Goal: Task Accomplishment & Management: Manage account settings

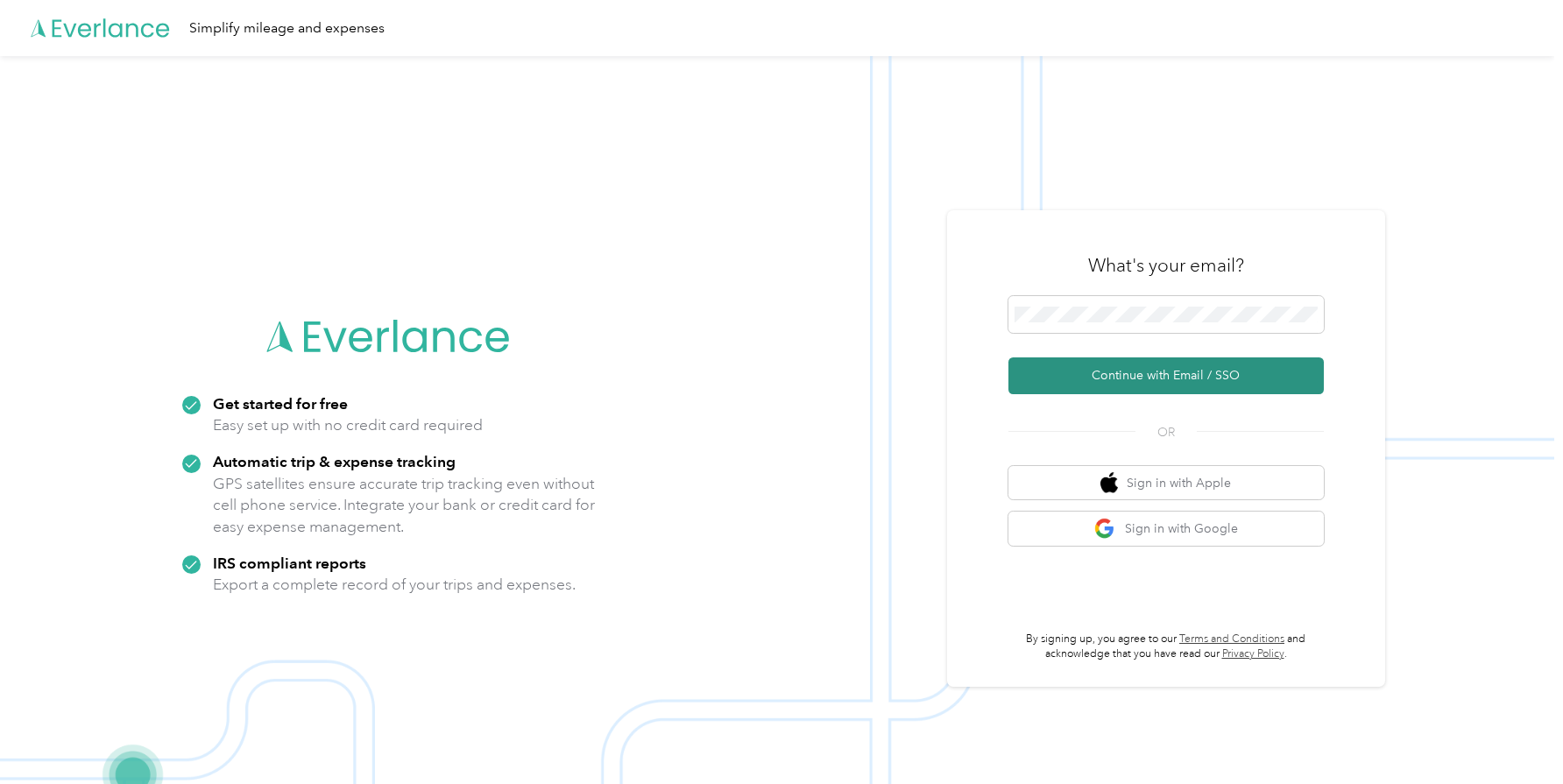
click at [1192, 380] on button "Continue with Email / SSO" at bounding box center [1167, 375] width 316 height 37
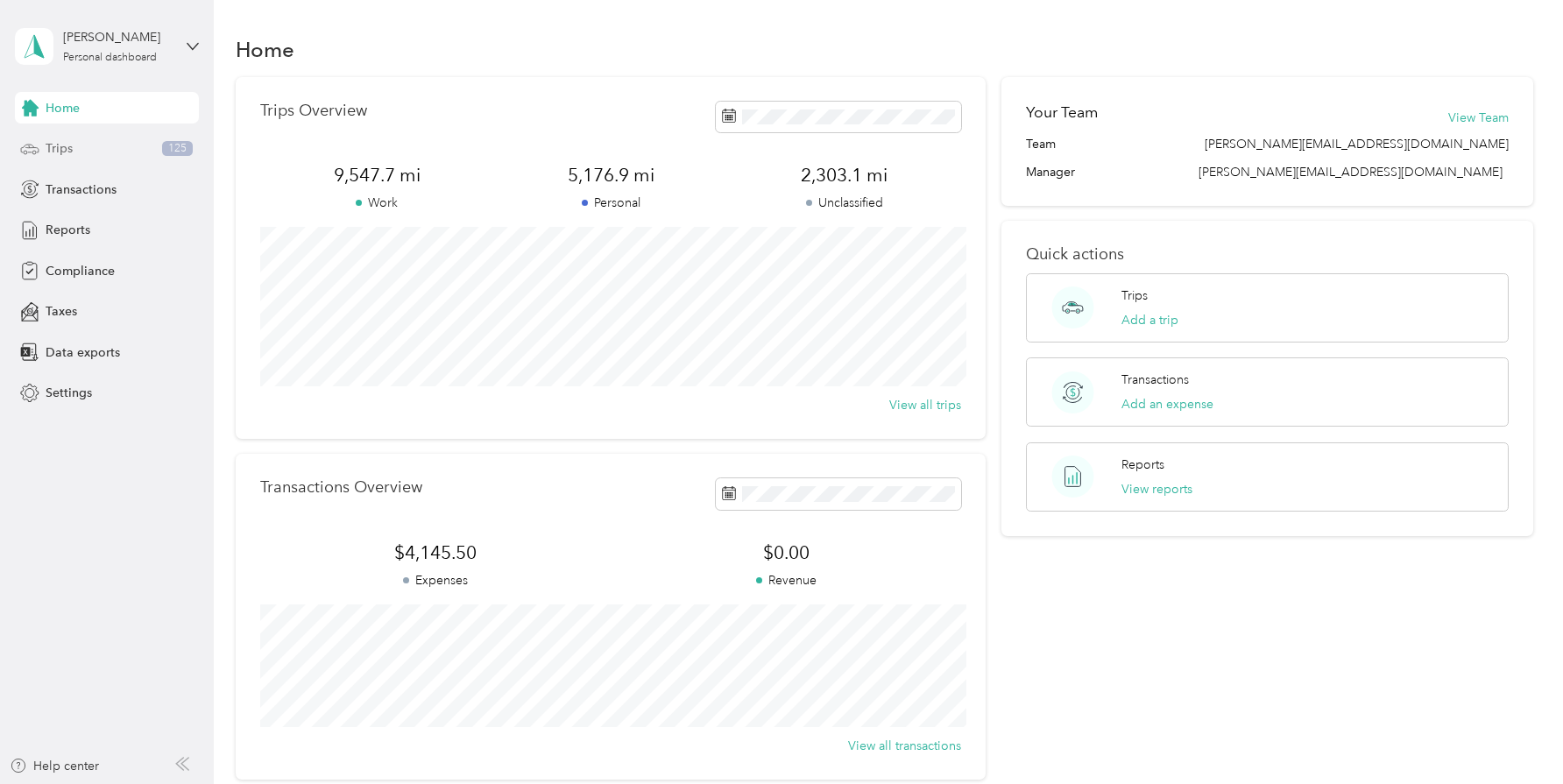
click at [70, 144] on span "Trips" at bounding box center [59, 148] width 27 height 18
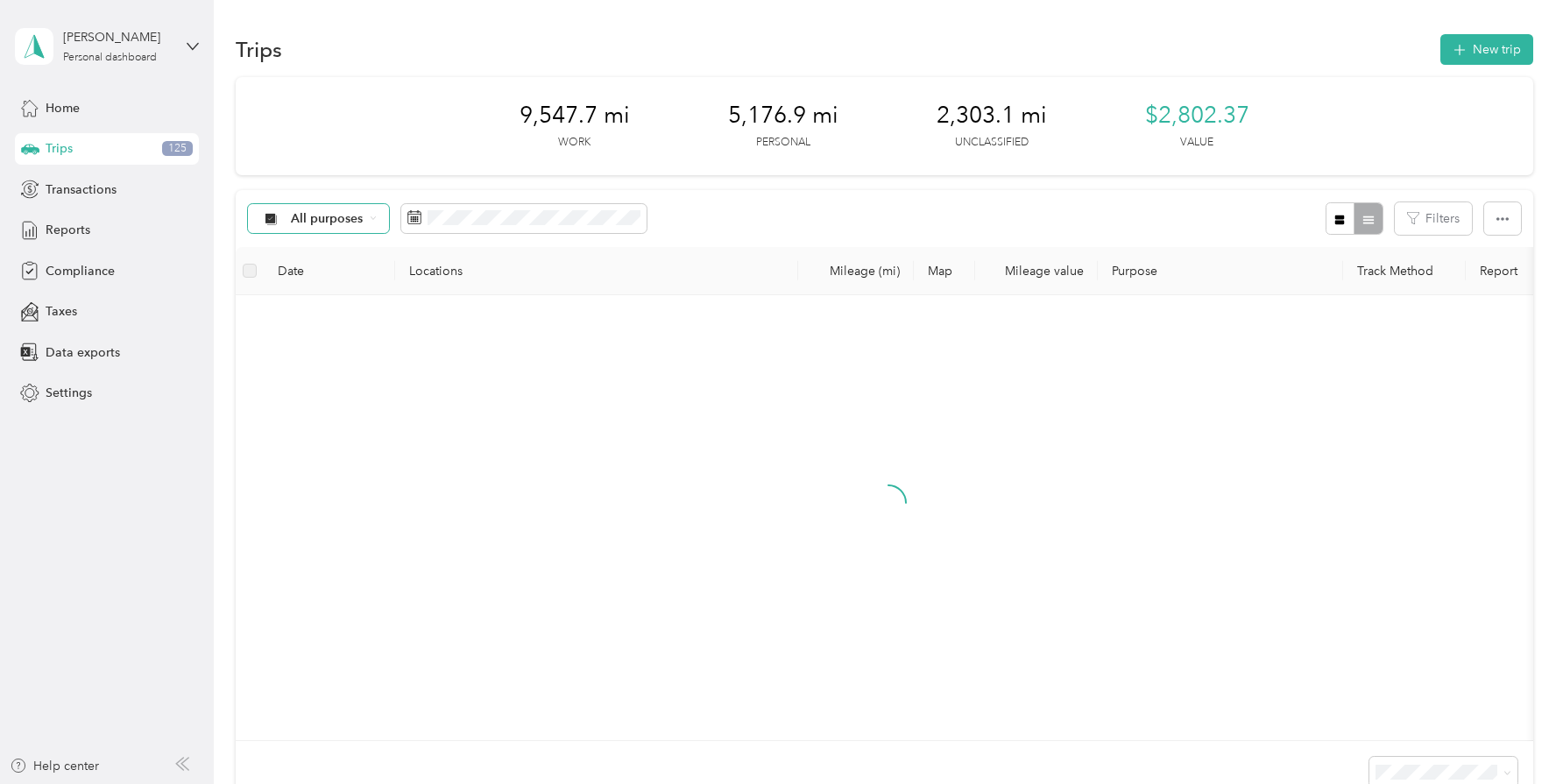
click at [380, 221] on div "All purposes" at bounding box center [319, 218] width 142 height 30
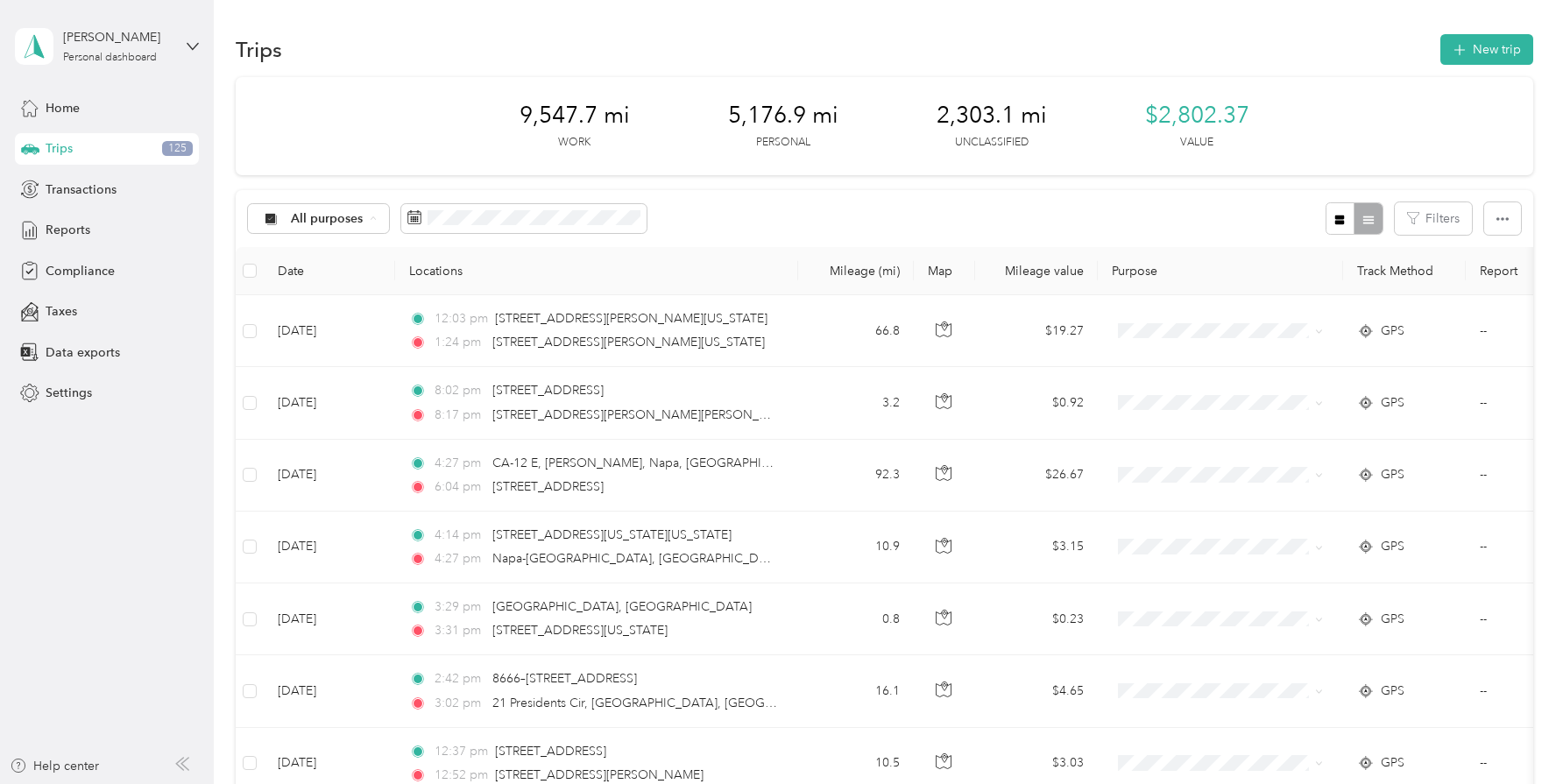
click at [326, 278] on span "Unclassified" at bounding box center [363, 281] width 143 height 18
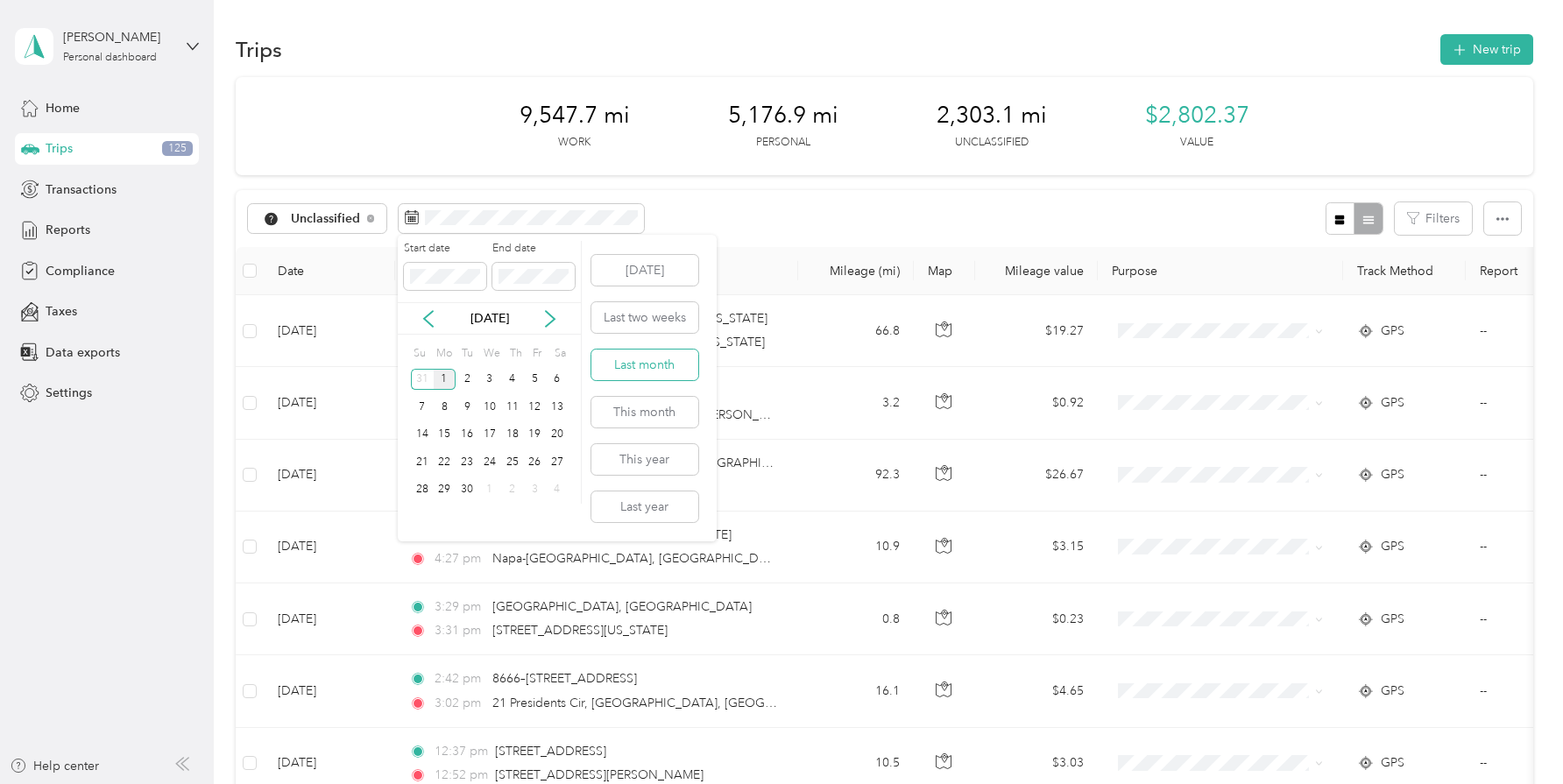
click at [659, 367] on button "Last month" at bounding box center [644, 364] width 106 height 31
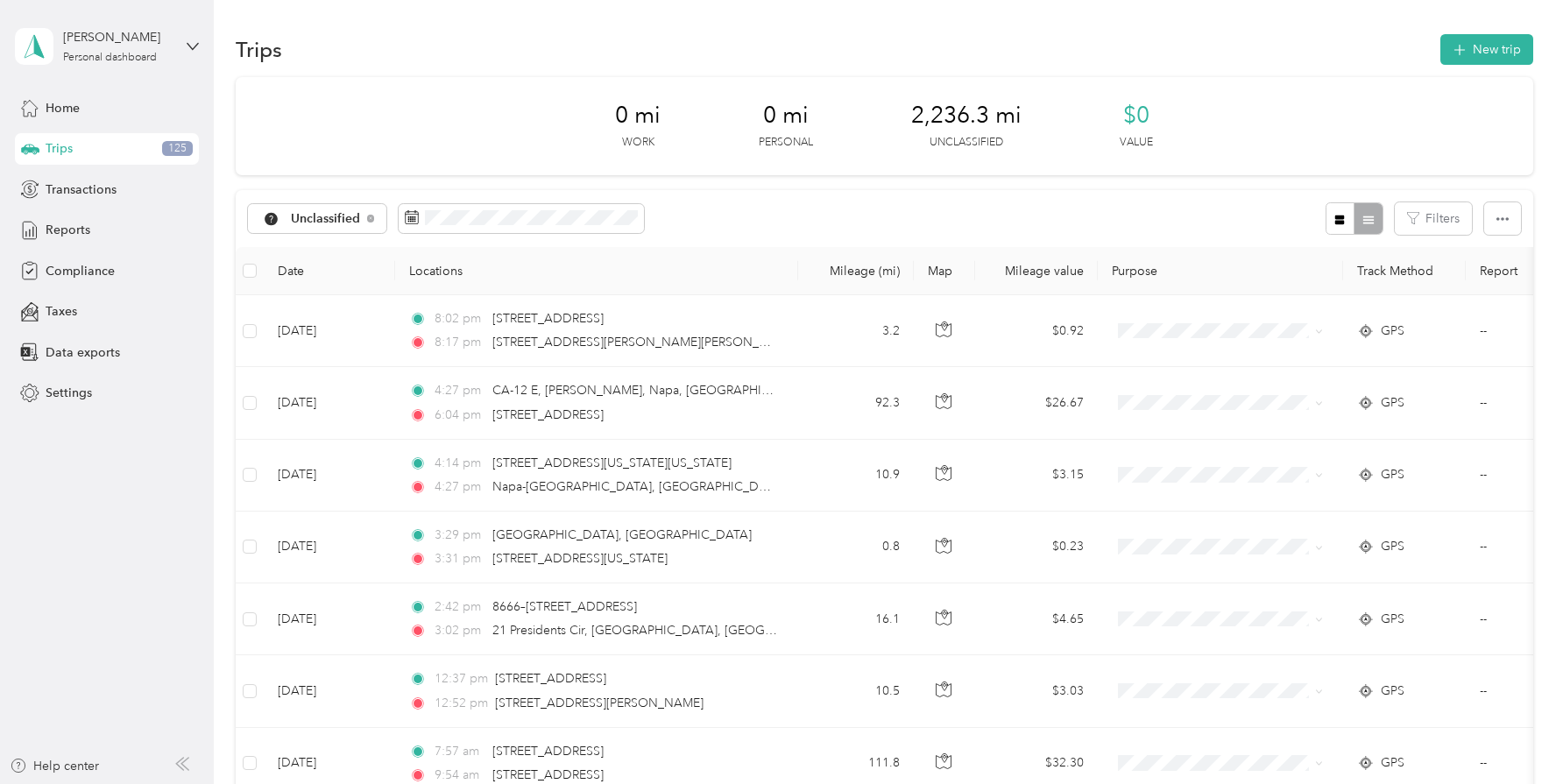
click at [302, 268] on th "Date" at bounding box center [329, 271] width 132 height 48
click at [296, 270] on th "Date" at bounding box center [329, 271] width 132 height 48
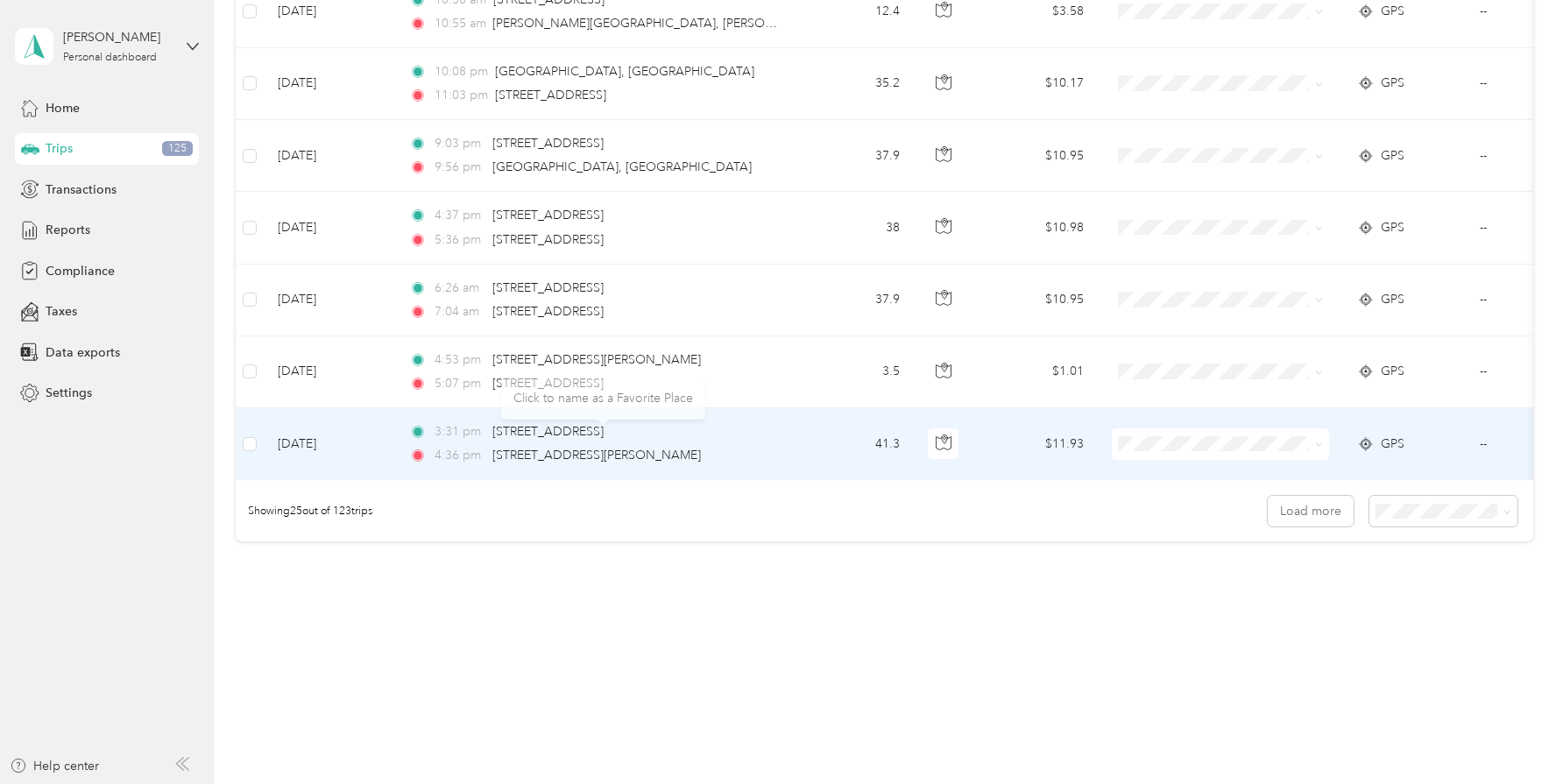
scroll to position [1551, 0]
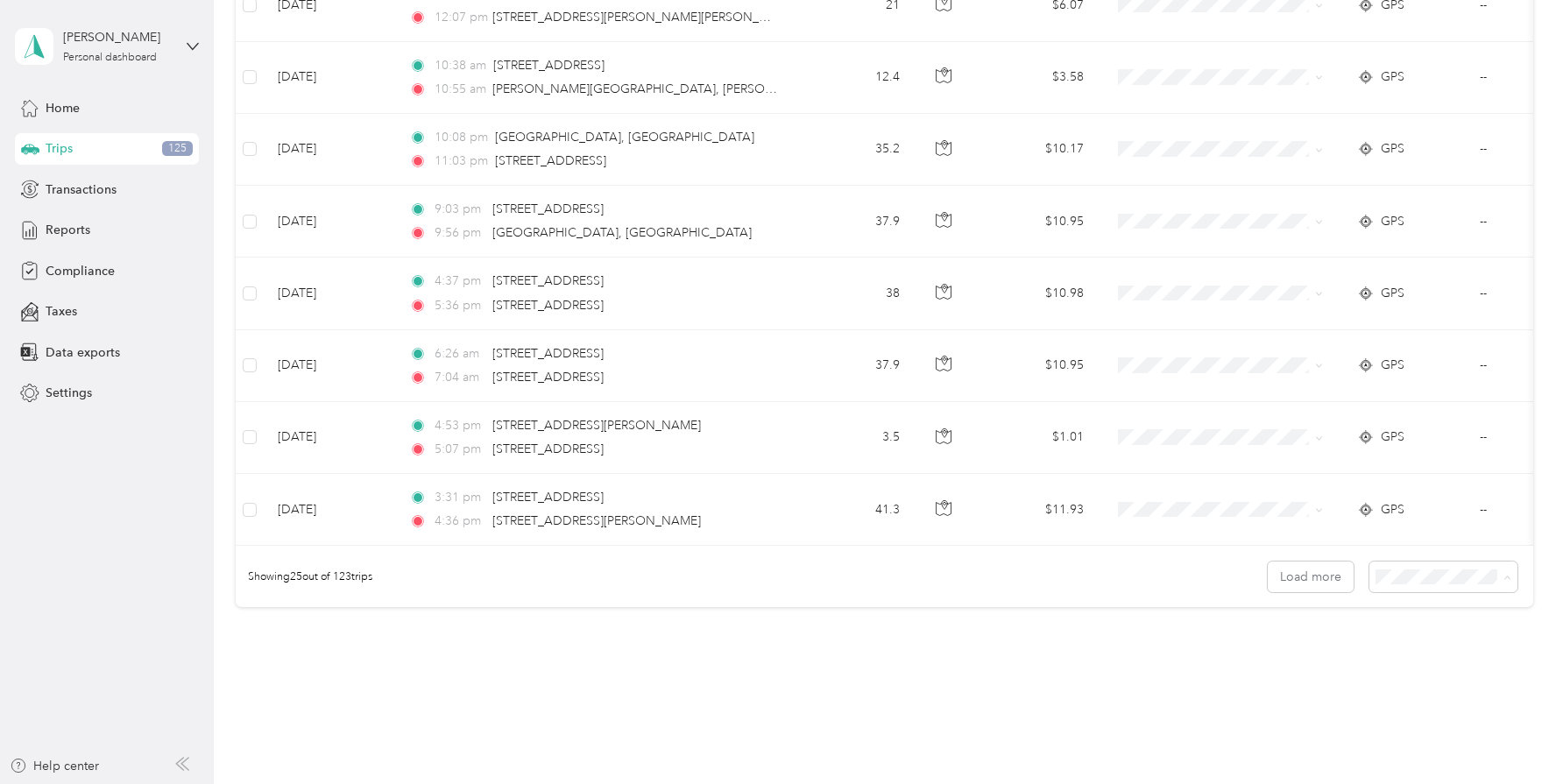
click at [1408, 676] on span "100 per load" at bounding box center [1427, 670] width 72 height 15
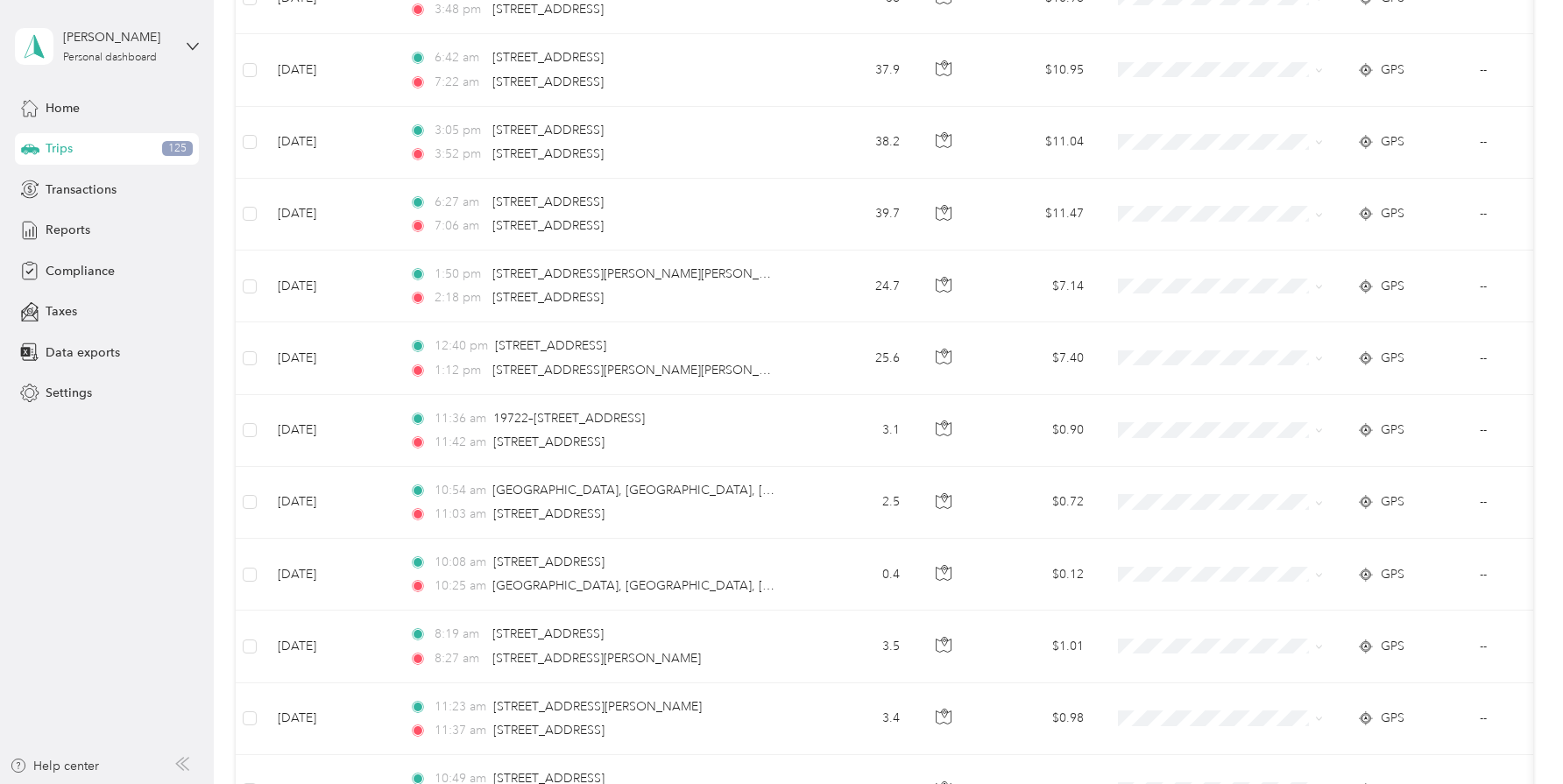
scroll to position [7019, 0]
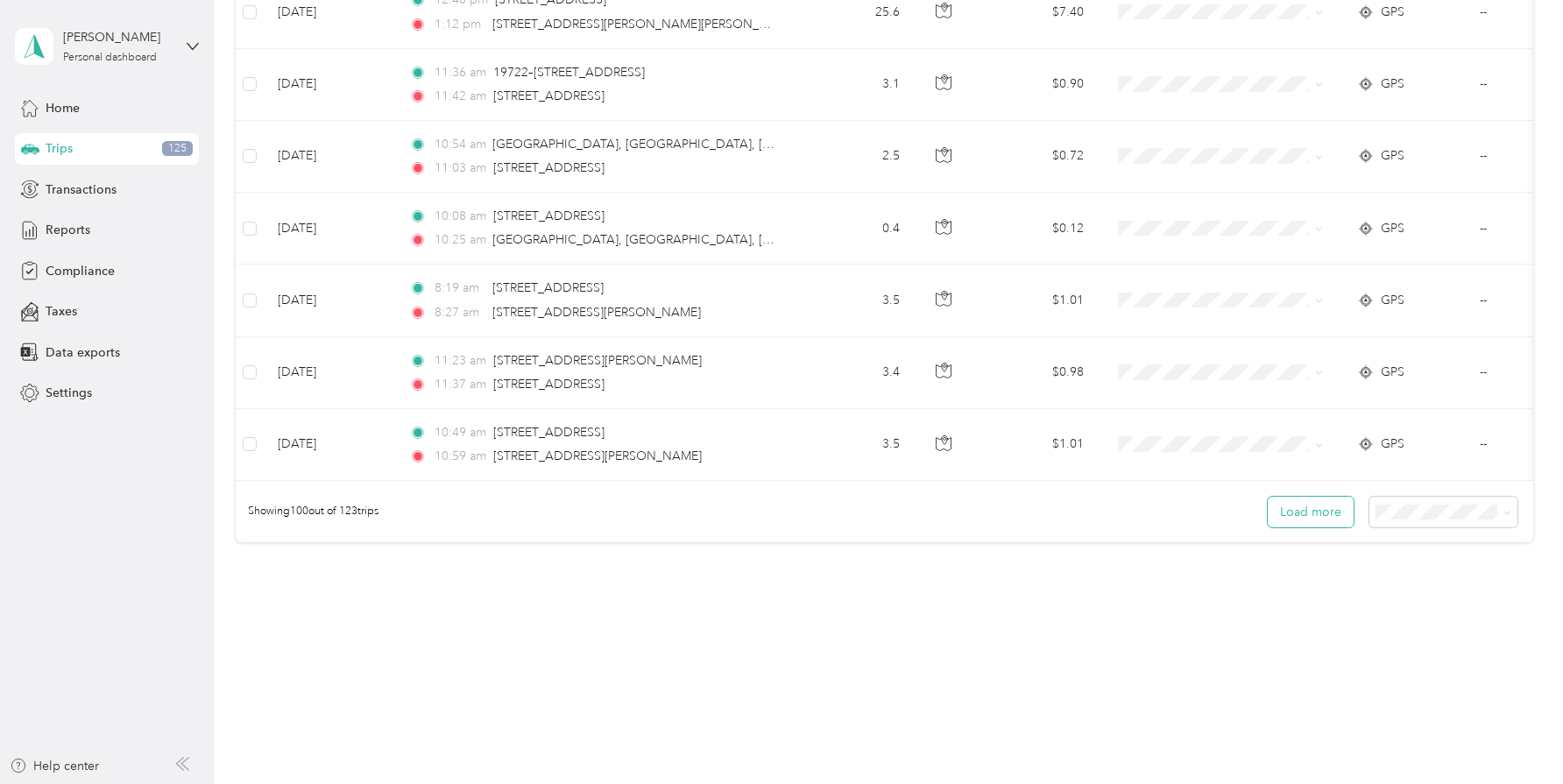
click at [1346, 511] on button "Load more" at bounding box center [1310, 512] width 86 height 31
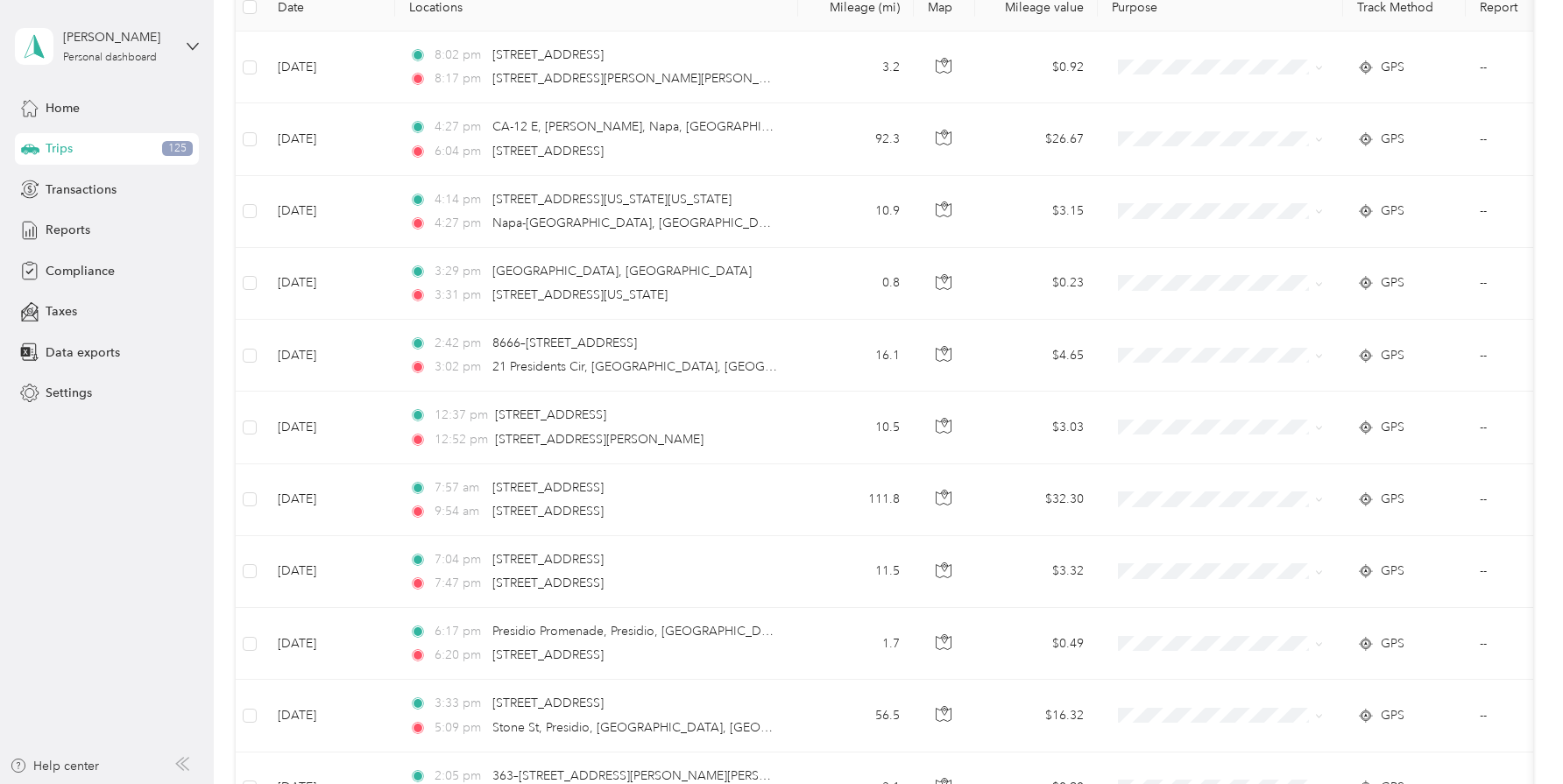
scroll to position [0, 0]
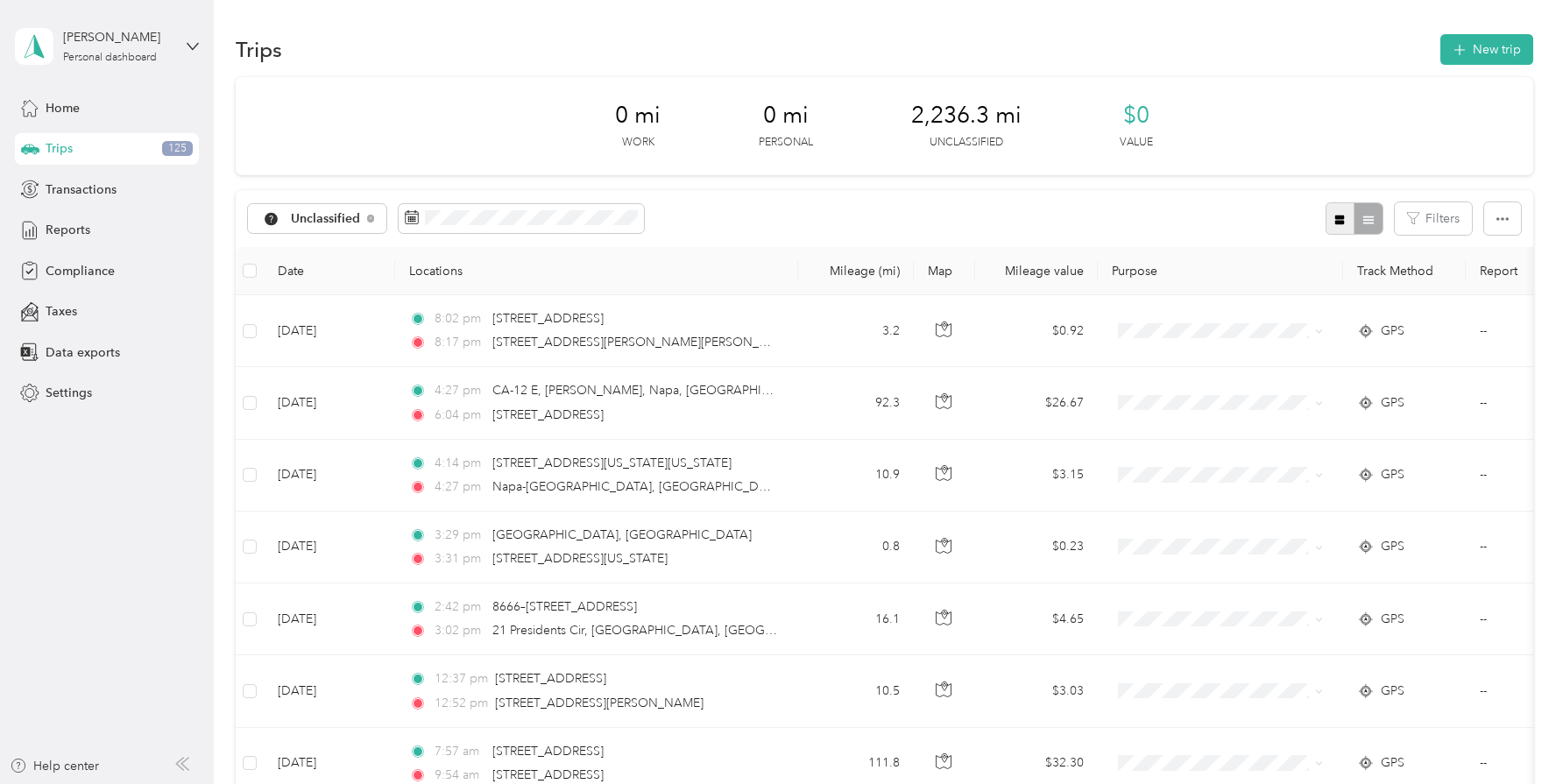
click at [1345, 223] on icon "button" at bounding box center [1340, 219] width 10 height 10
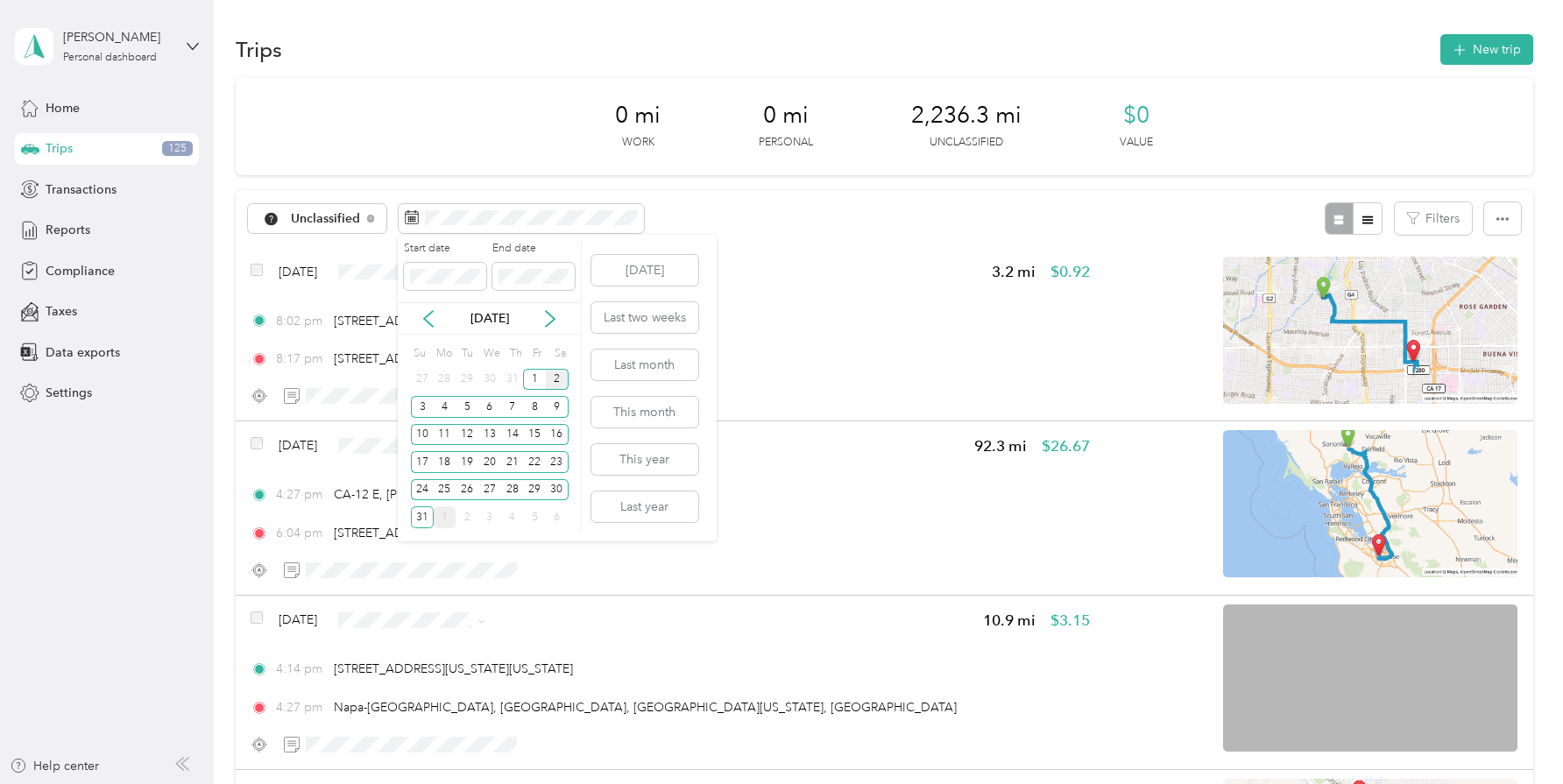
click at [557, 384] on div "2" at bounding box center [557, 380] width 23 height 22
click at [426, 406] on div "3" at bounding box center [421, 407] width 23 height 22
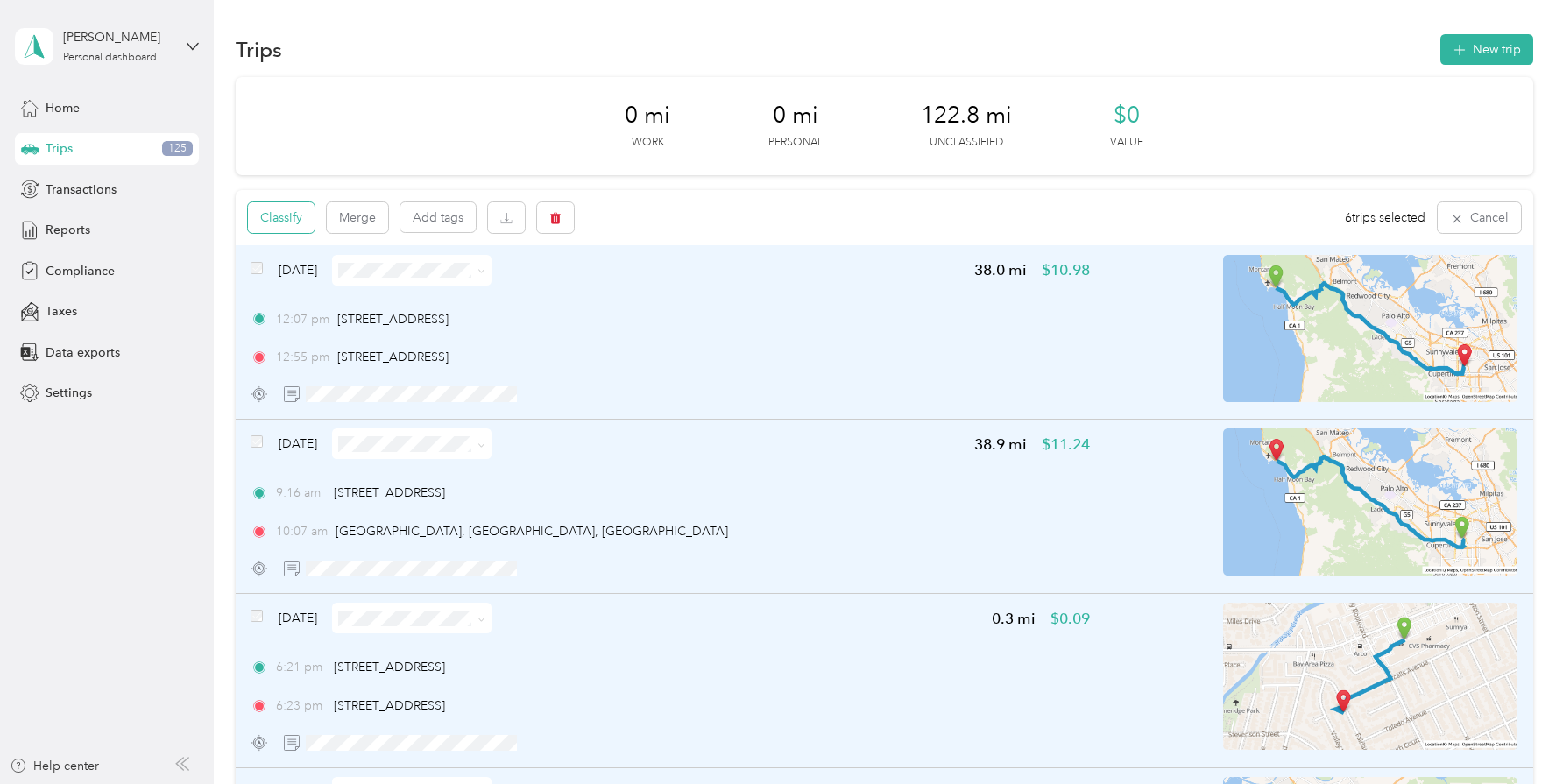
click at [286, 210] on button "Classify" at bounding box center [282, 217] width 67 height 31
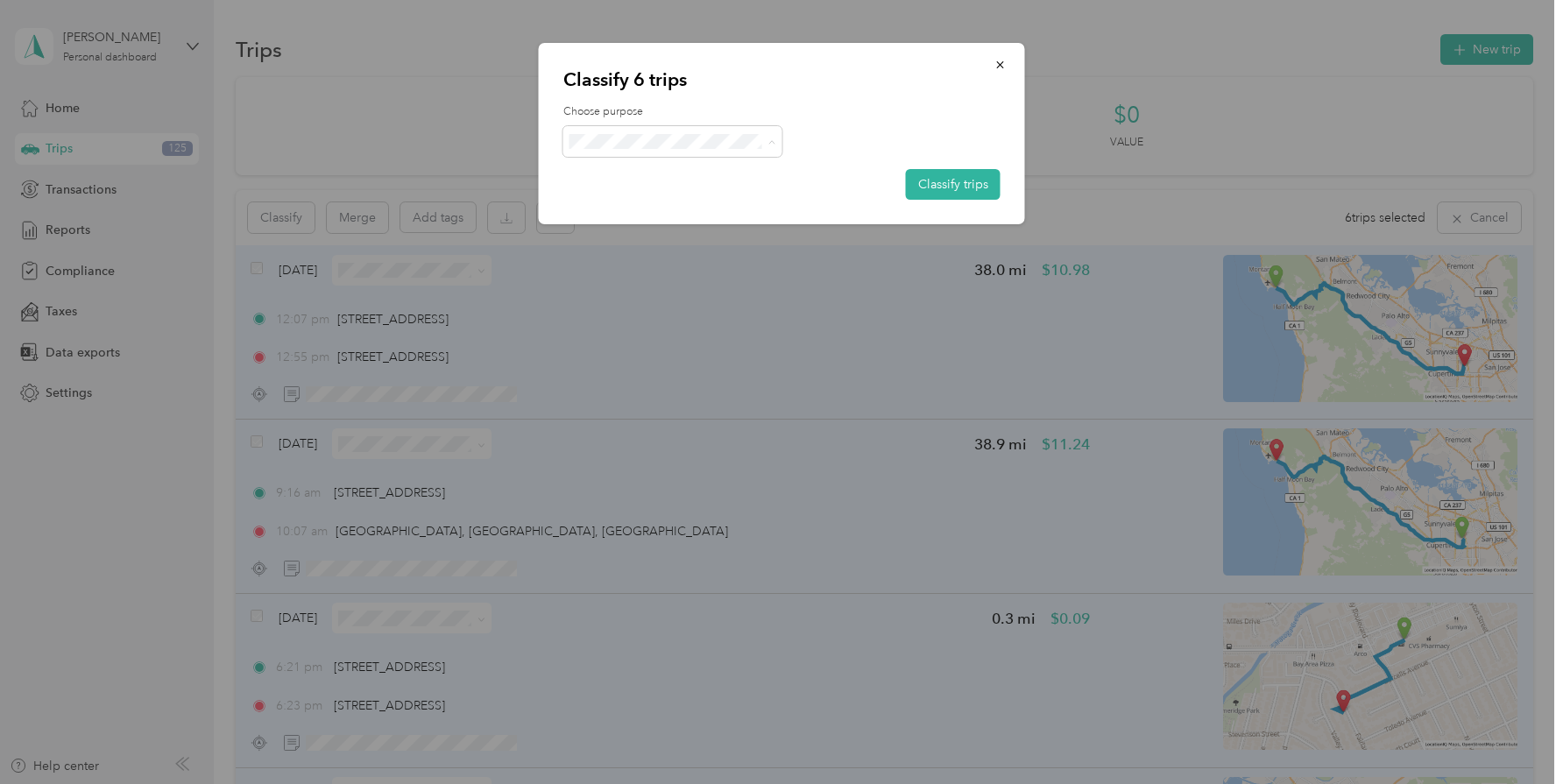
click at [644, 213] on span "Personal" at bounding box center [688, 205] width 163 height 18
click at [973, 181] on button "Classify trips" at bounding box center [953, 184] width 95 height 31
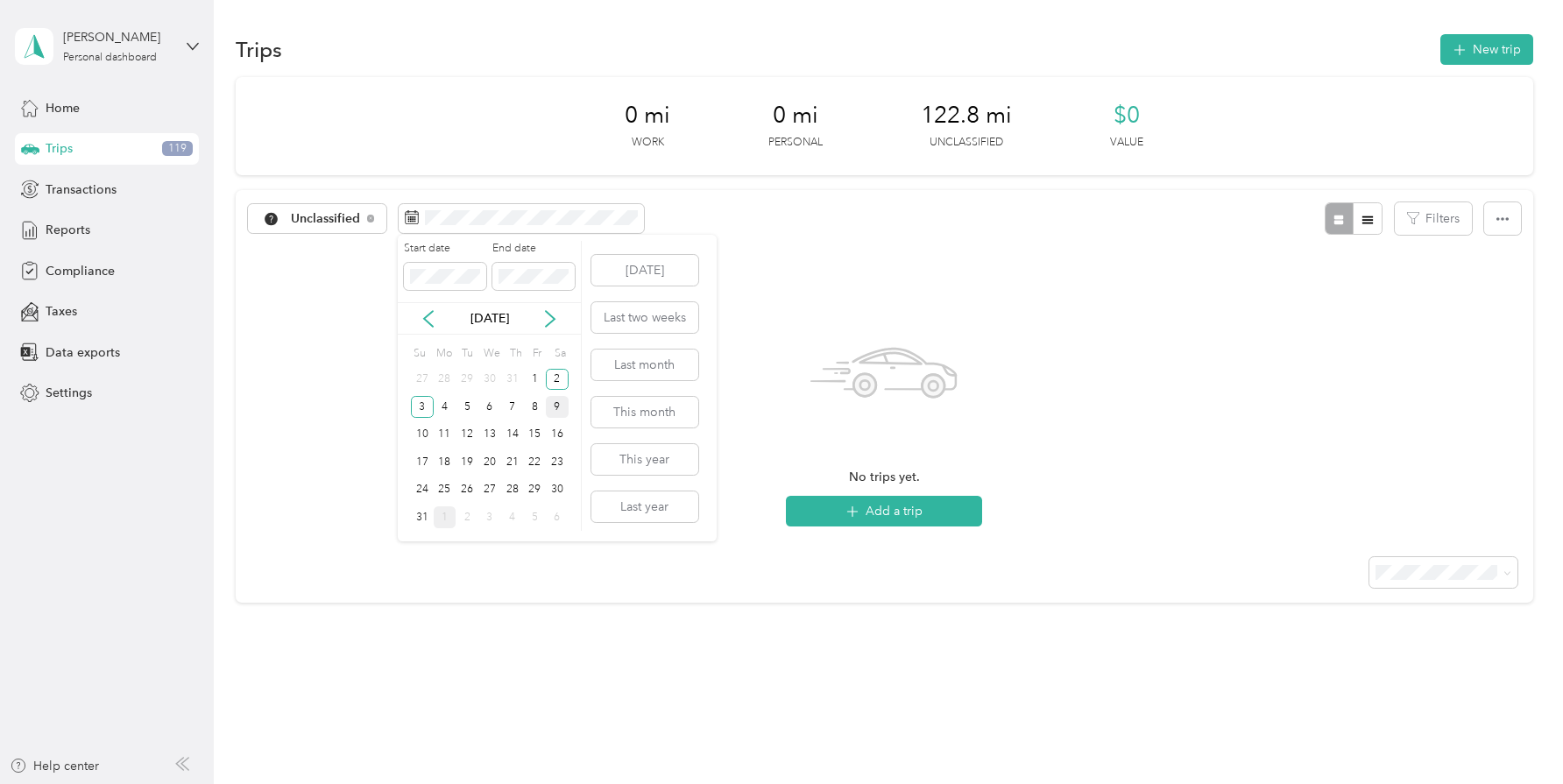
click at [559, 410] on div "9" at bounding box center [557, 407] width 23 height 22
click at [425, 436] on div "10" at bounding box center [421, 435] width 23 height 22
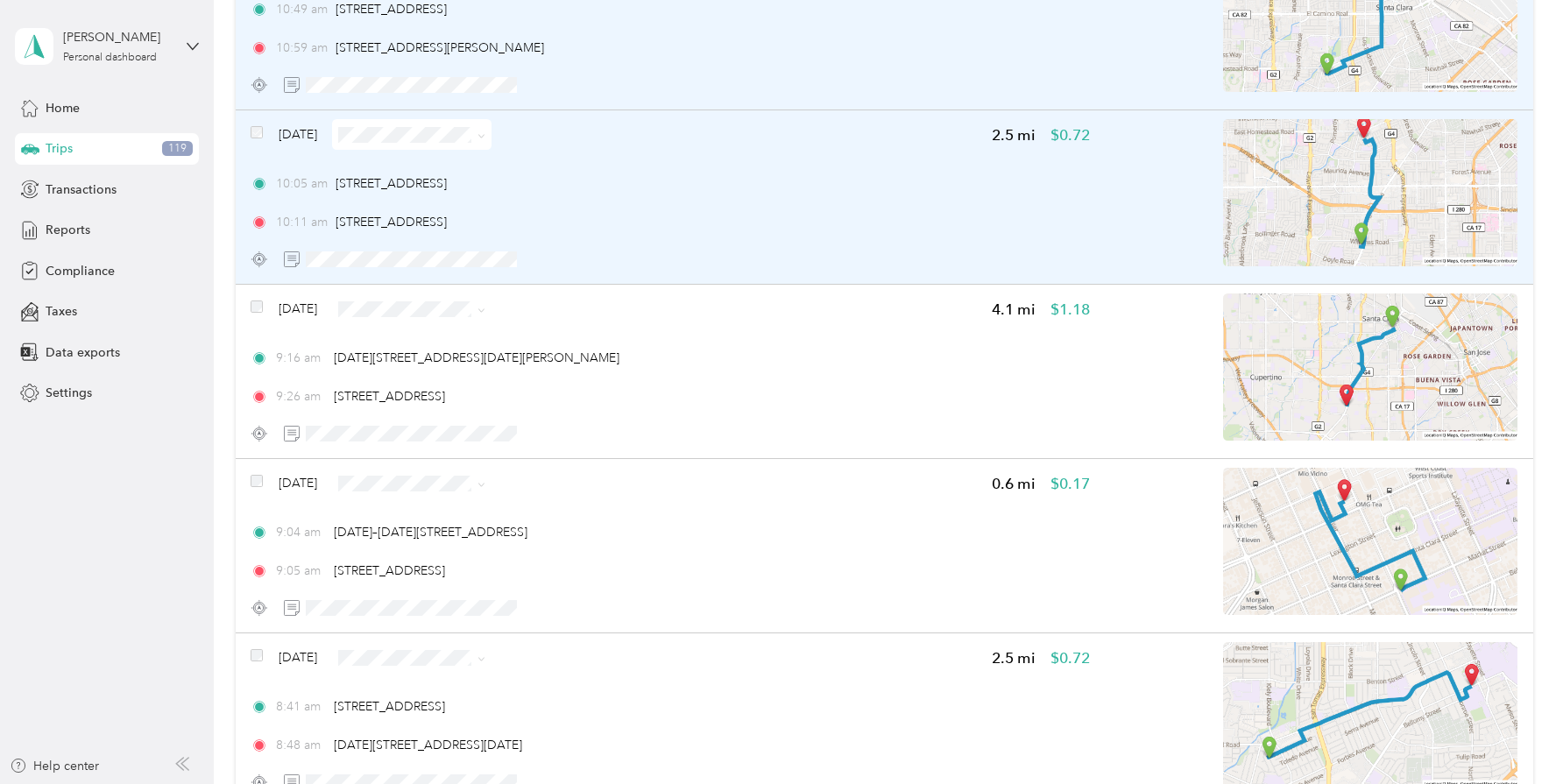
scroll to position [1531, 0]
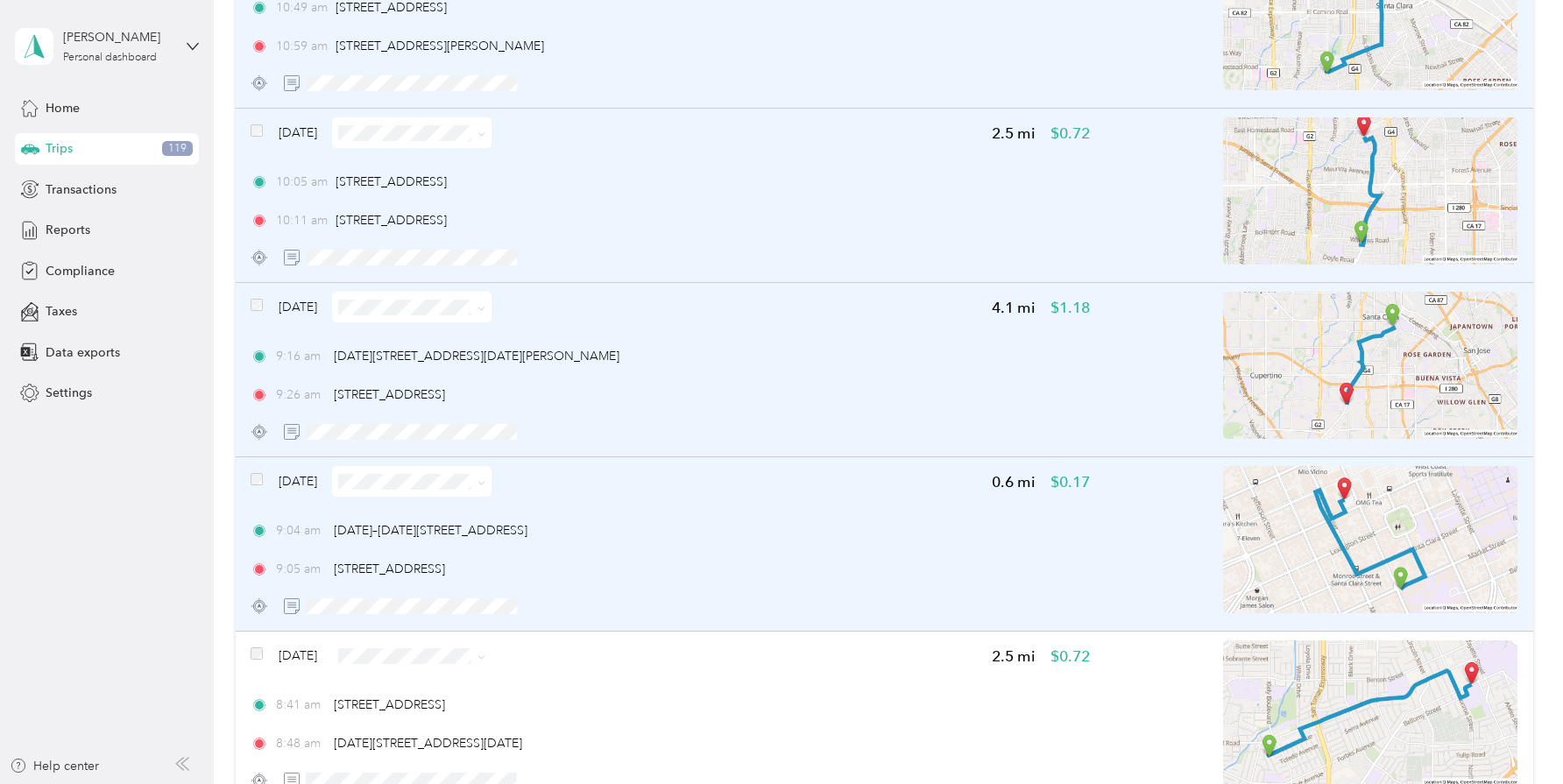
click at [258, 485] on span at bounding box center [257, 481] width 13 height 18
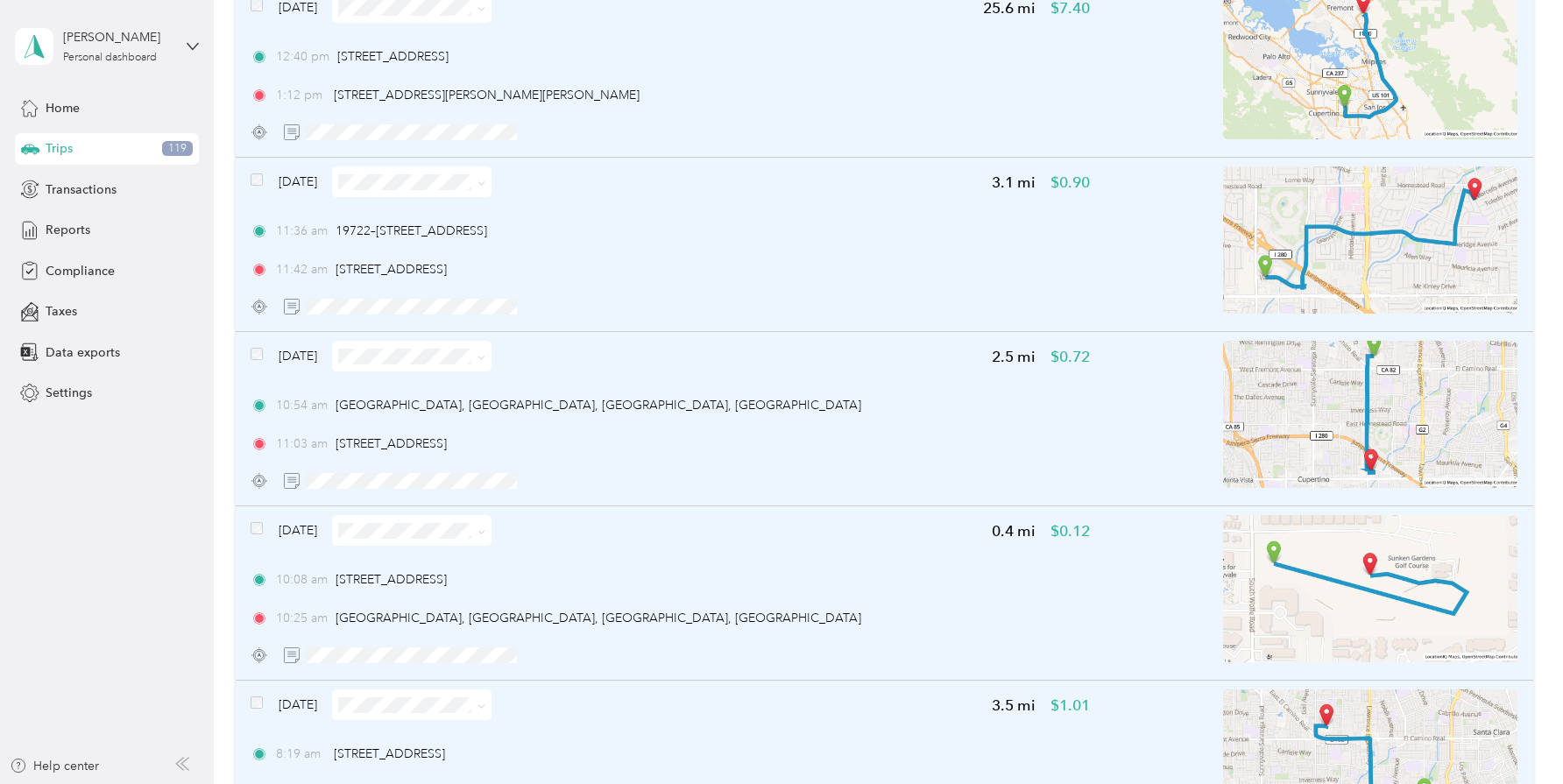
scroll to position [0, 0]
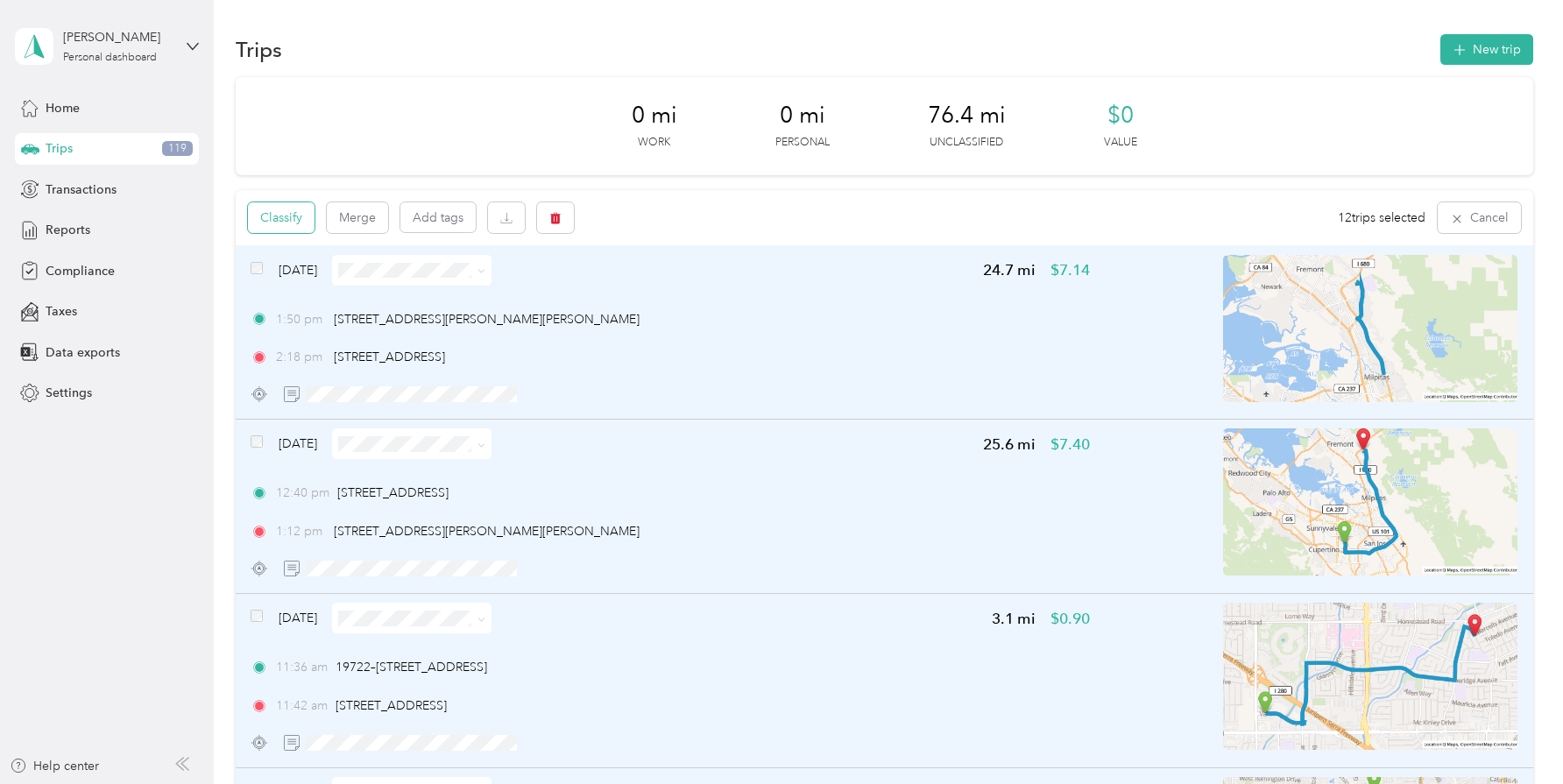
click at [291, 220] on button "Classify" at bounding box center [282, 217] width 67 height 31
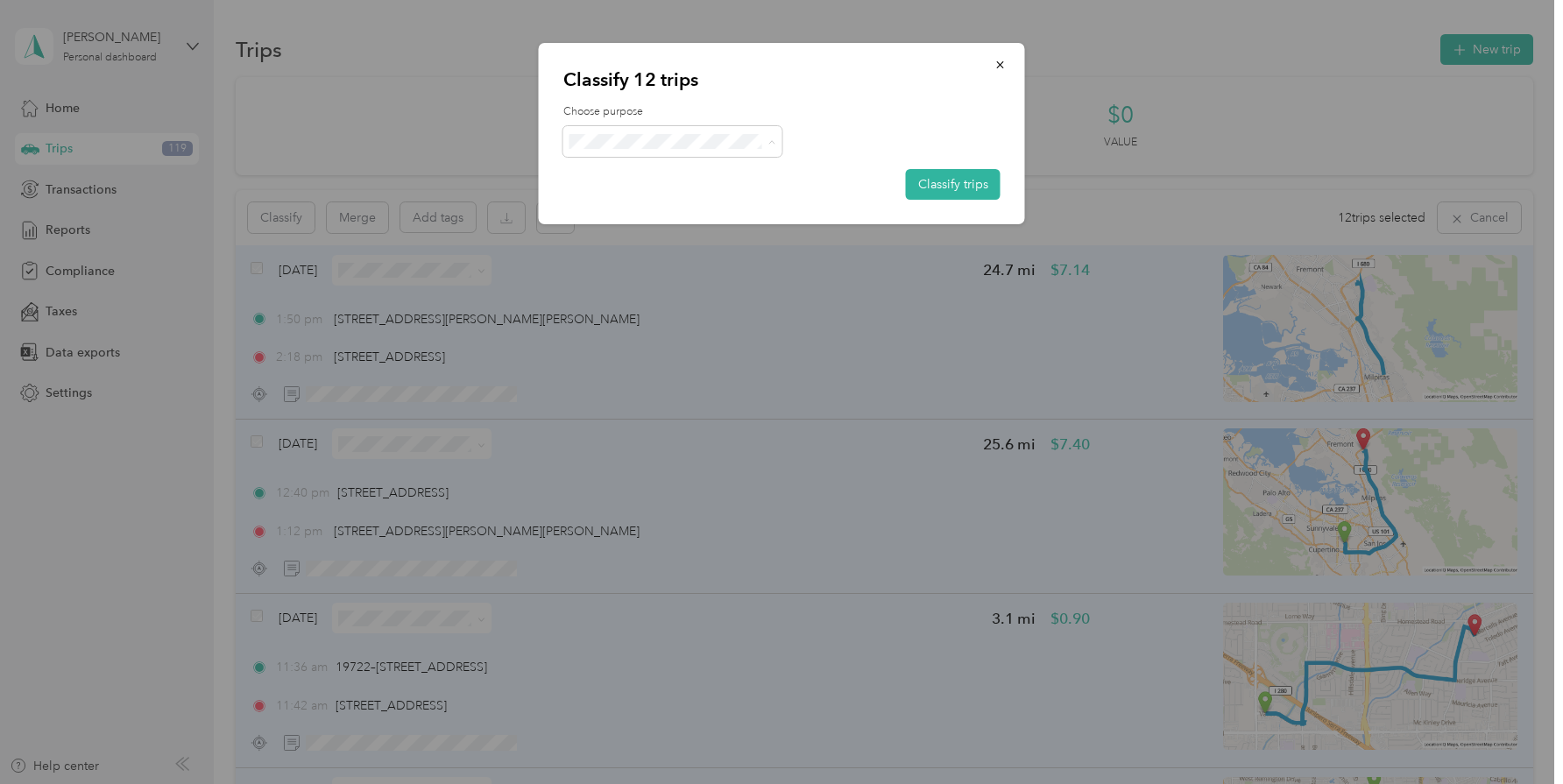
click at [661, 198] on span "Personal" at bounding box center [678, 205] width 143 height 18
click at [928, 189] on button "Classify trips" at bounding box center [953, 184] width 95 height 31
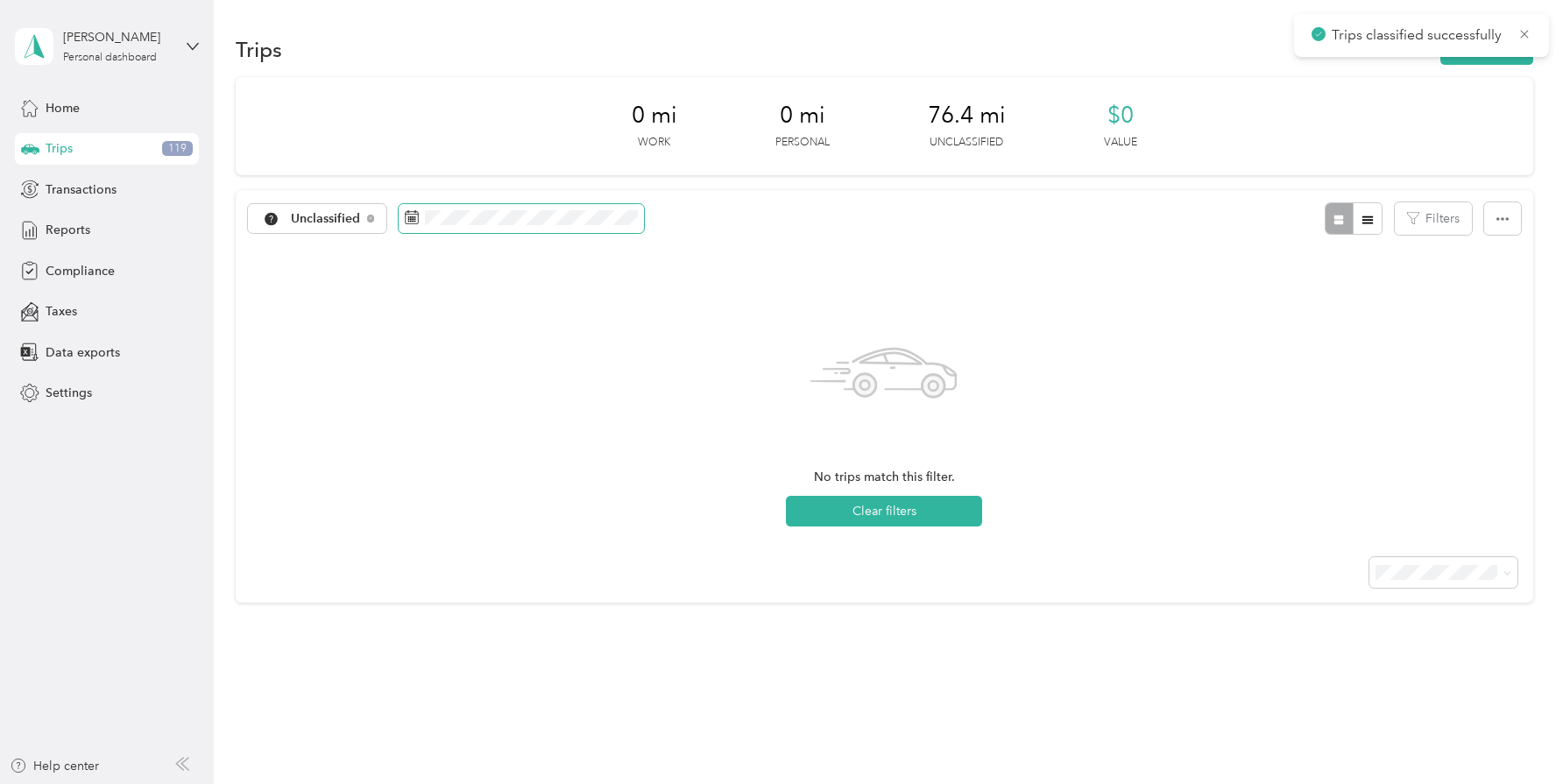
click at [457, 231] on span at bounding box center [522, 218] width 245 height 30
click at [500, 227] on span at bounding box center [522, 218] width 245 height 30
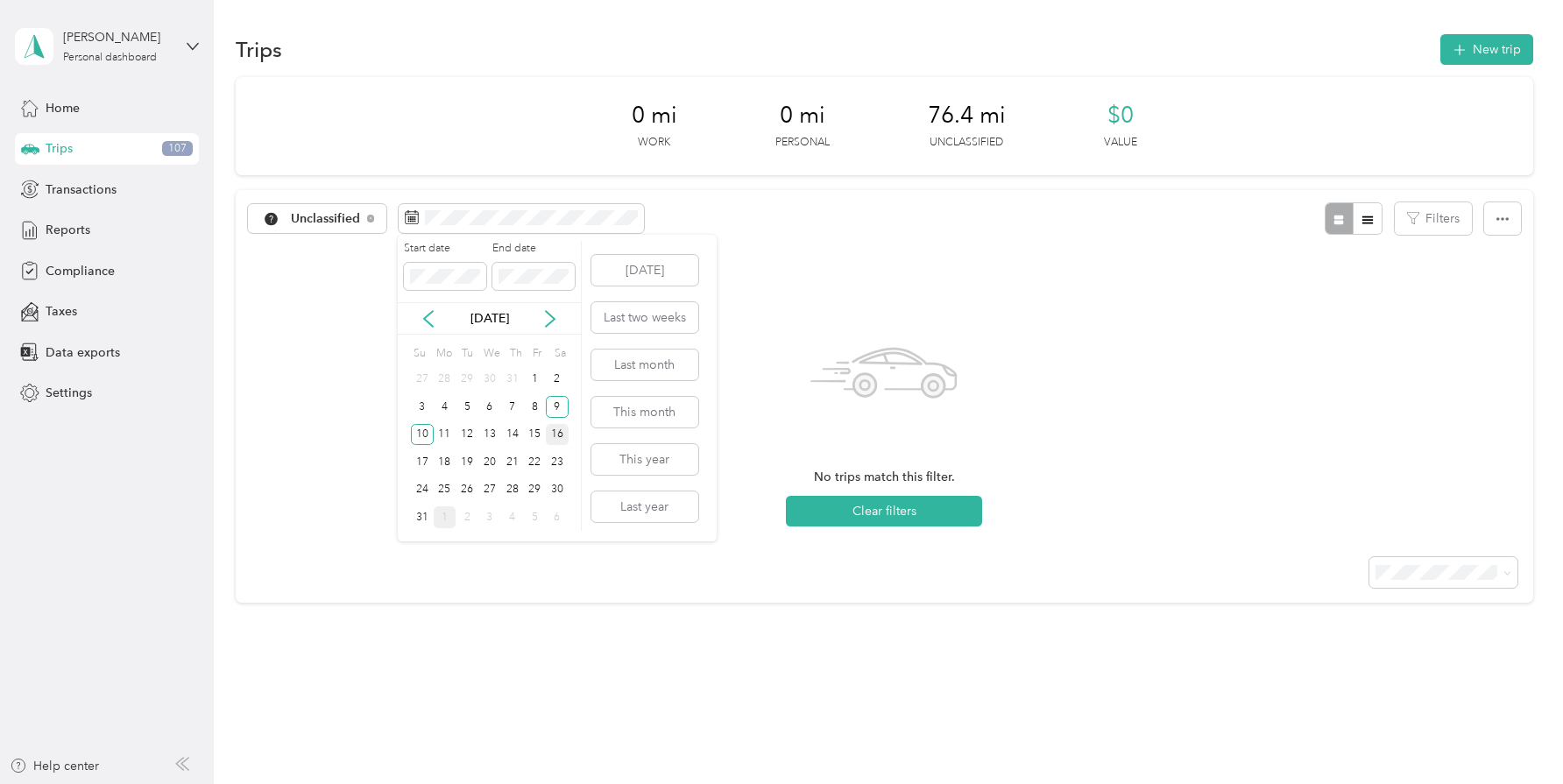
click at [559, 435] on div "16" at bounding box center [557, 435] width 23 height 22
click at [425, 462] on div "17" at bounding box center [421, 462] width 23 height 22
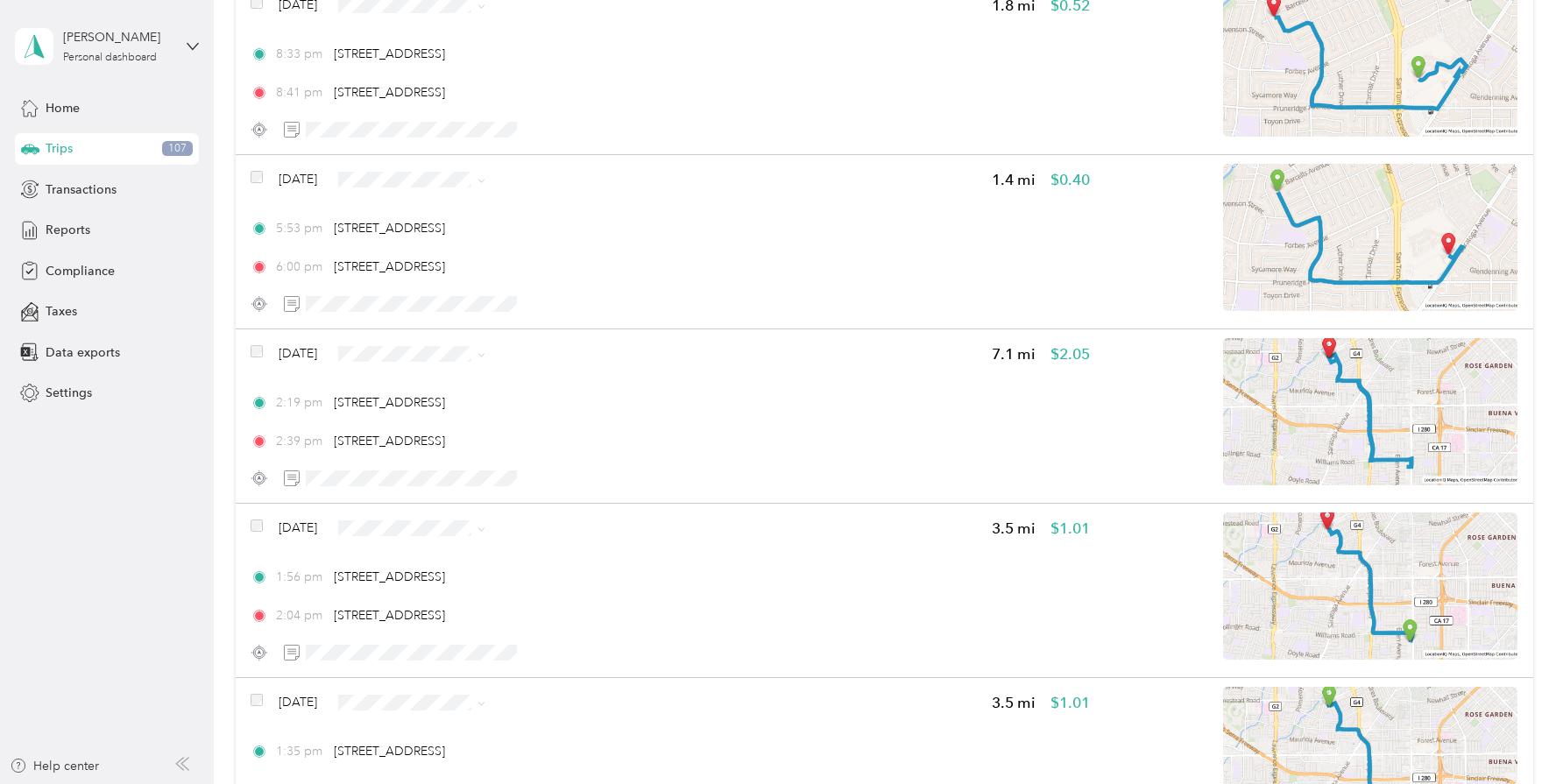
scroll to position [992, 0]
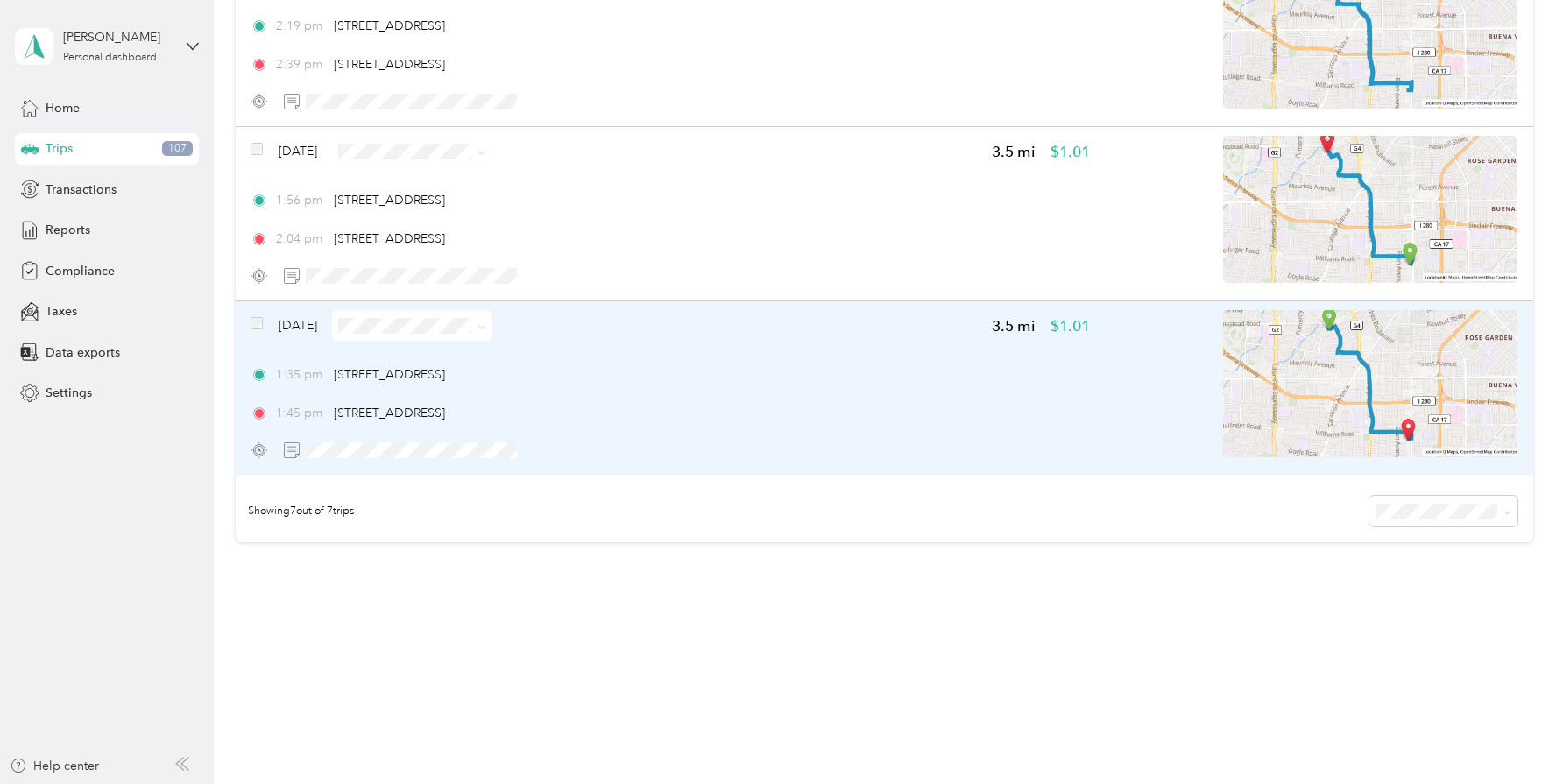
click at [264, 326] on div "[DATE]" at bounding box center [371, 326] width 241 height 31
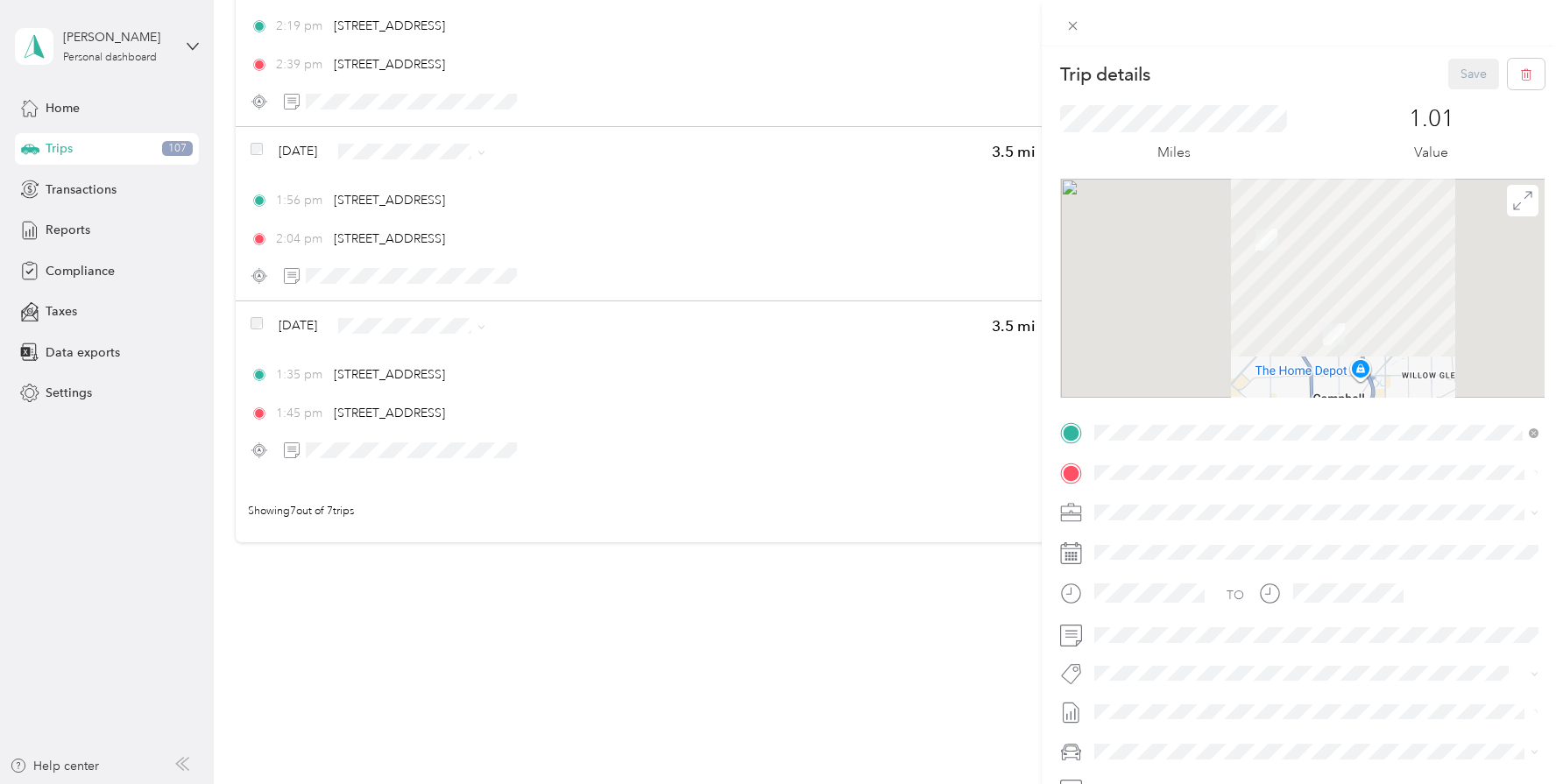
click at [256, 320] on div "Trip details Save This trip cannot be edited because it is either under review,…" at bounding box center [782, 392] width 1563 height 784
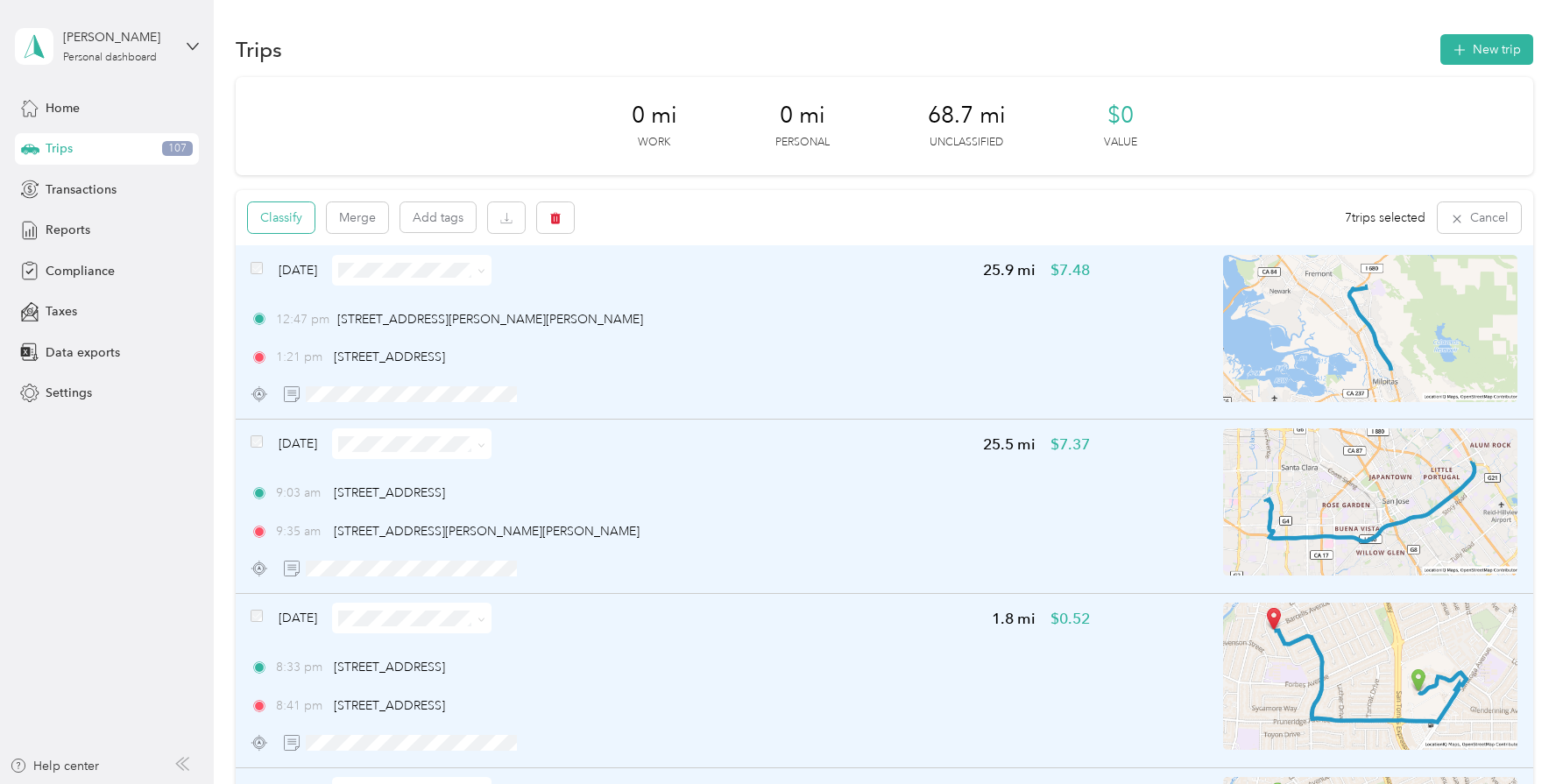
click at [298, 213] on button "Classify" at bounding box center [282, 217] width 67 height 31
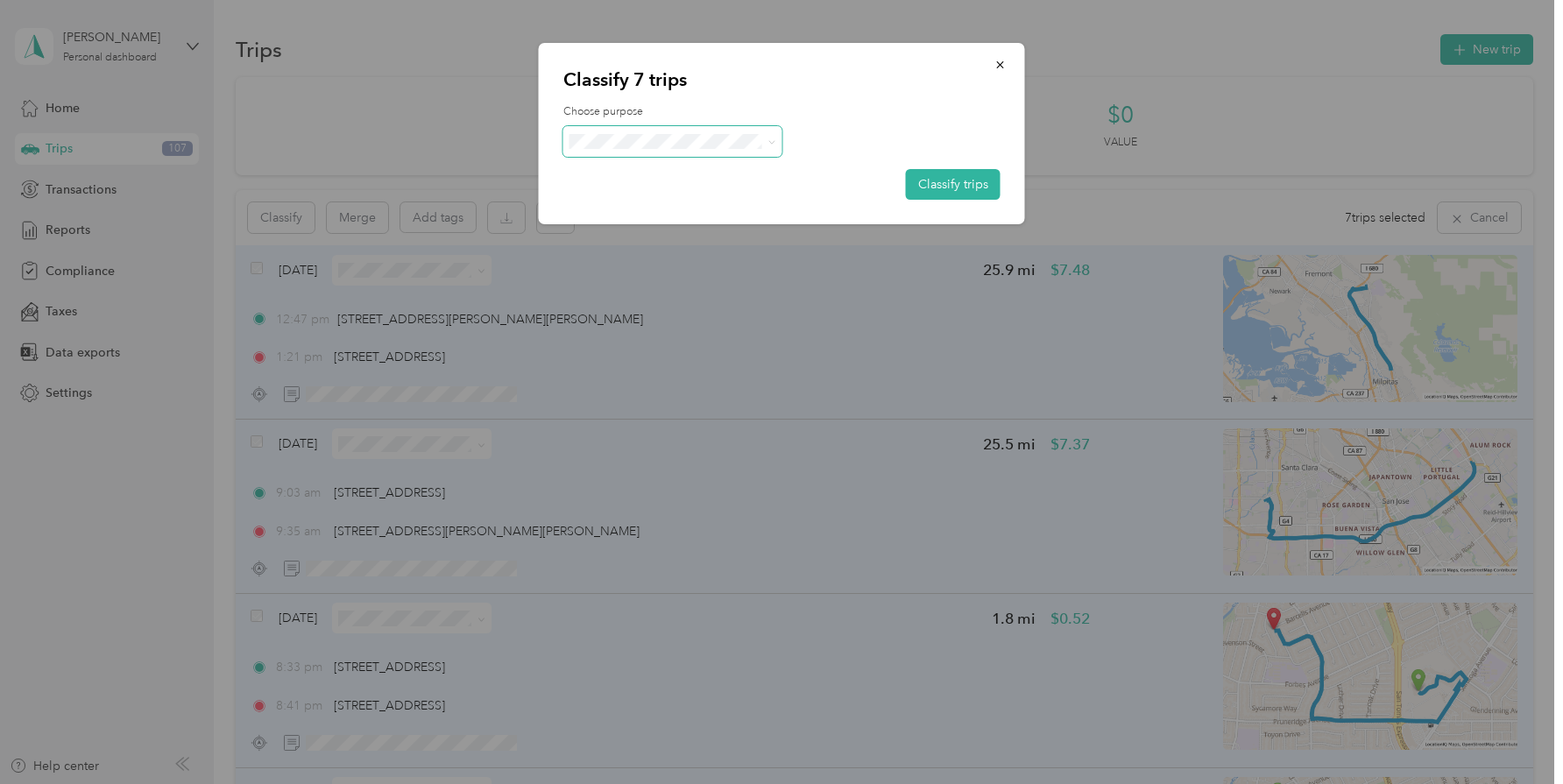
click at [763, 135] on span at bounding box center [769, 142] width 14 height 18
click at [948, 193] on button "Classify trips" at bounding box center [953, 184] width 95 height 31
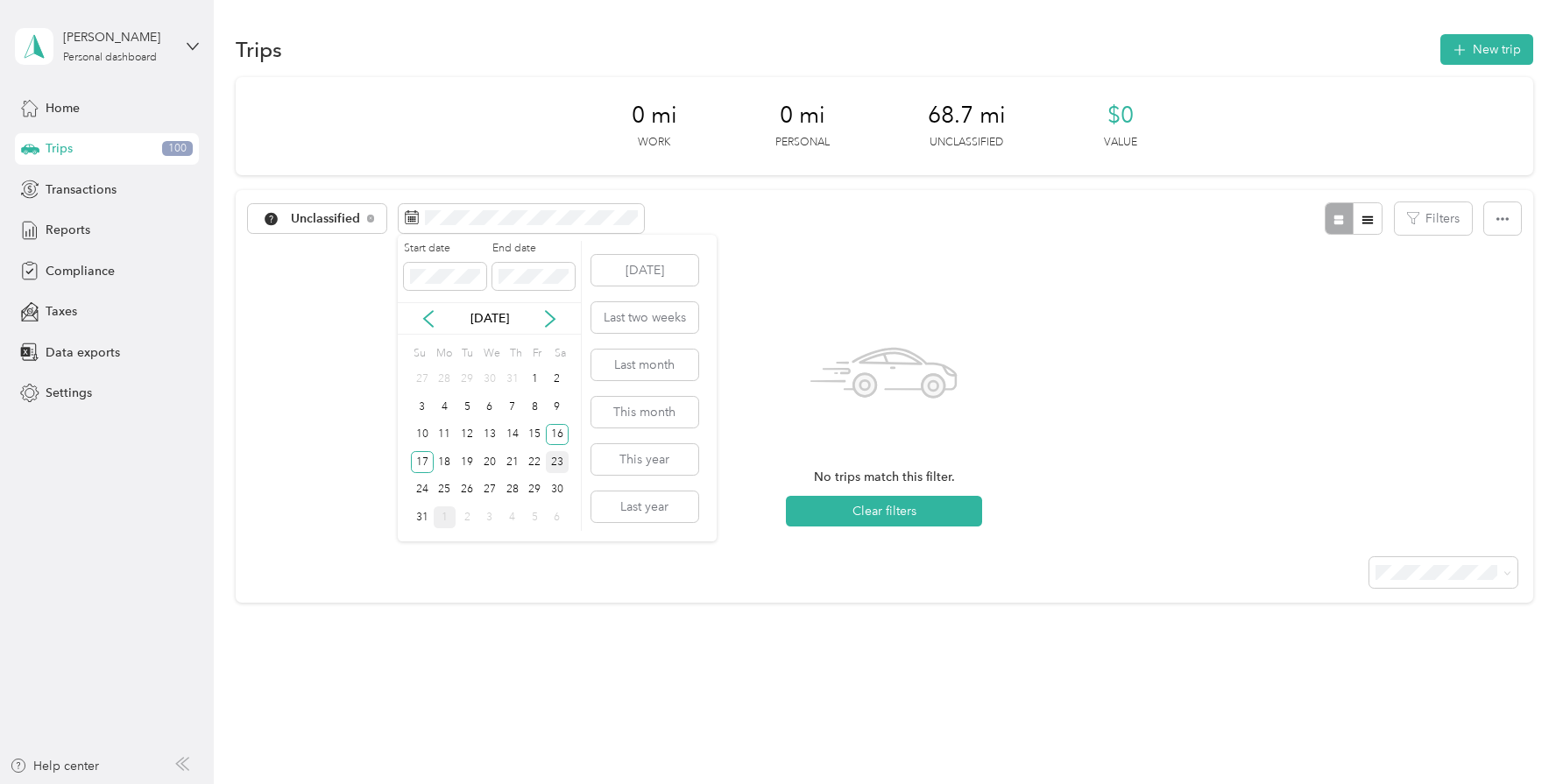
click at [555, 460] on div "23" at bounding box center [557, 462] width 23 height 22
click at [532, 463] on div "22" at bounding box center [534, 462] width 23 height 22
click at [425, 487] on div "24" at bounding box center [421, 490] width 23 height 22
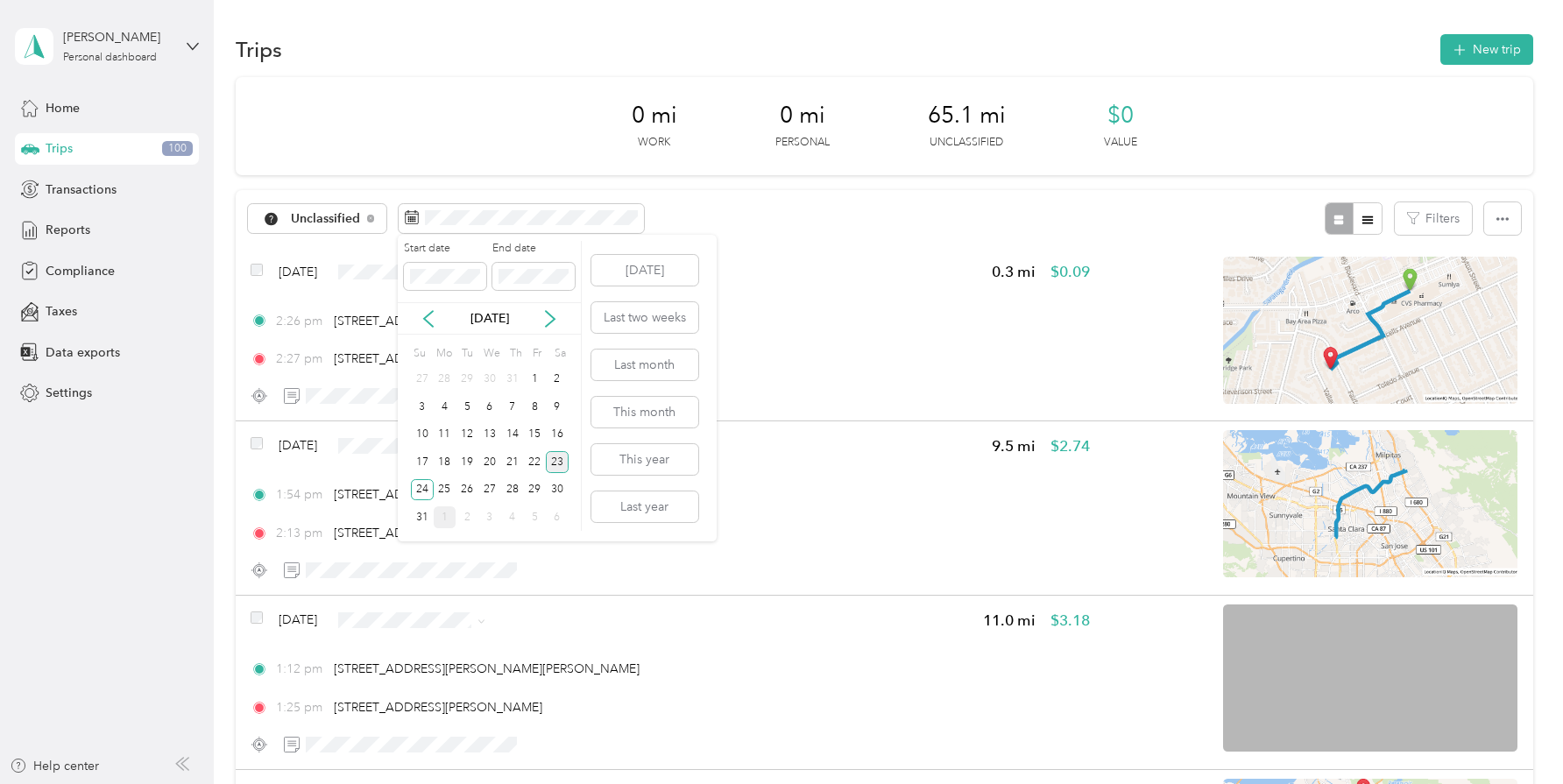
click at [557, 463] on div "23" at bounding box center [557, 462] width 23 height 22
click at [420, 489] on div "24" at bounding box center [421, 490] width 23 height 22
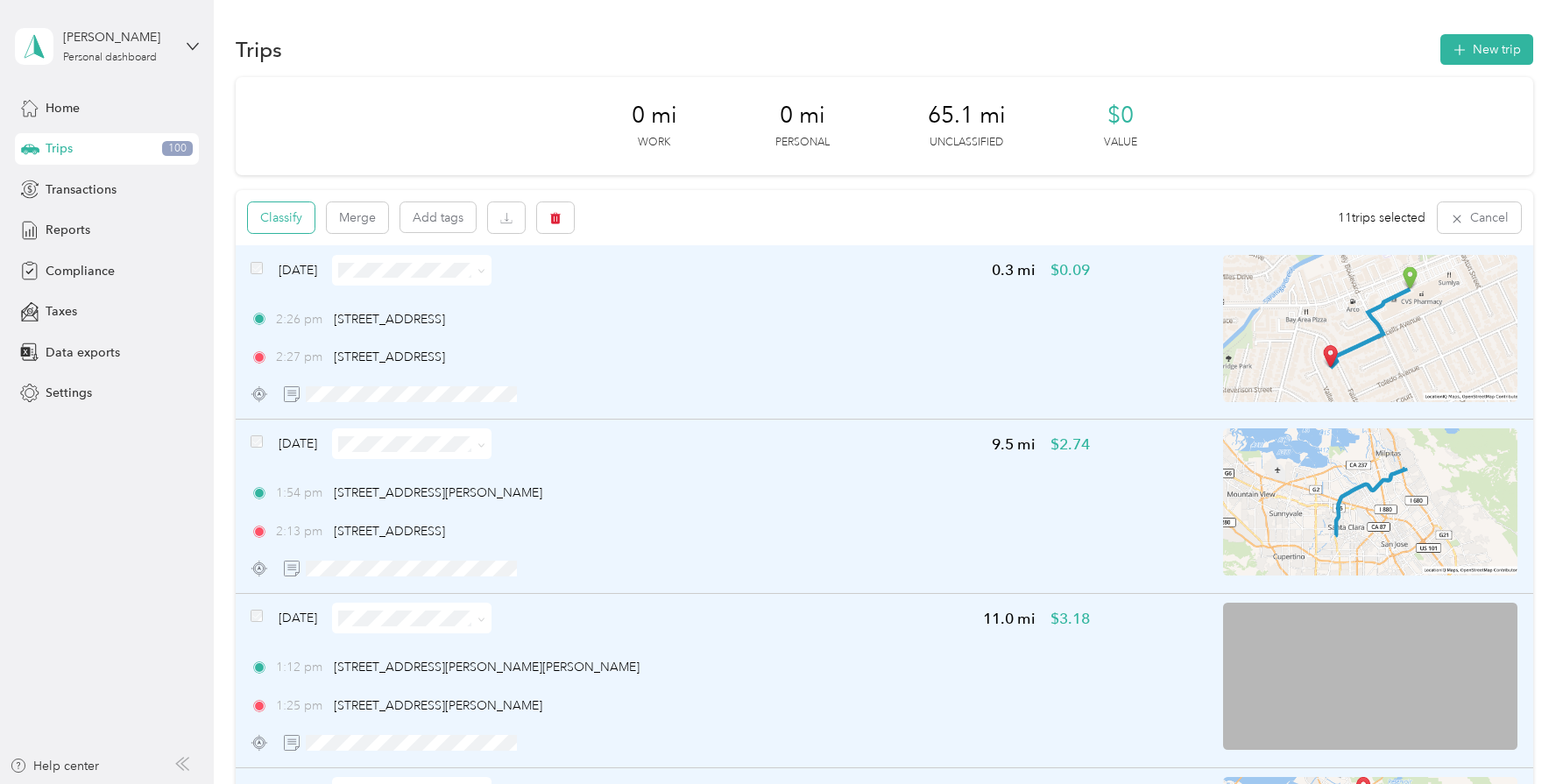
click at [296, 210] on button "Classify" at bounding box center [282, 217] width 67 height 31
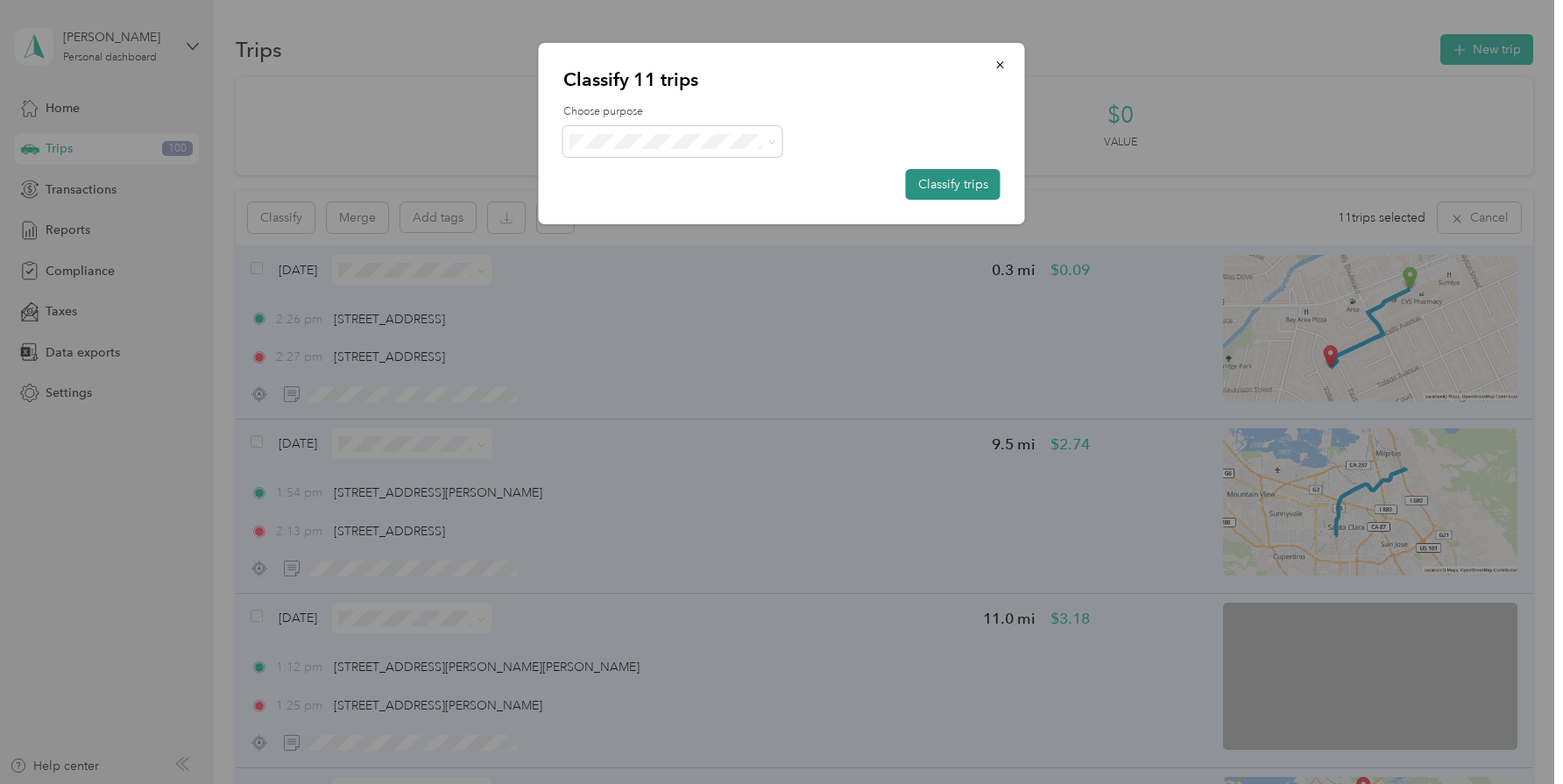
click at [981, 180] on button "Classify trips" at bounding box center [953, 184] width 95 height 31
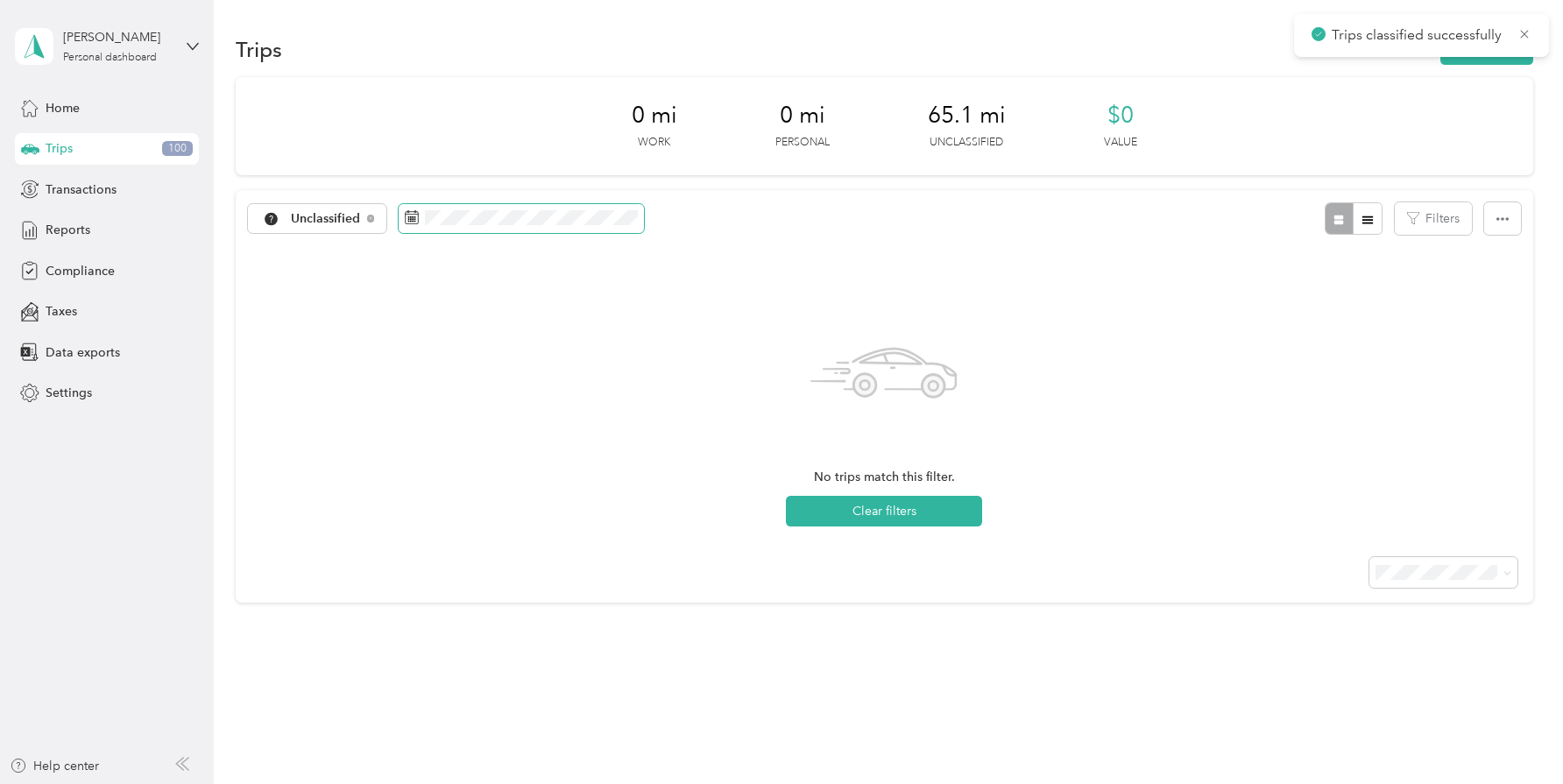
click at [509, 230] on span at bounding box center [522, 218] width 245 height 30
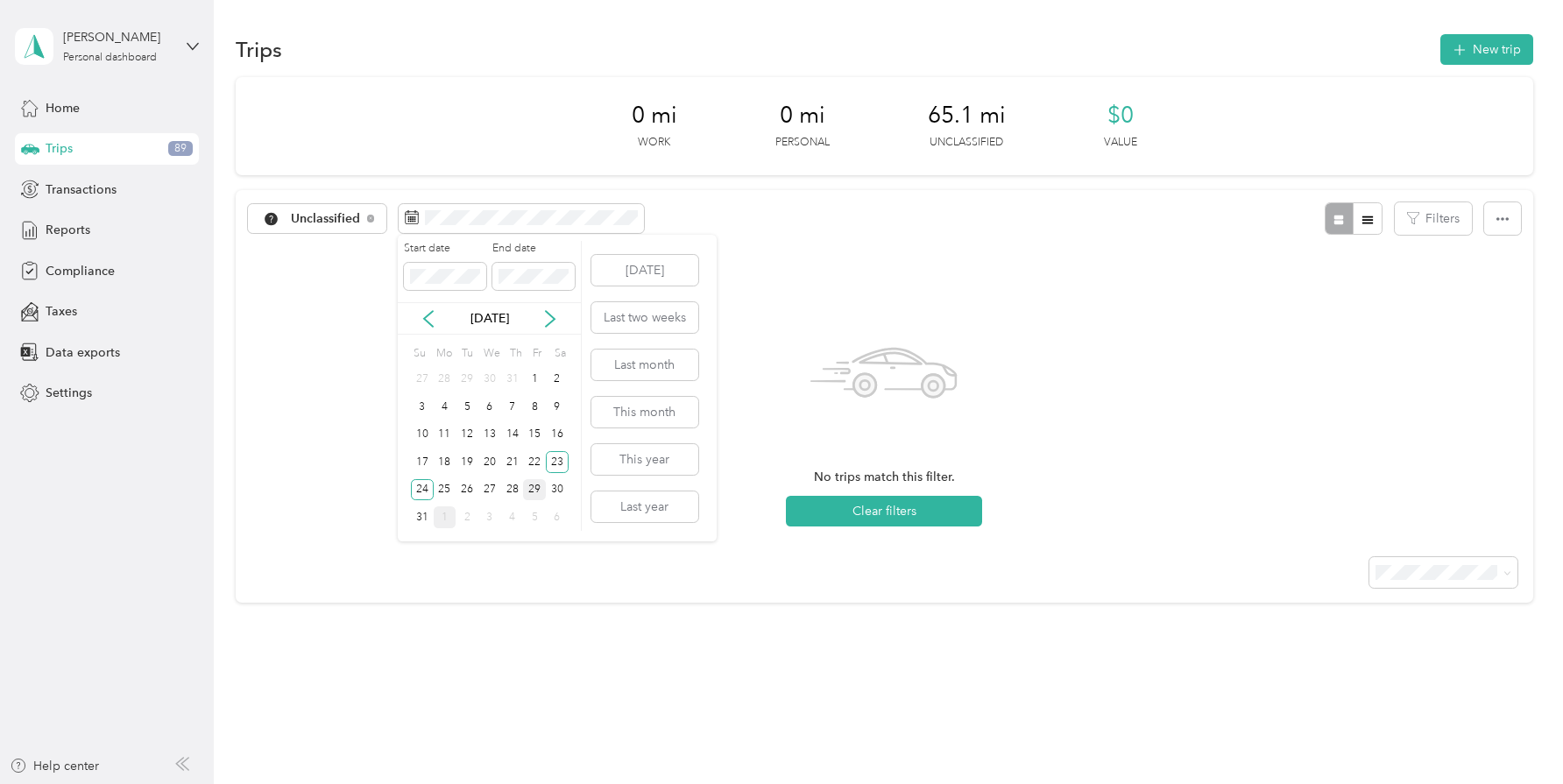
click at [538, 493] on div "29" at bounding box center [534, 490] width 23 height 22
click at [418, 522] on div "31" at bounding box center [421, 517] width 23 height 22
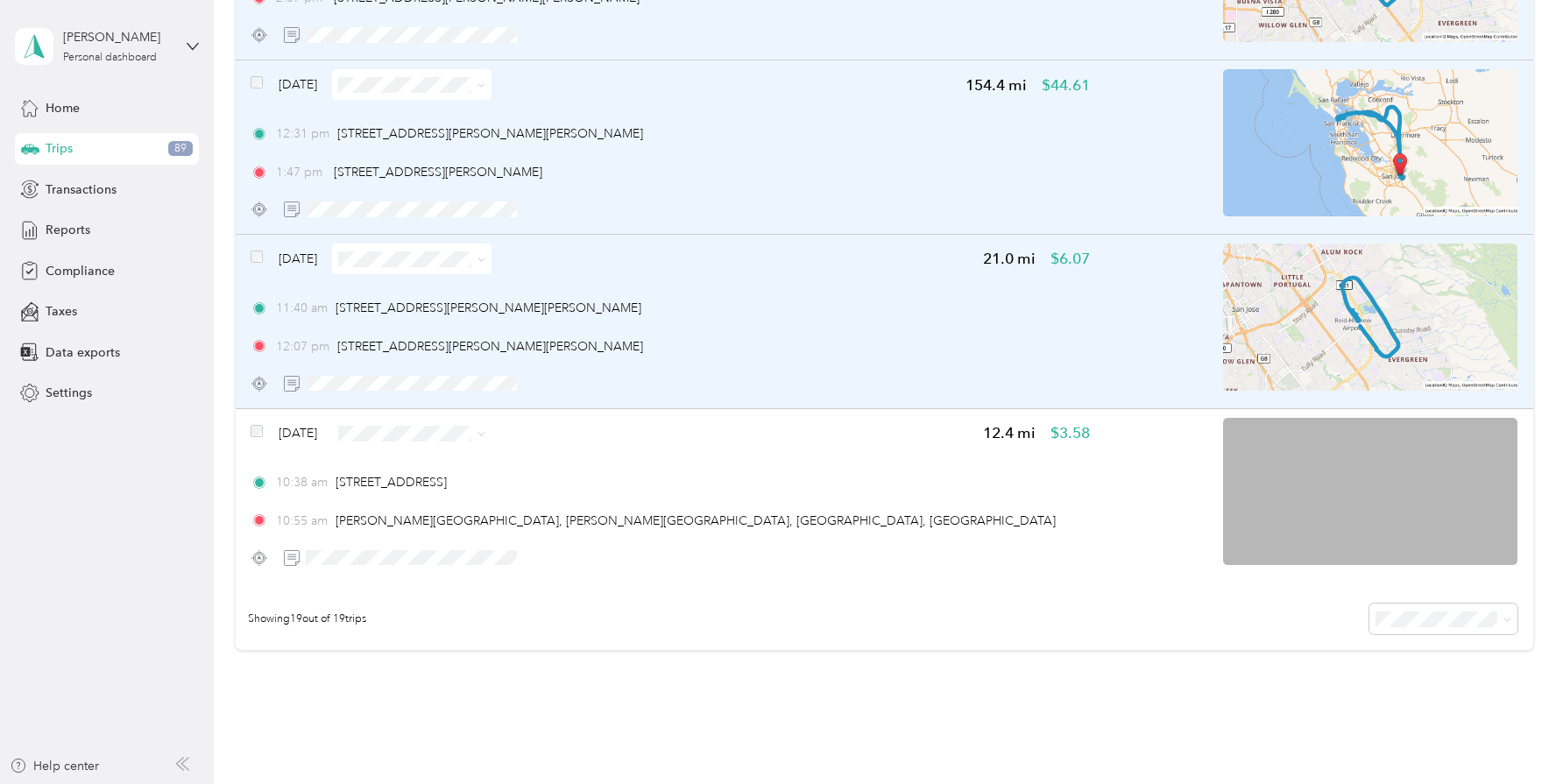
scroll to position [2977, 0]
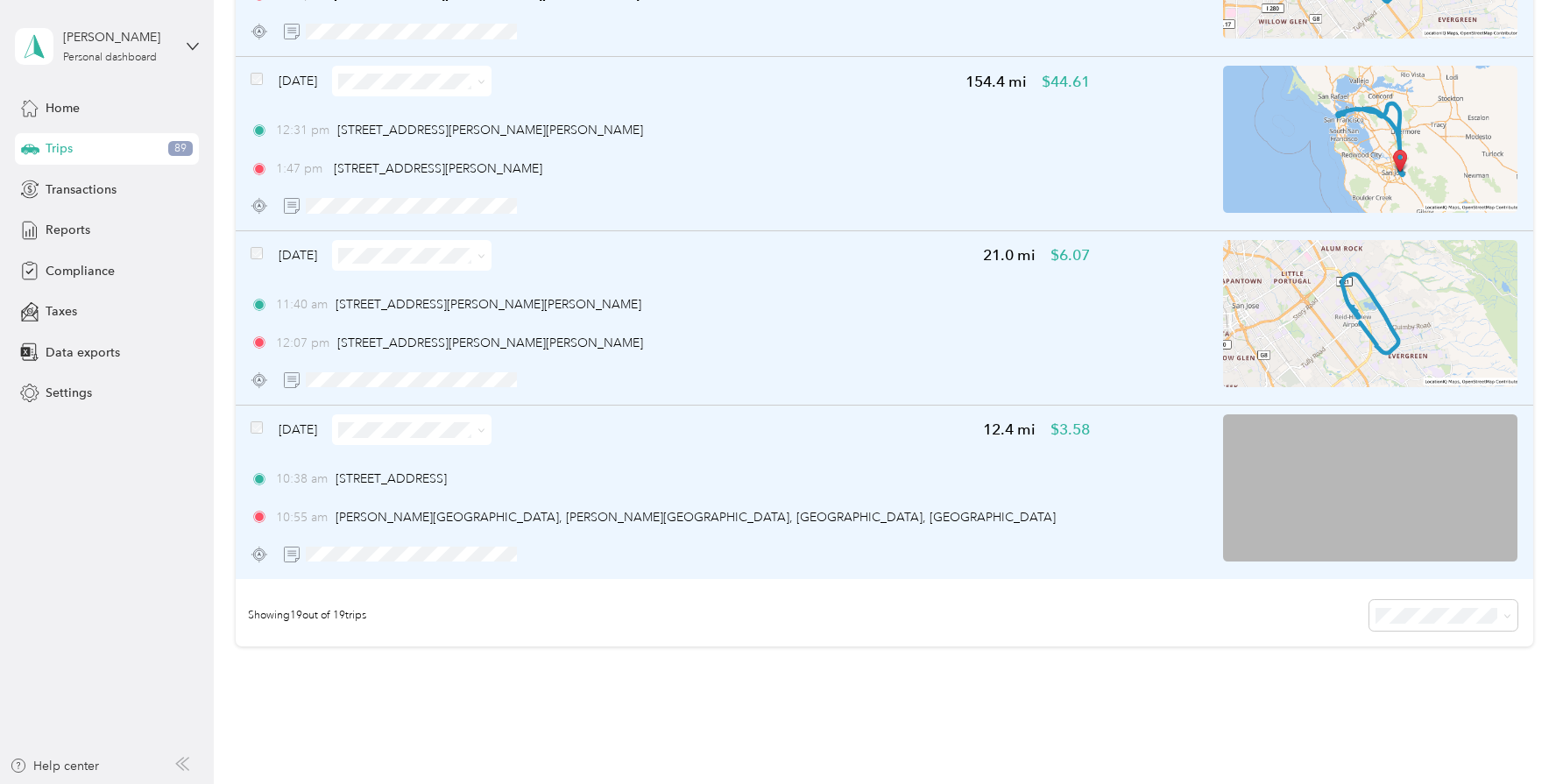
click at [485, 82] on icon at bounding box center [482, 82] width 5 height 4
click at [828, 130] on div "12:31 pm [STREET_ADDRESS][GEOGRAPHIC_DATA][PERSON_NAME][PERSON_NAME], [GEOGRAPH…" at bounding box center [671, 130] width 839 height 18
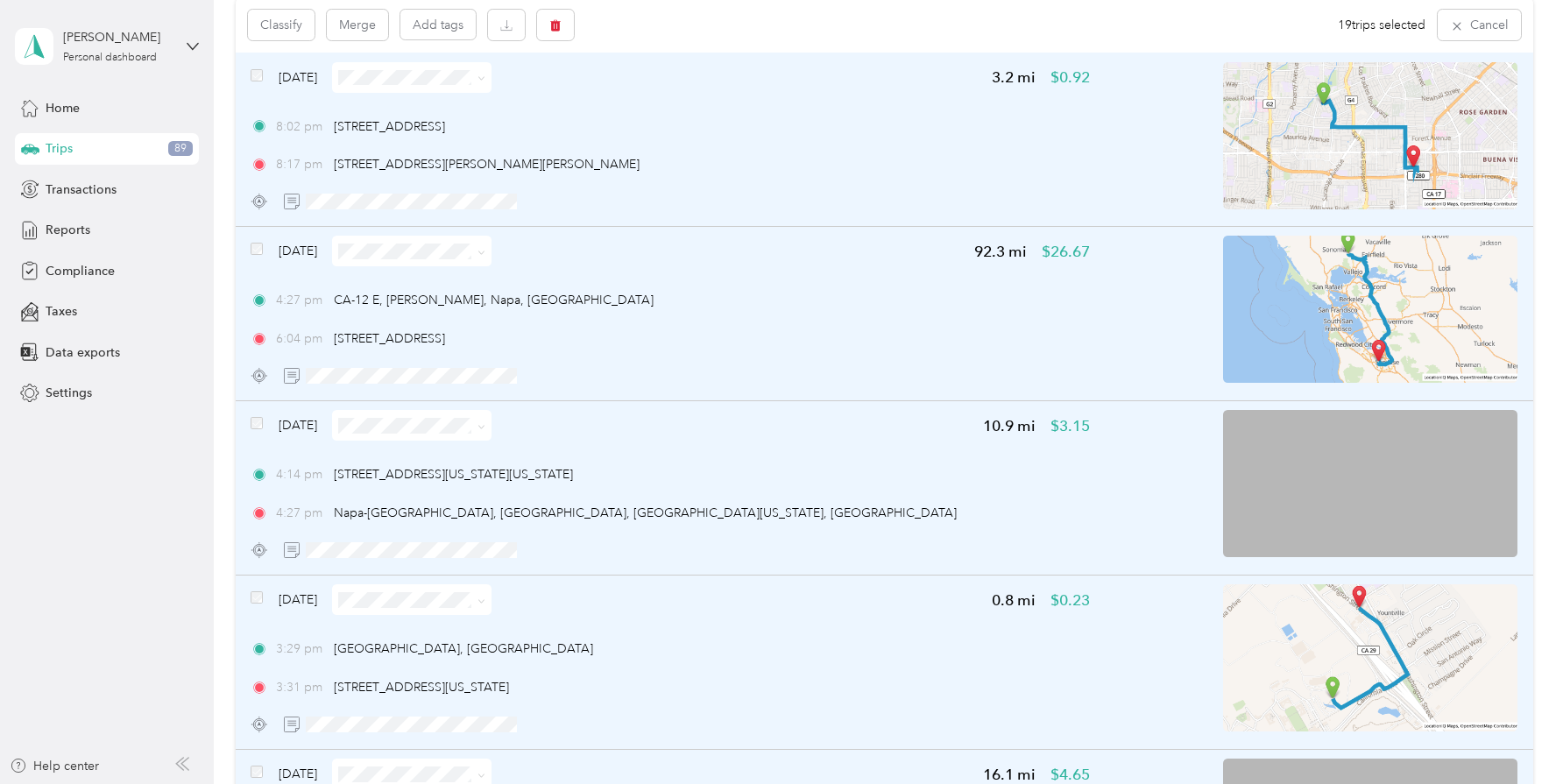
scroll to position [0, 0]
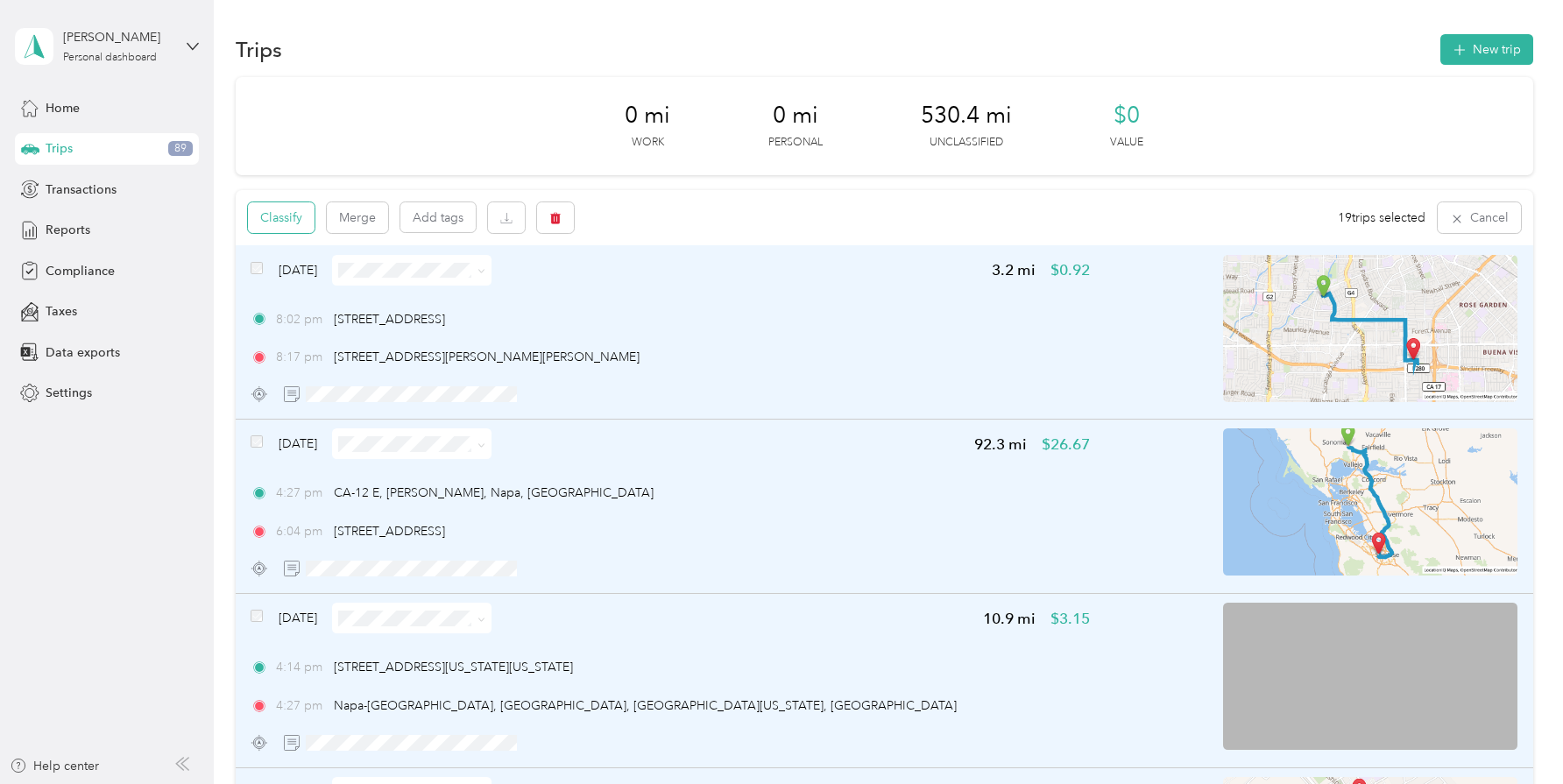
click at [291, 212] on button "Classify" at bounding box center [282, 217] width 67 height 31
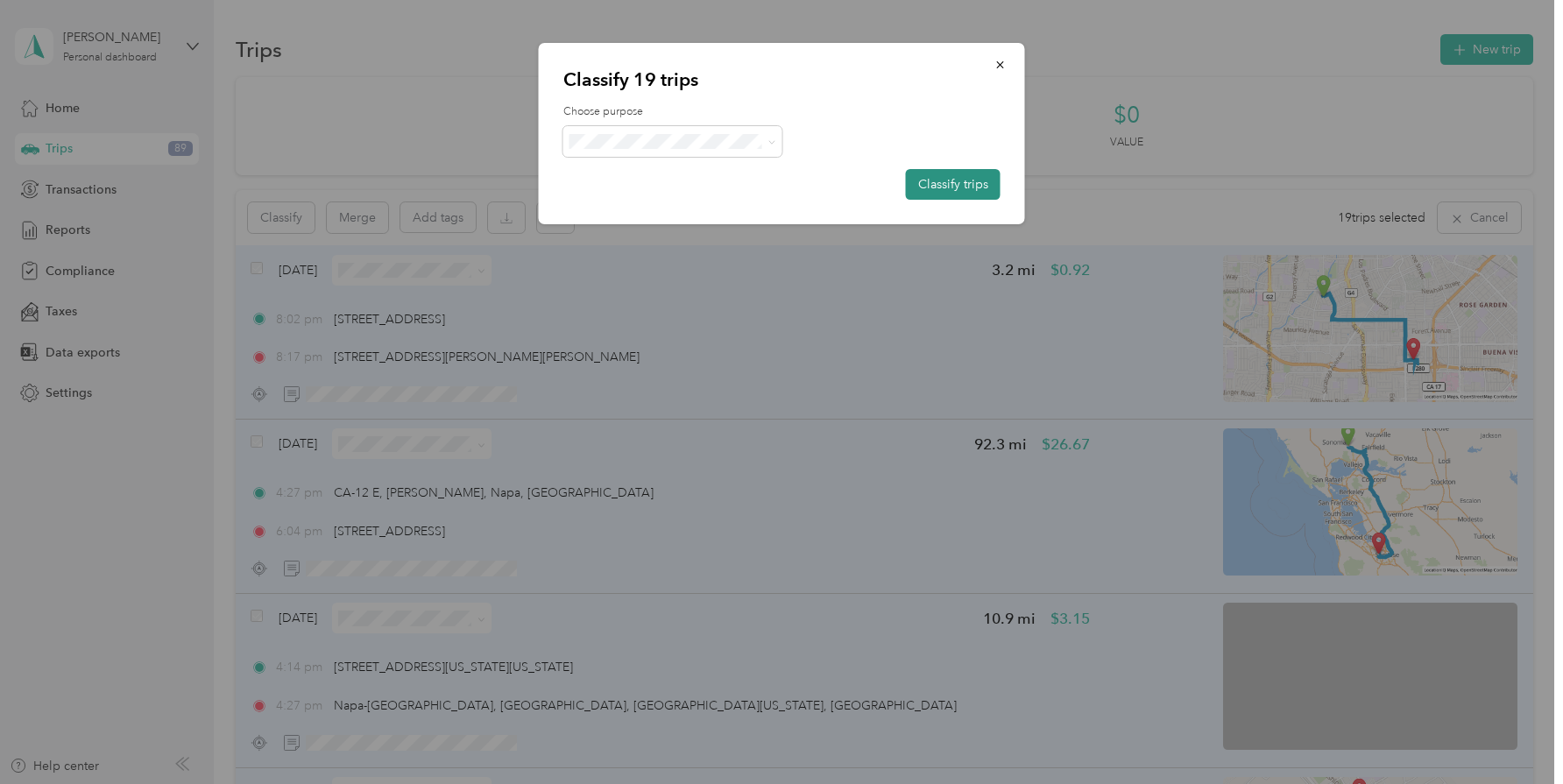
click at [960, 181] on button "Classify trips" at bounding box center [953, 184] width 95 height 31
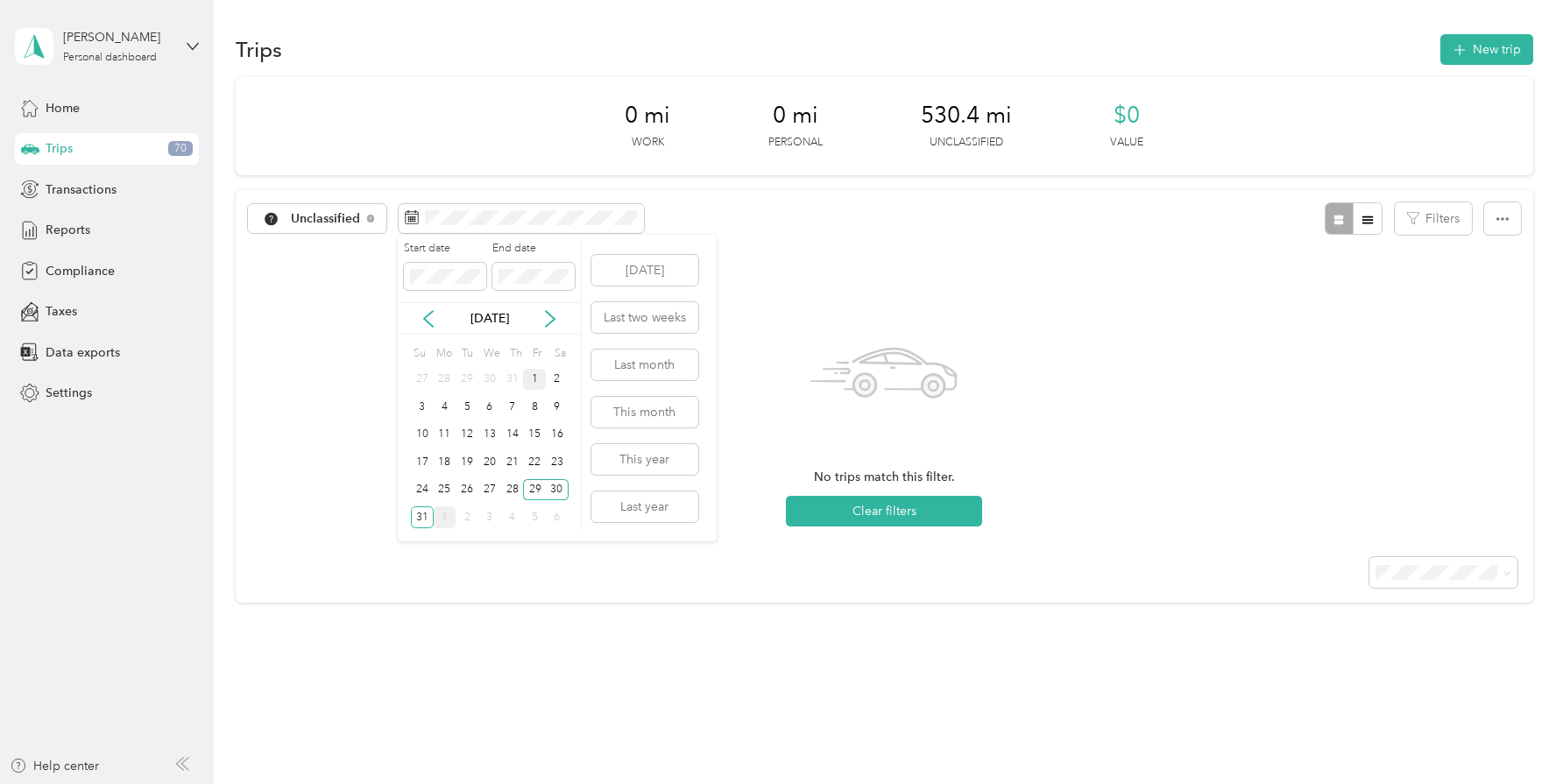
click at [541, 380] on div "1" at bounding box center [534, 380] width 23 height 22
click at [537, 384] on div "1" at bounding box center [534, 380] width 23 height 22
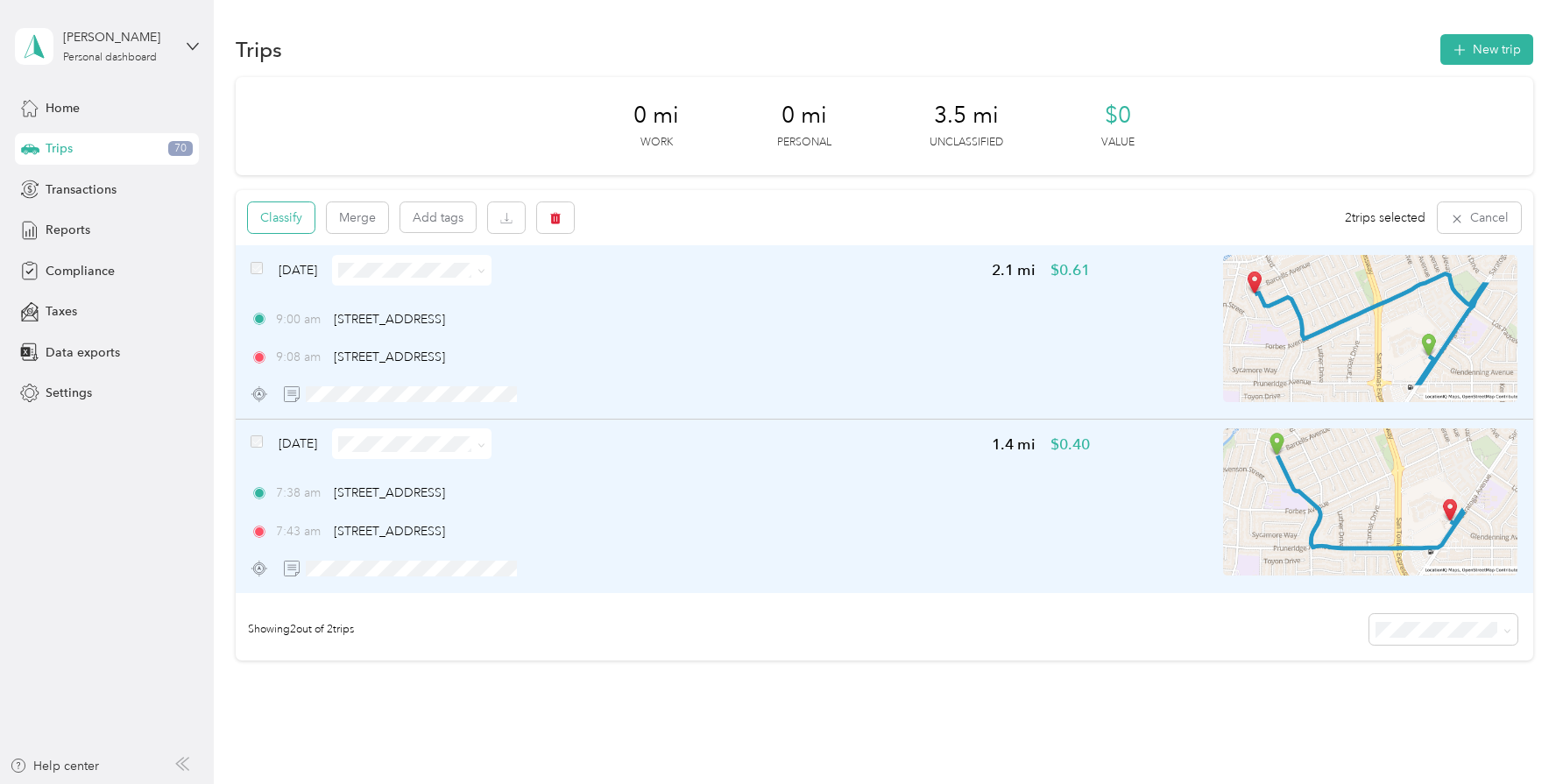
click at [296, 221] on button "Classify" at bounding box center [282, 217] width 67 height 31
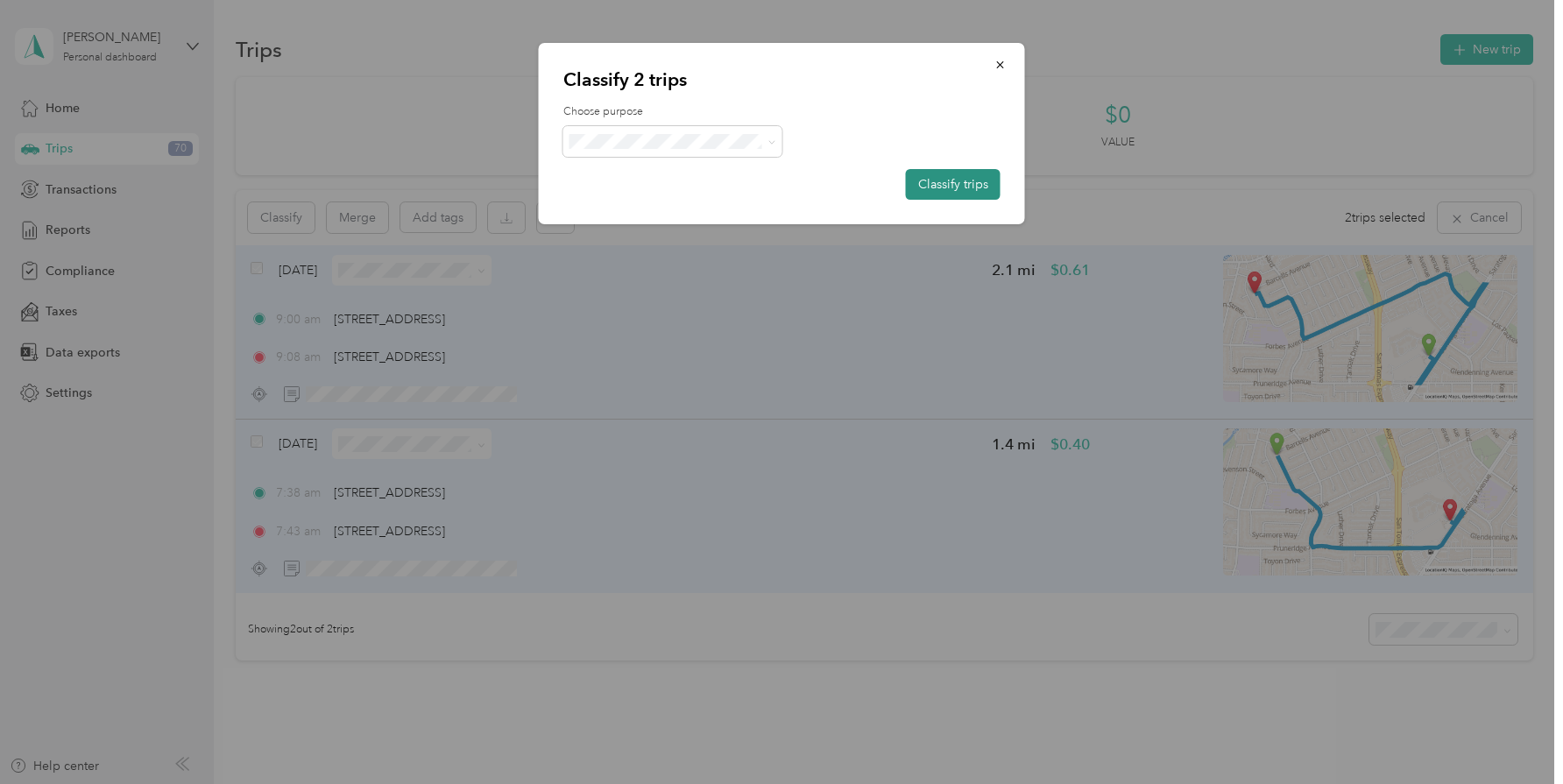
click at [932, 184] on button "Classify trips" at bounding box center [953, 184] width 95 height 31
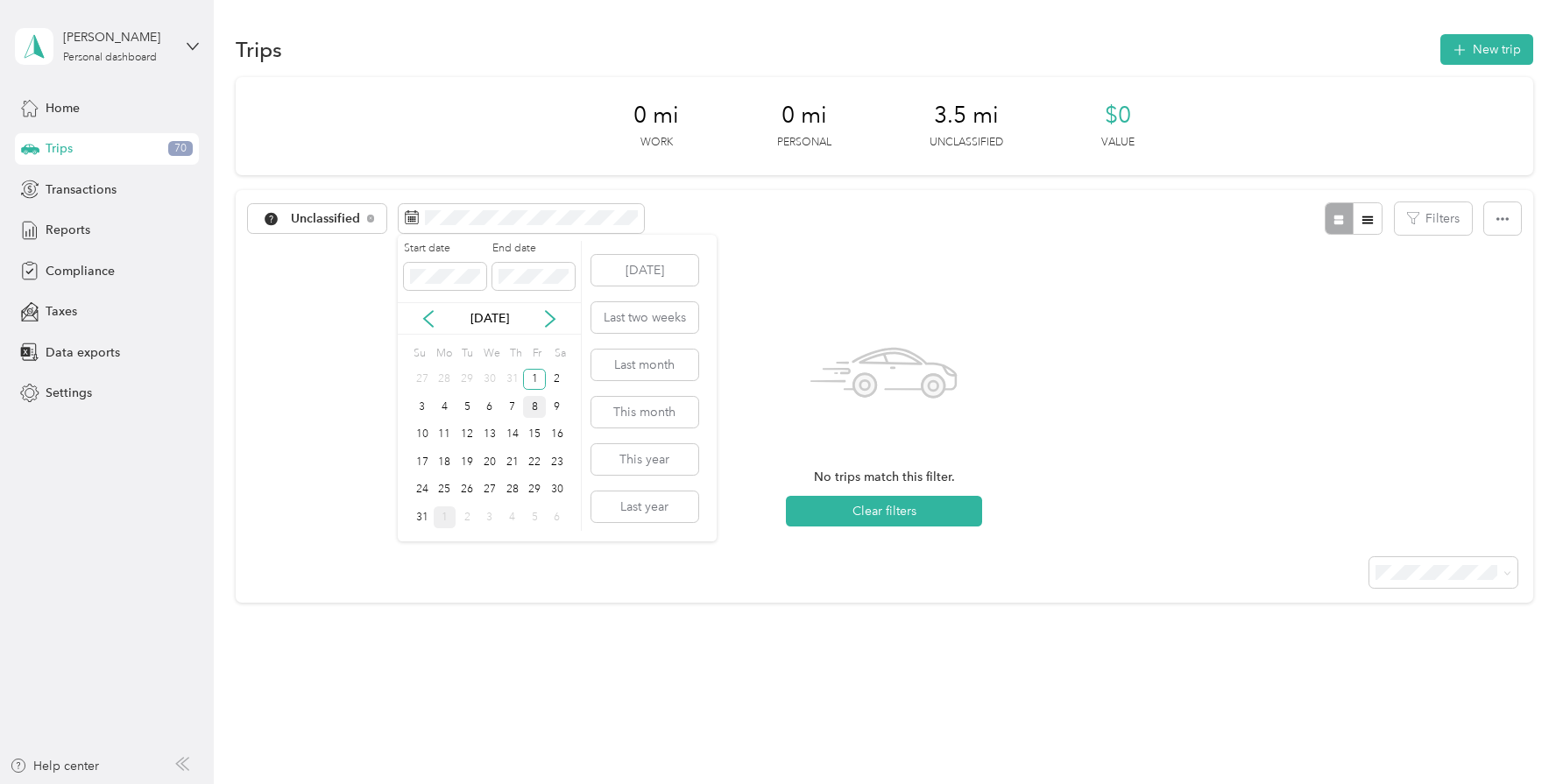
click at [533, 407] on div "8" at bounding box center [534, 407] width 23 height 22
click at [533, 408] on div "8" at bounding box center [534, 407] width 23 height 22
click at [479, 227] on span at bounding box center [522, 218] width 245 height 30
click at [541, 432] on div "15" at bounding box center [534, 435] width 23 height 22
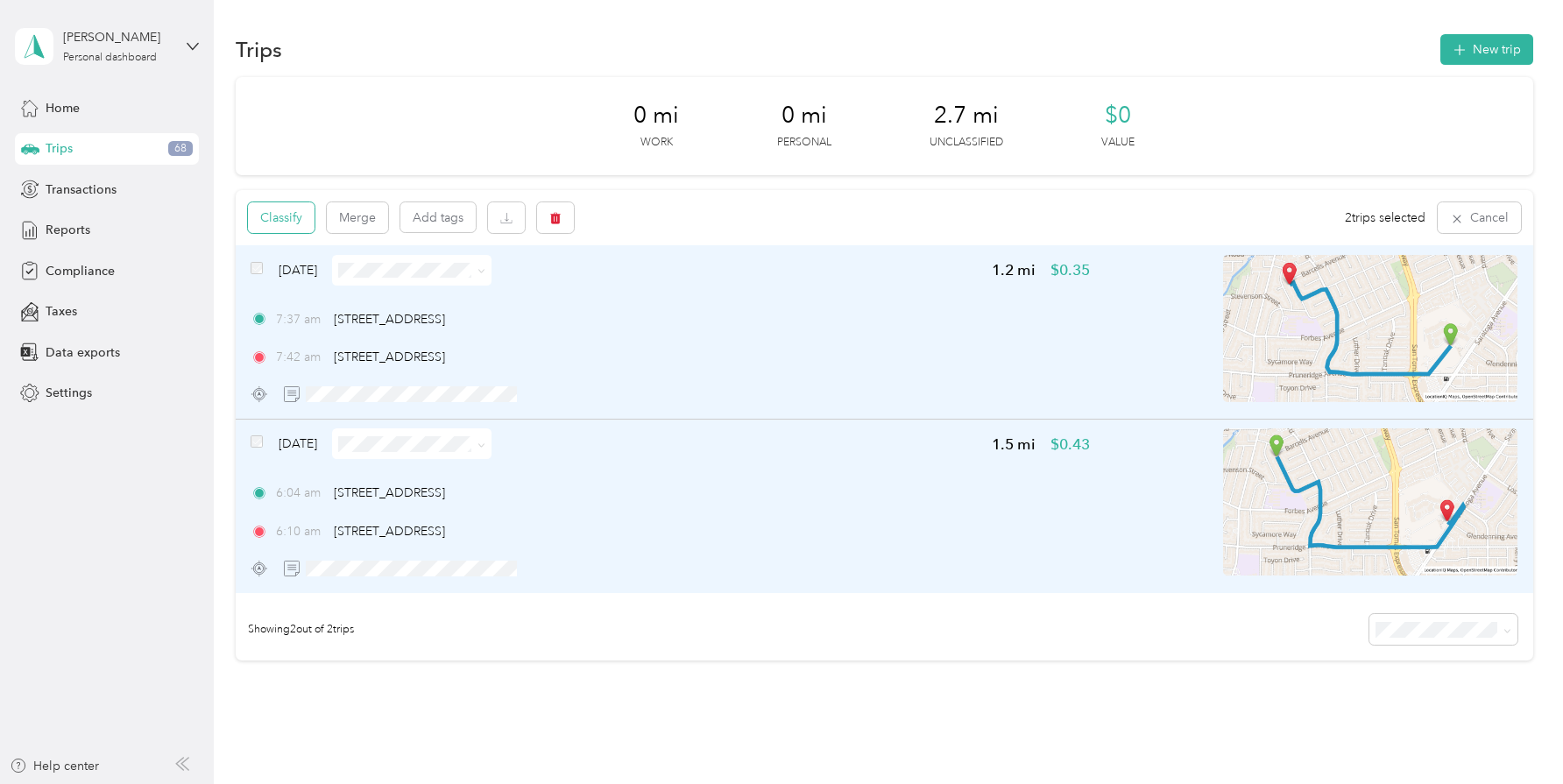
click at [293, 217] on button "Classify" at bounding box center [282, 217] width 67 height 31
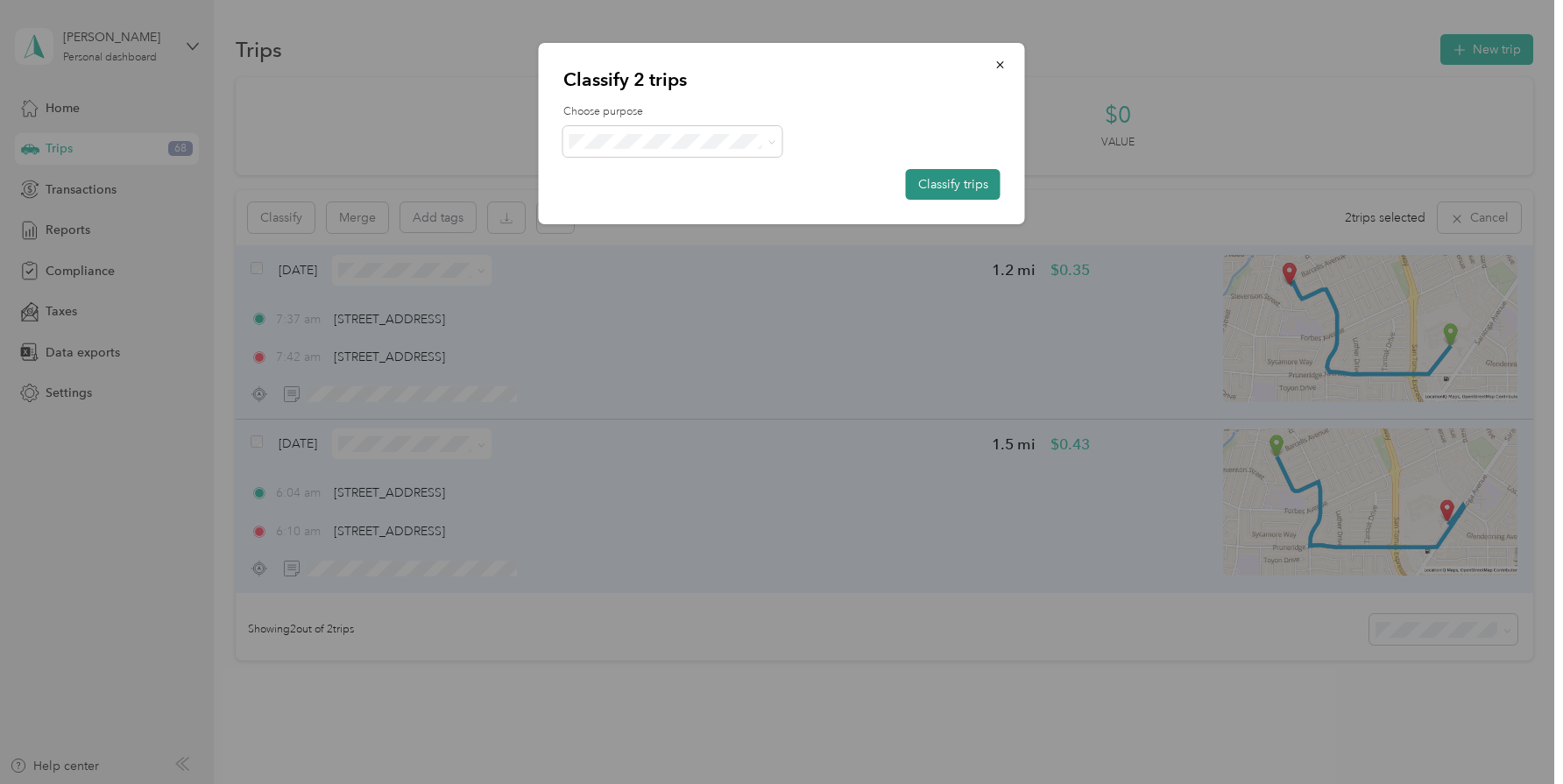
click at [937, 179] on button "Classify trips" at bounding box center [953, 184] width 95 height 31
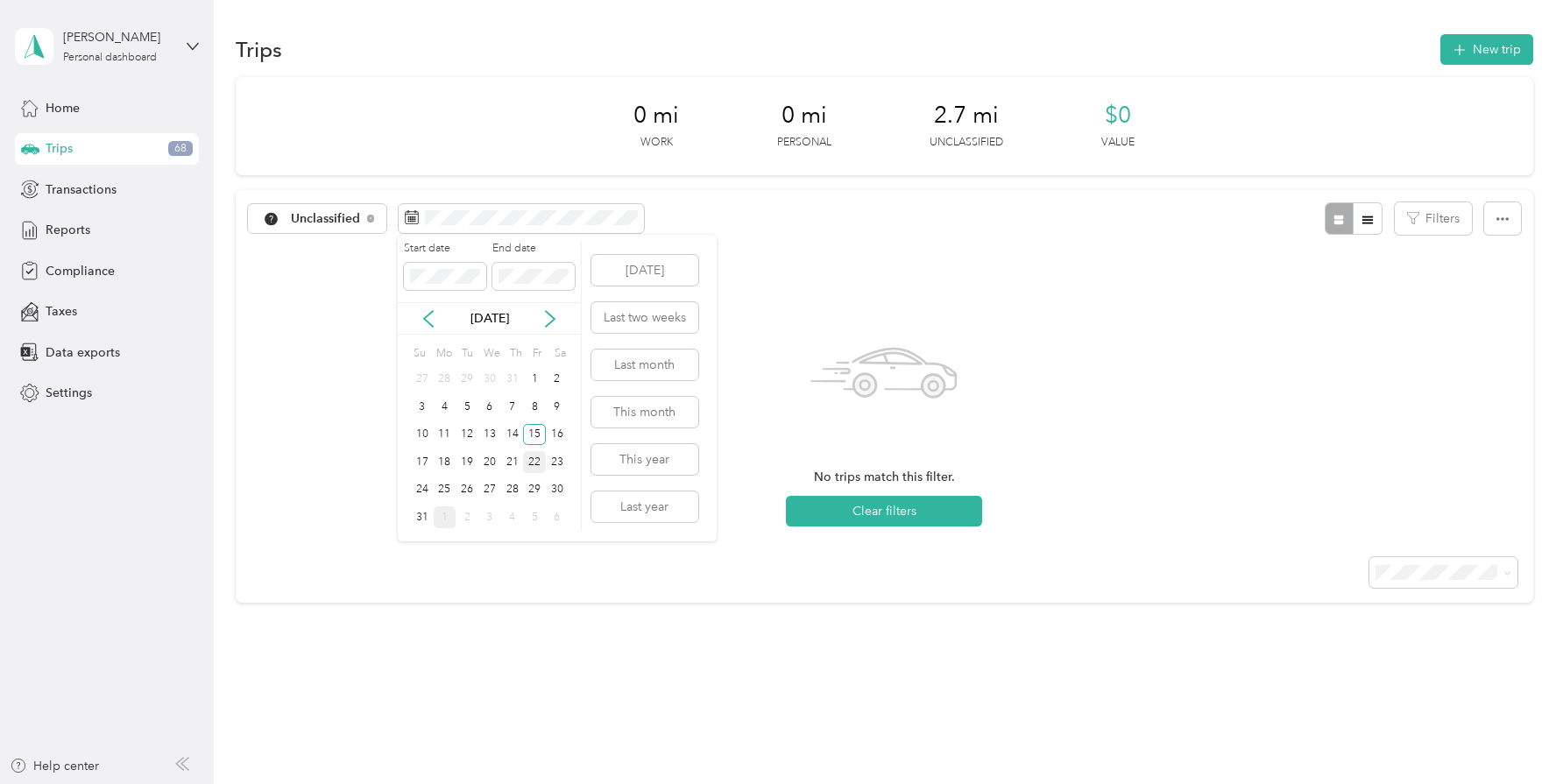
click at [539, 465] on div "22" at bounding box center [534, 462] width 23 height 22
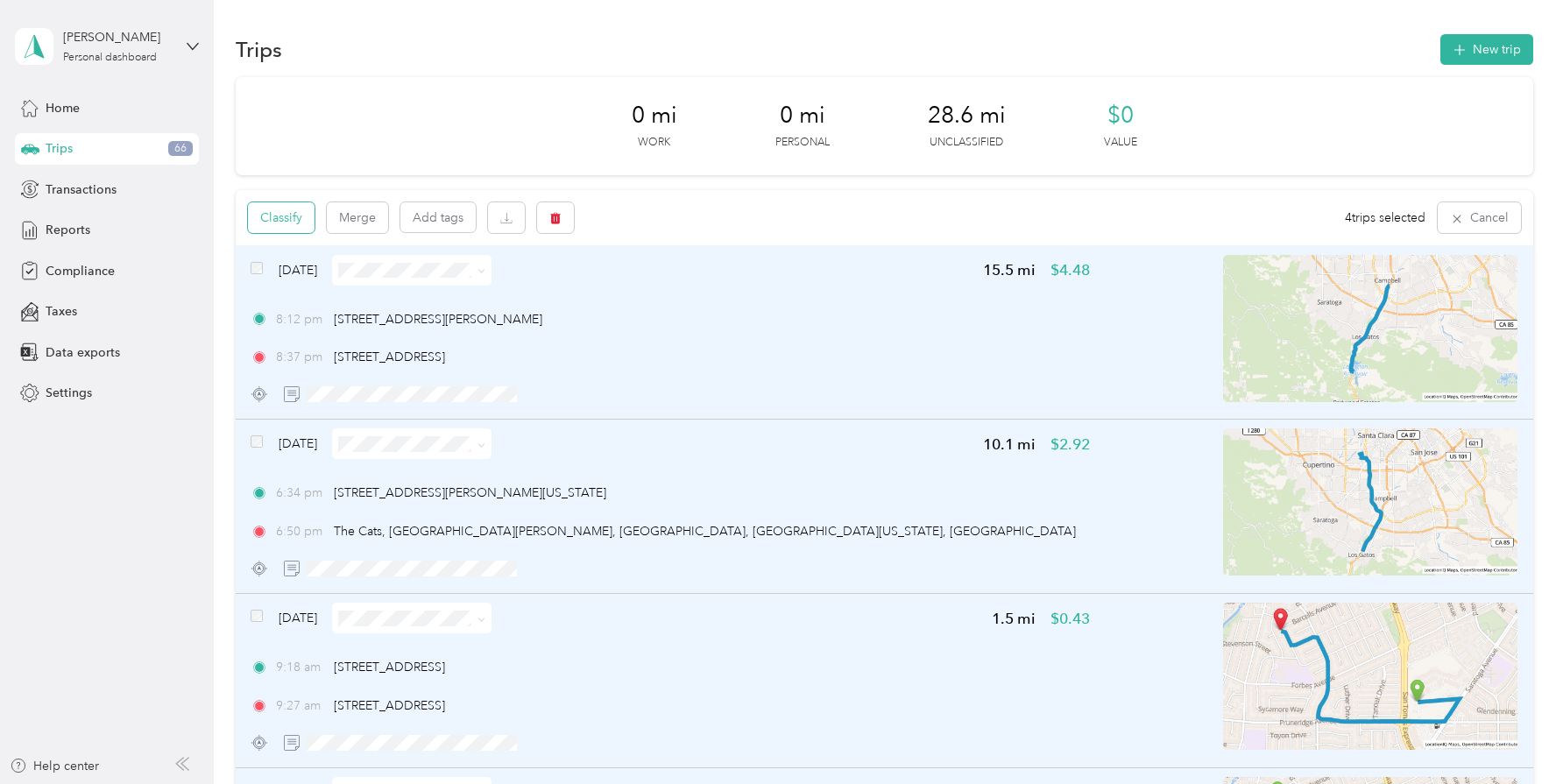
click at [291, 217] on button "Classify" at bounding box center [282, 217] width 67 height 31
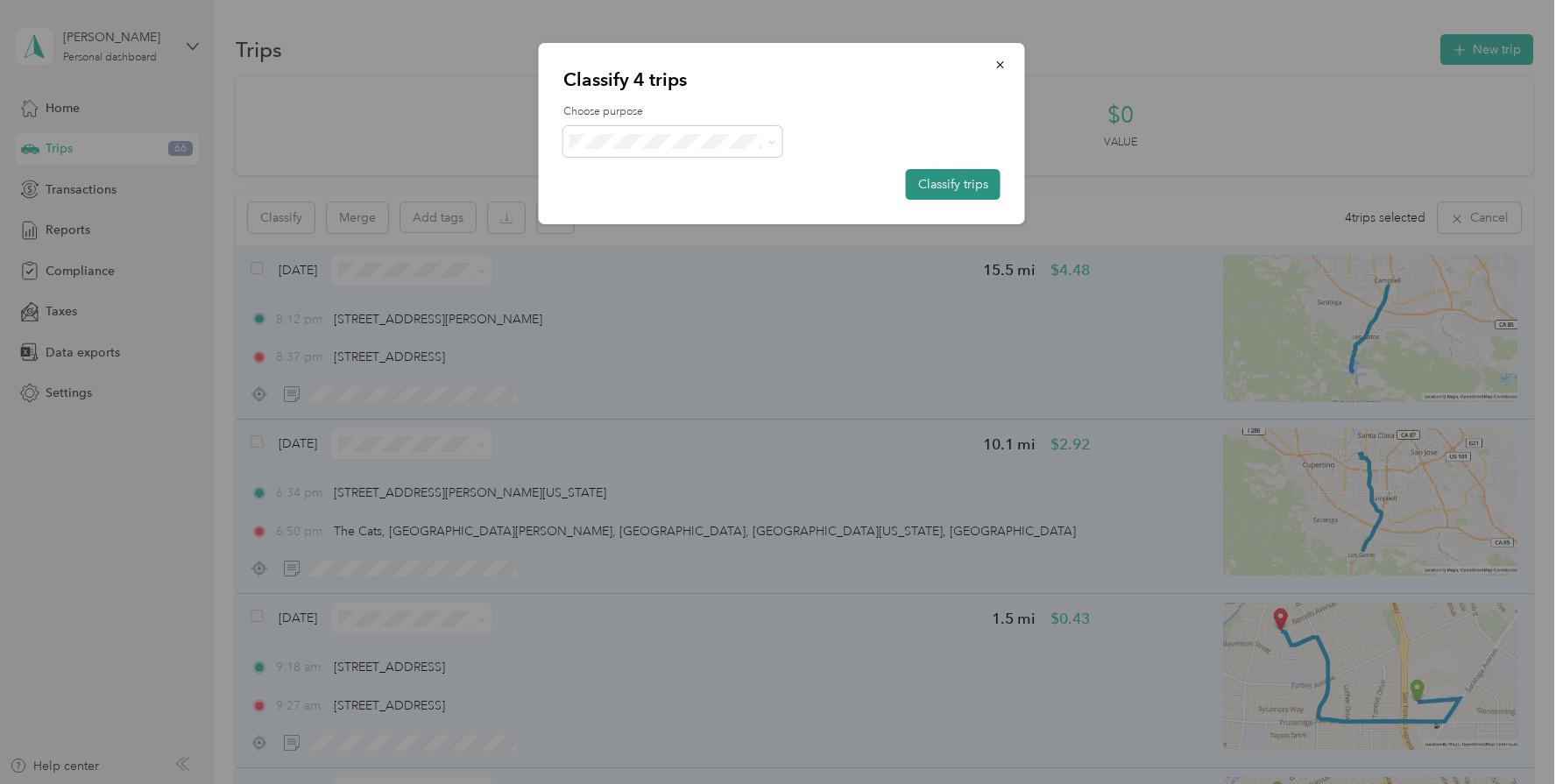
click at [932, 179] on button "Classify trips" at bounding box center [953, 184] width 95 height 31
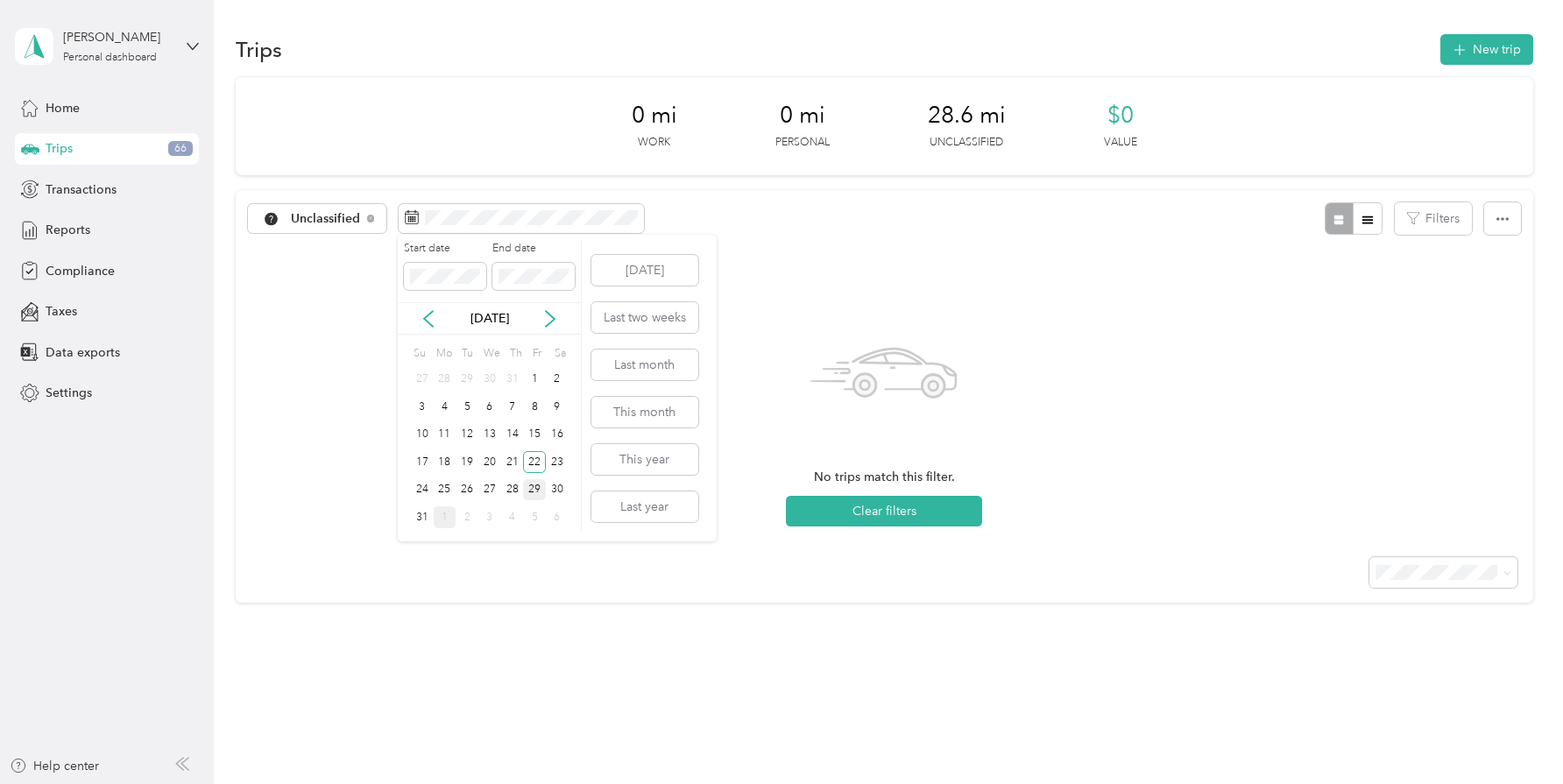
click at [535, 486] on div "29" at bounding box center [534, 490] width 23 height 22
click at [378, 291] on div "No trips match this filter. Clear filters" at bounding box center [884, 412] width 1298 height 245
click at [446, 407] on div "4" at bounding box center [445, 407] width 23 height 22
click at [532, 488] on div "29" at bounding box center [534, 490] width 23 height 22
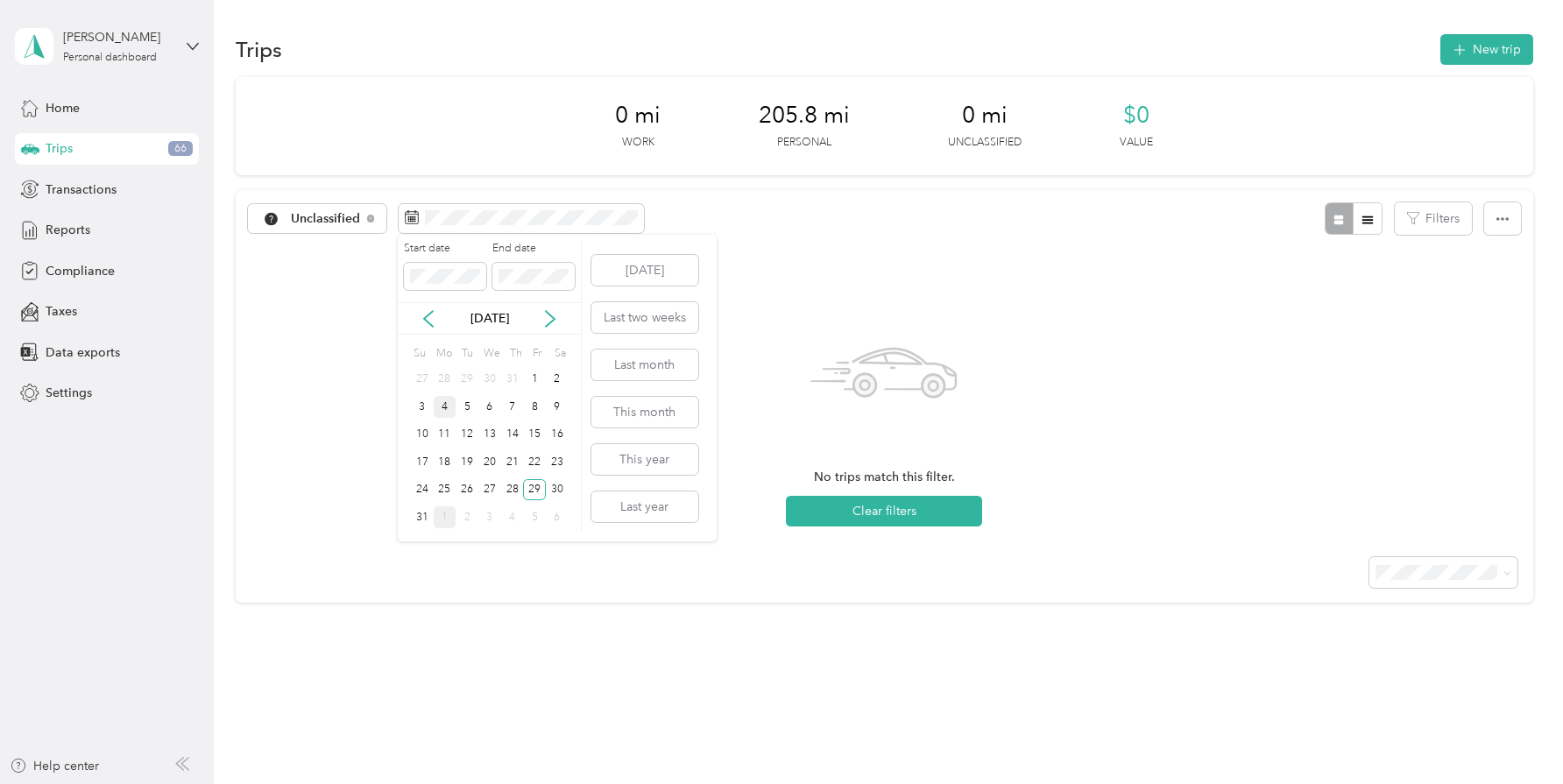
click at [442, 402] on div "4" at bounding box center [445, 407] width 23 height 22
click at [512, 408] on div "7" at bounding box center [512, 407] width 23 height 22
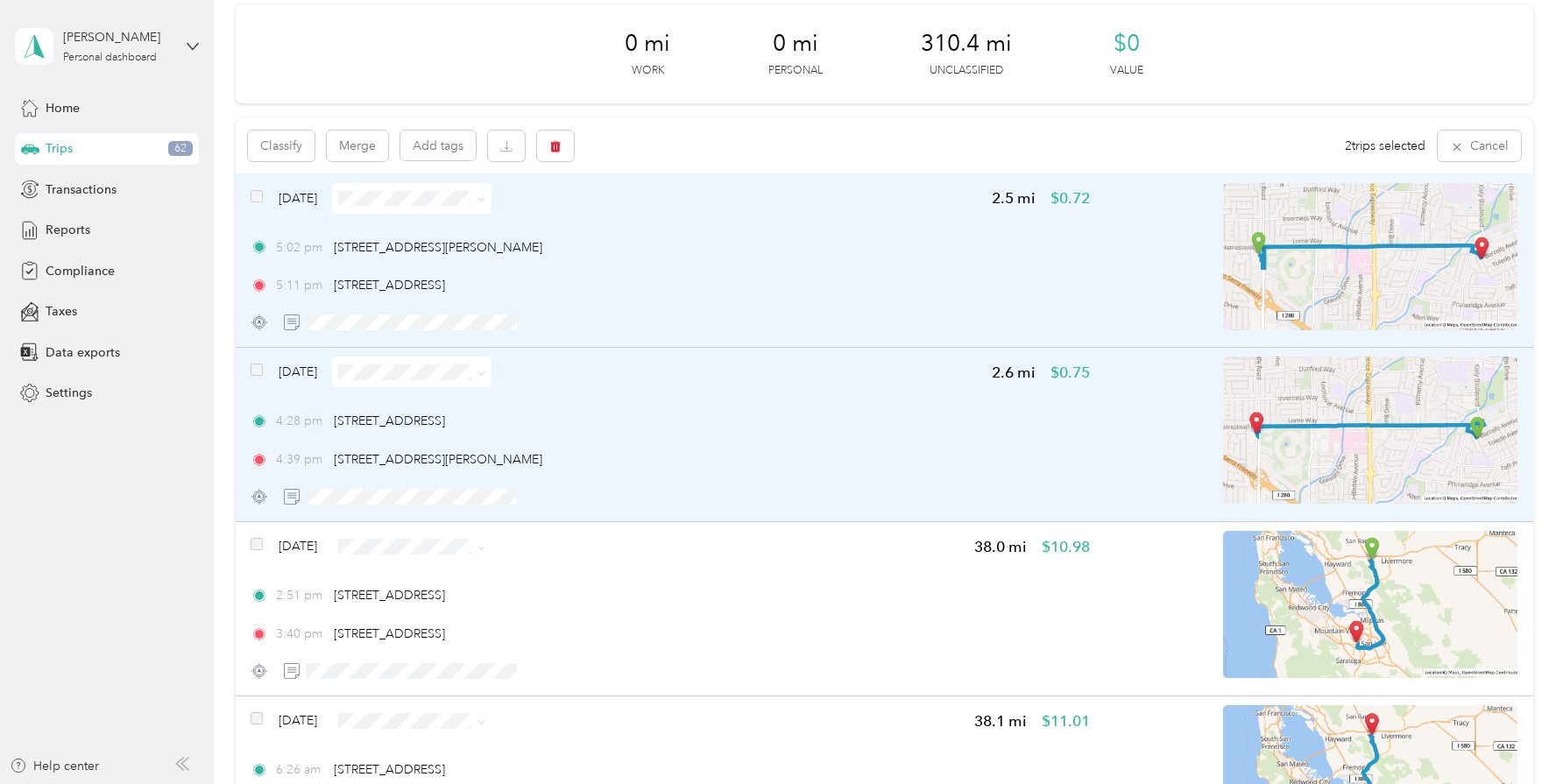
scroll to position [63, 0]
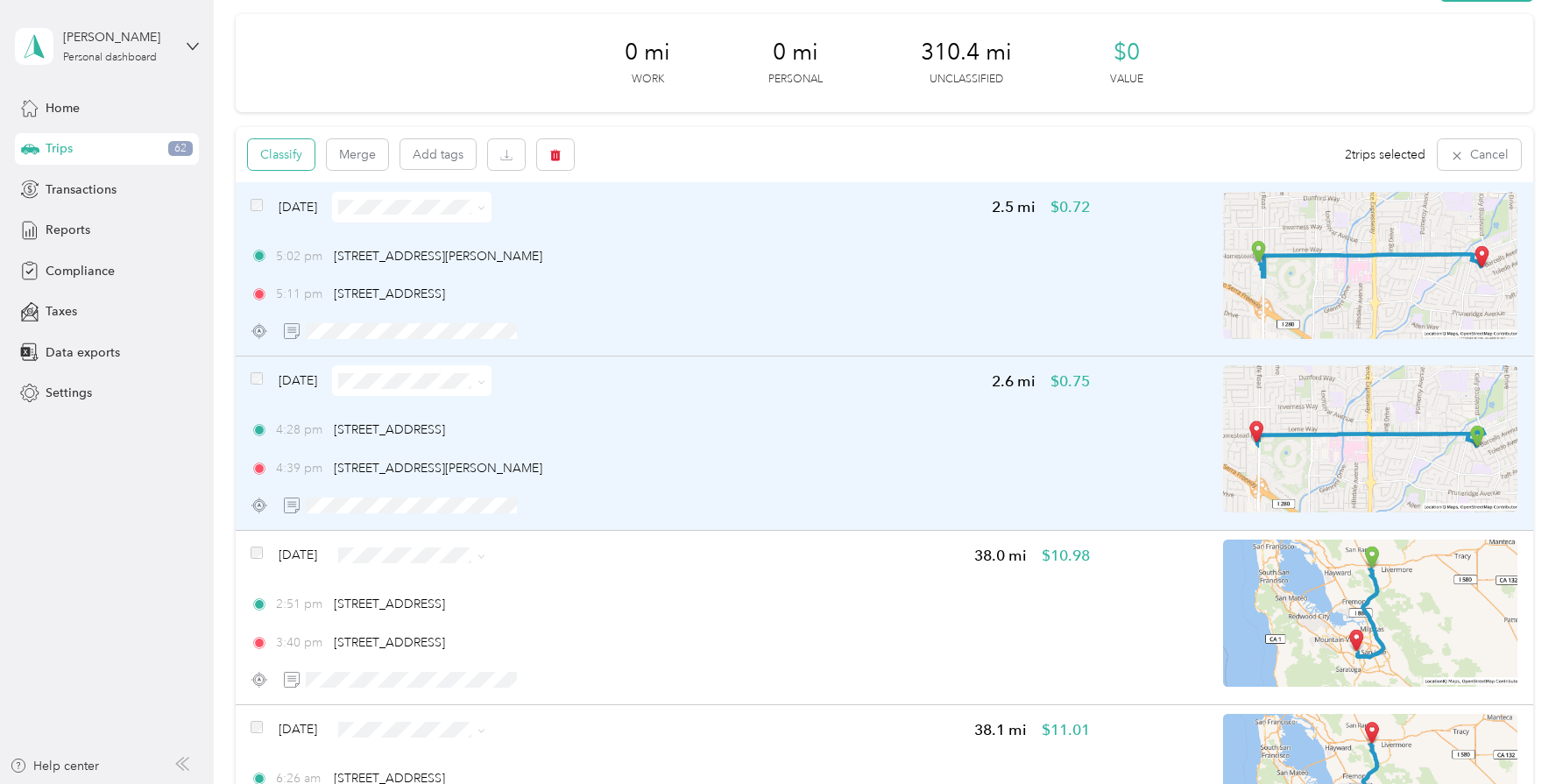
click at [304, 152] on button "Classify" at bounding box center [282, 154] width 67 height 31
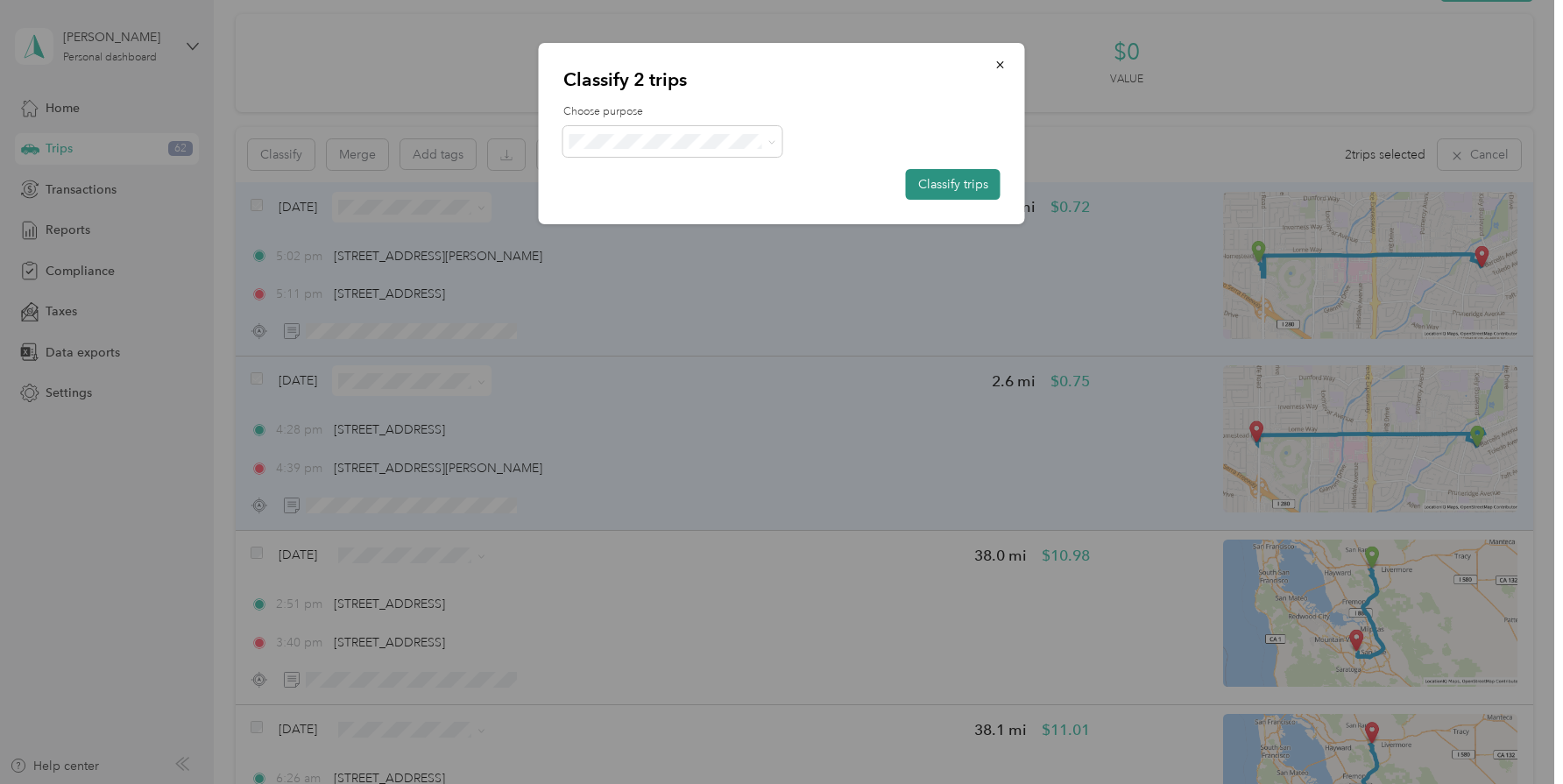
click at [926, 183] on button "Classify trips" at bounding box center [953, 184] width 95 height 31
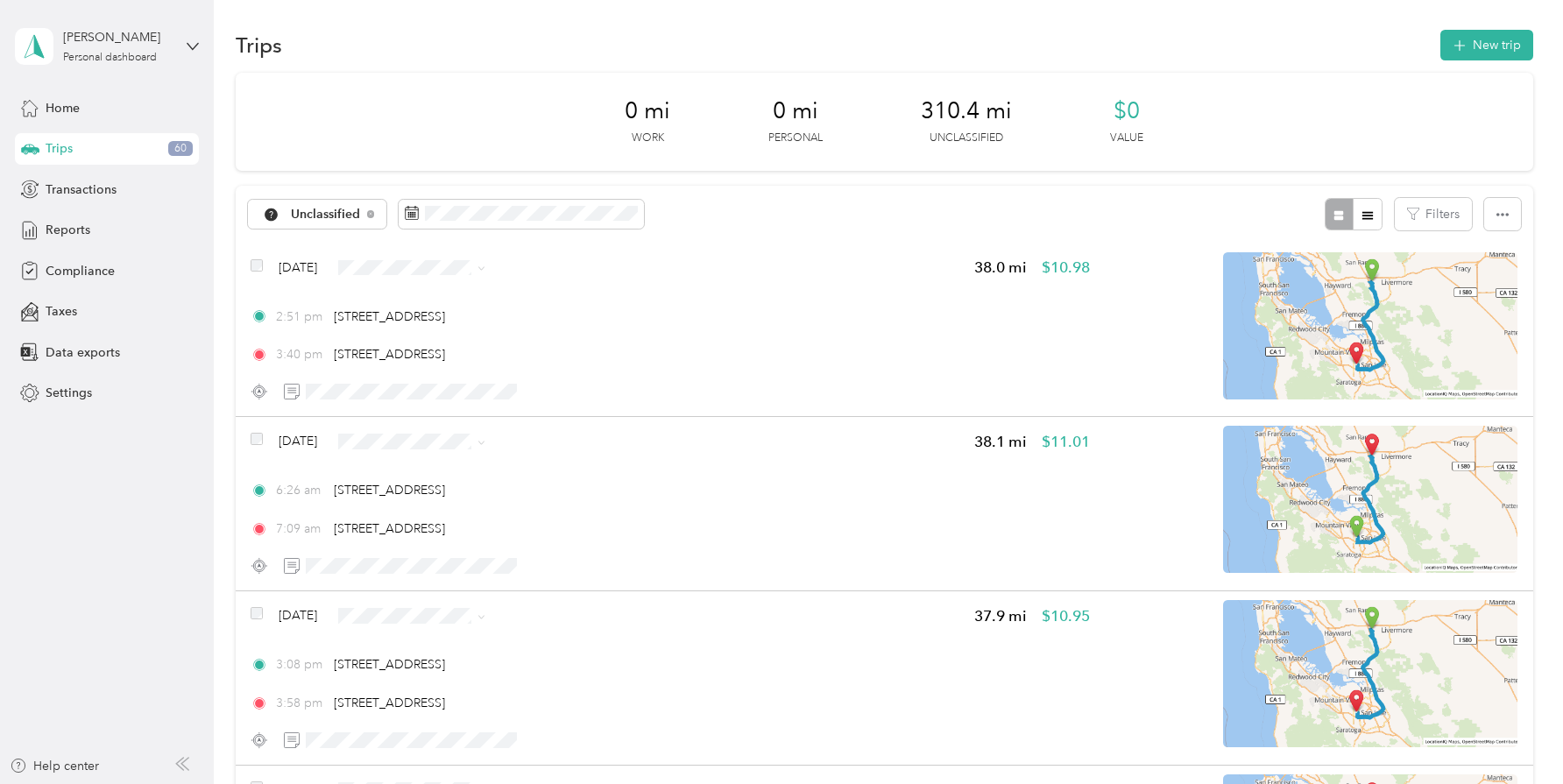
scroll to position [0, 0]
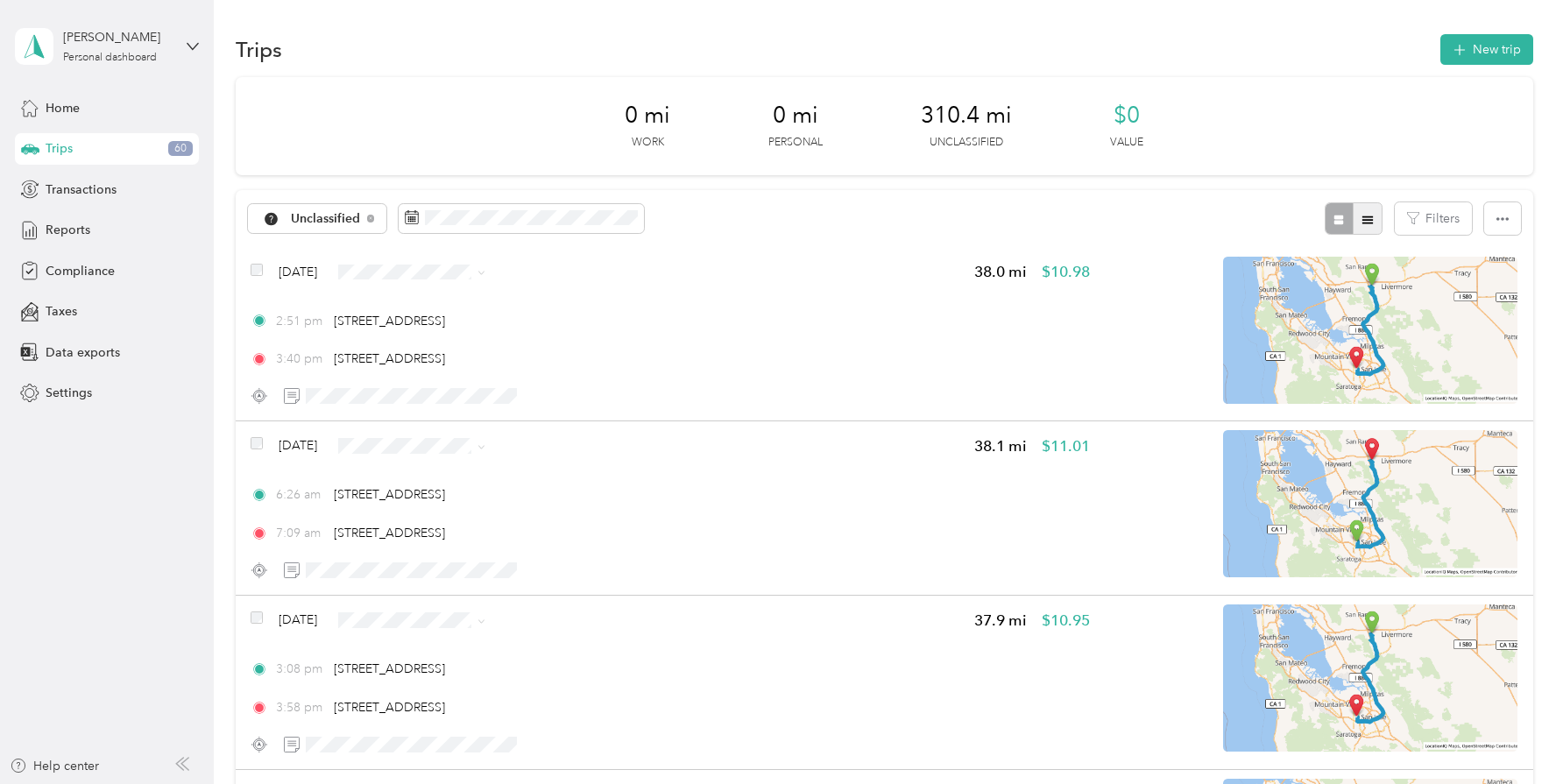
click at [1373, 221] on icon "button" at bounding box center [1368, 220] width 13 height 13
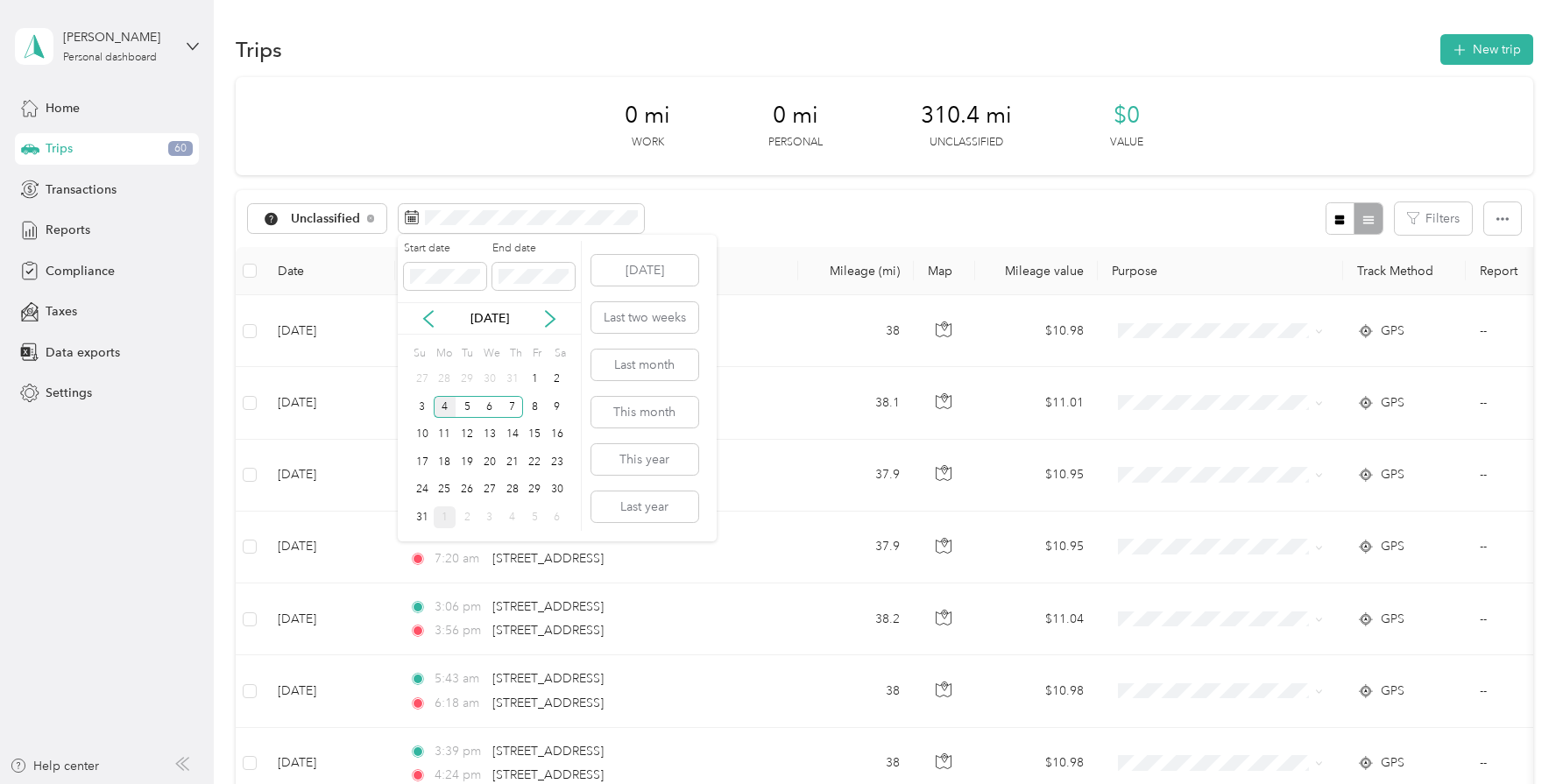
click at [443, 401] on div "4" at bounding box center [445, 407] width 23 height 22
click at [514, 406] on div "7" at bounding box center [512, 407] width 23 height 22
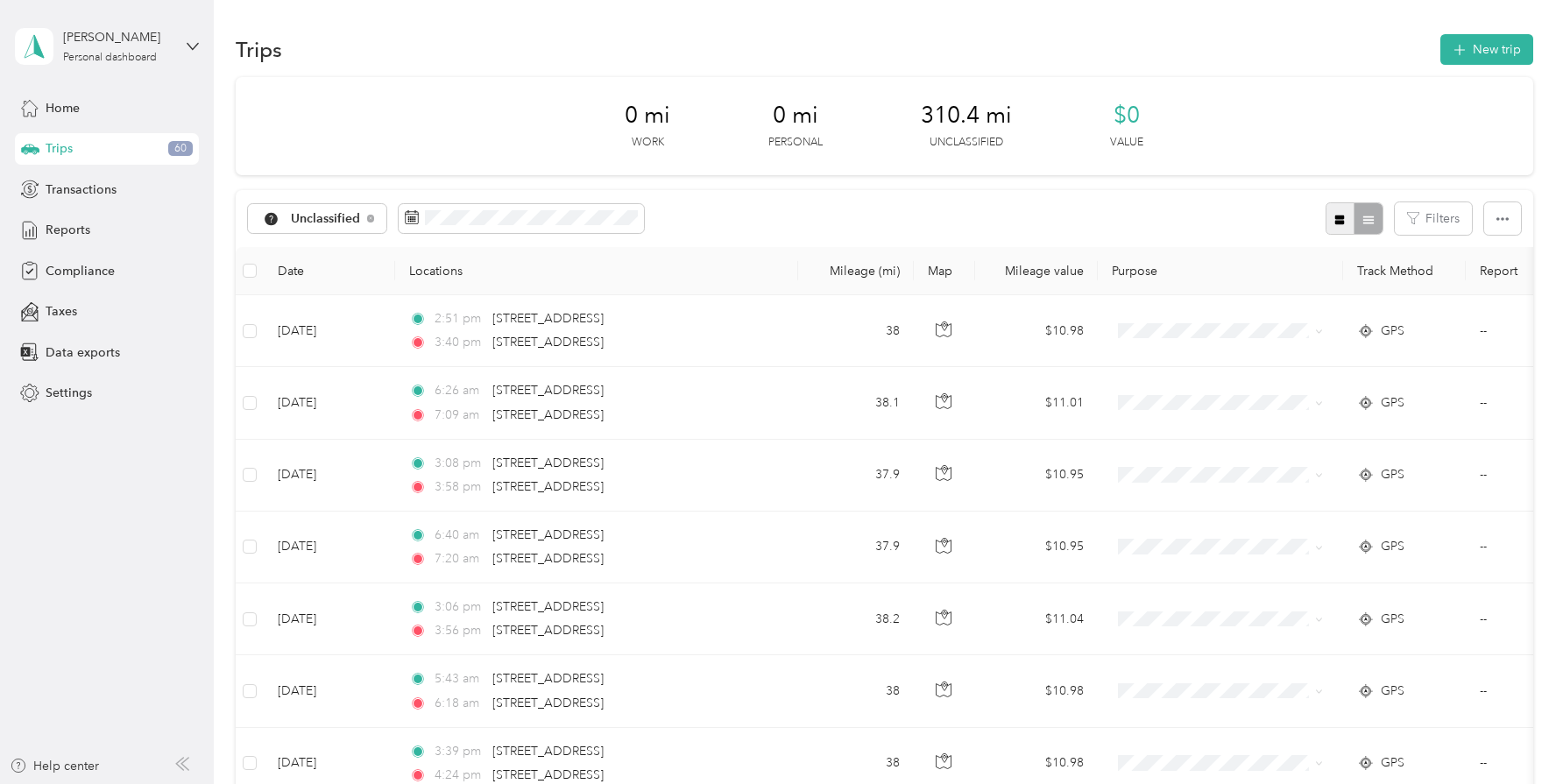
click at [1355, 214] on button "button" at bounding box center [1340, 218] width 30 height 32
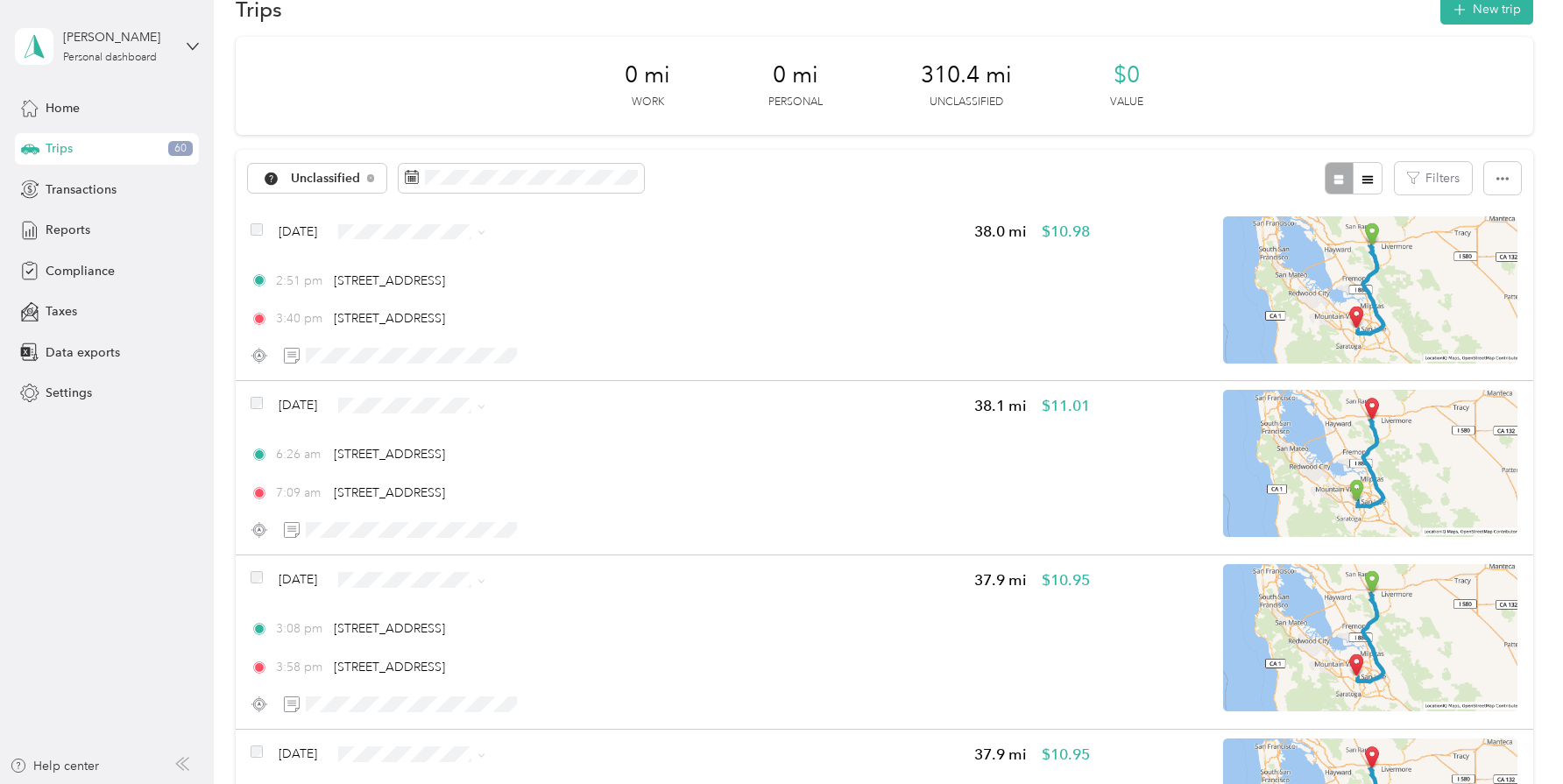
scroll to position [5, 0]
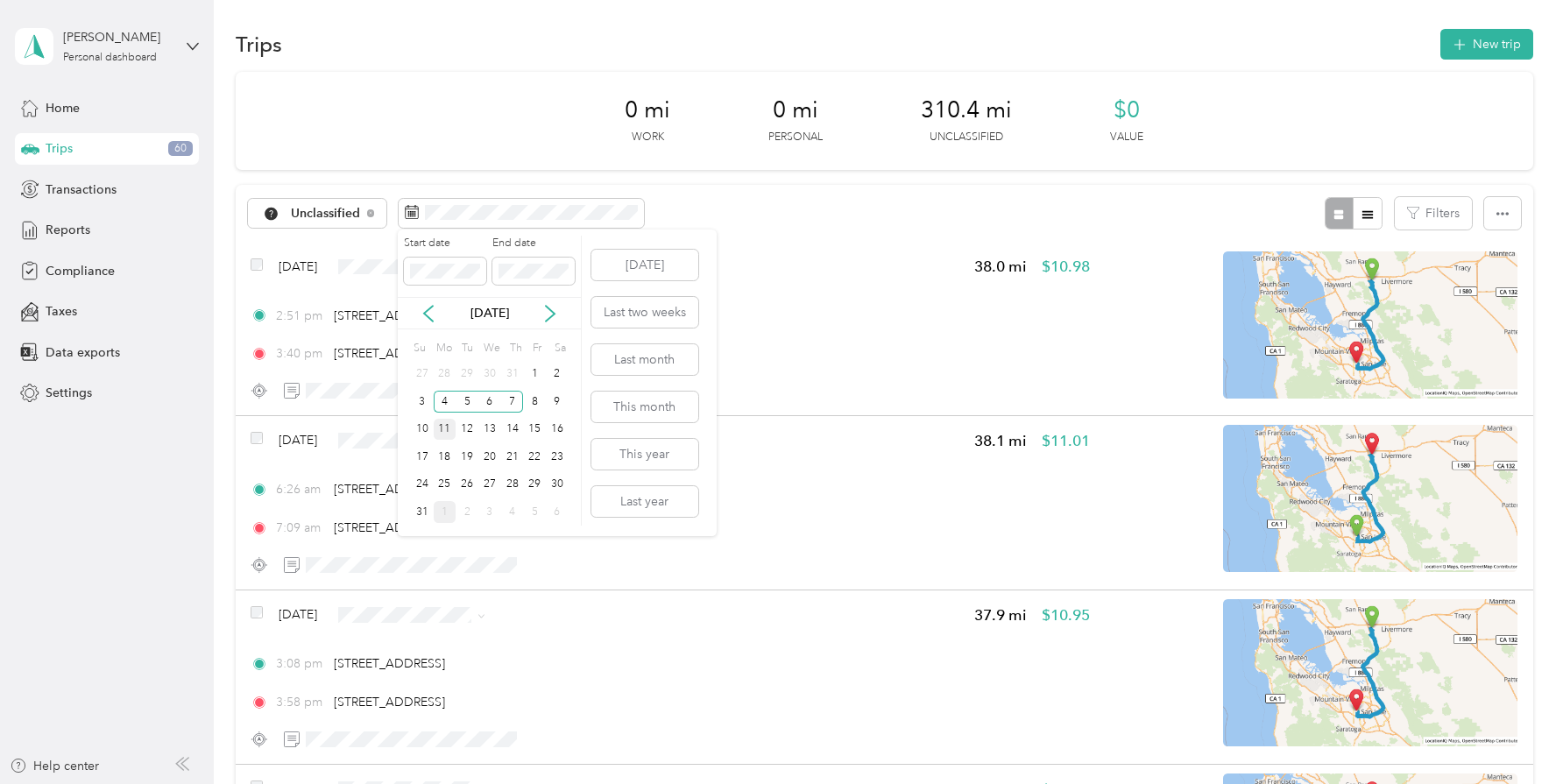
click at [440, 427] on div "11" at bounding box center [445, 429] width 23 height 22
click at [517, 430] on div "14" at bounding box center [512, 429] width 23 height 22
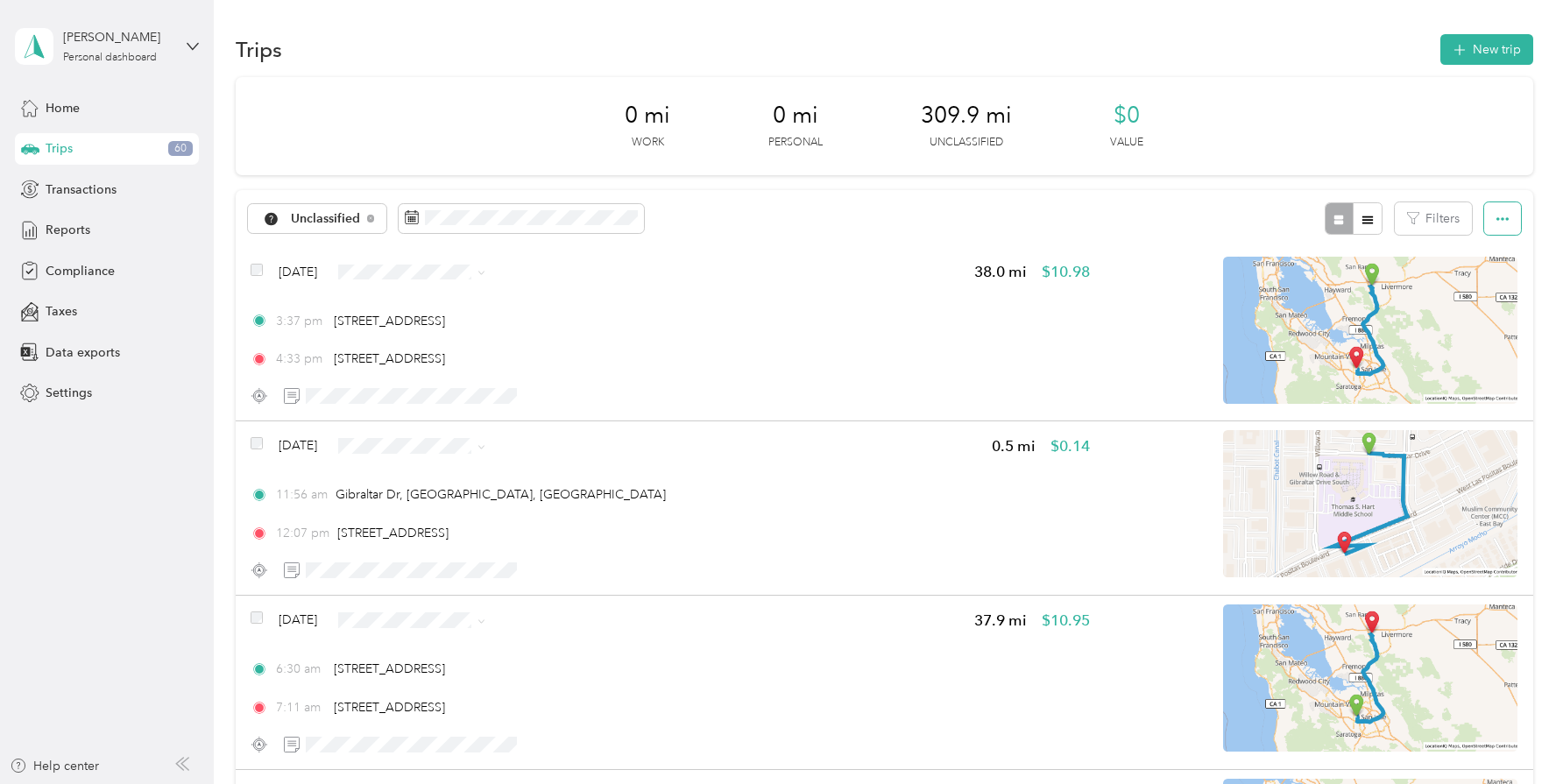
click at [1518, 221] on button "button" at bounding box center [1503, 218] width 37 height 32
click at [1448, 134] on div "0 mi Work 0 mi Personal 309.9 mi Unclassified $0 Value" at bounding box center [884, 125] width 1298 height 98
click at [1404, 145] on div "0 mi Work 0 mi Personal 309.9 mi Unclassified $0 Value" at bounding box center [884, 125] width 1298 height 98
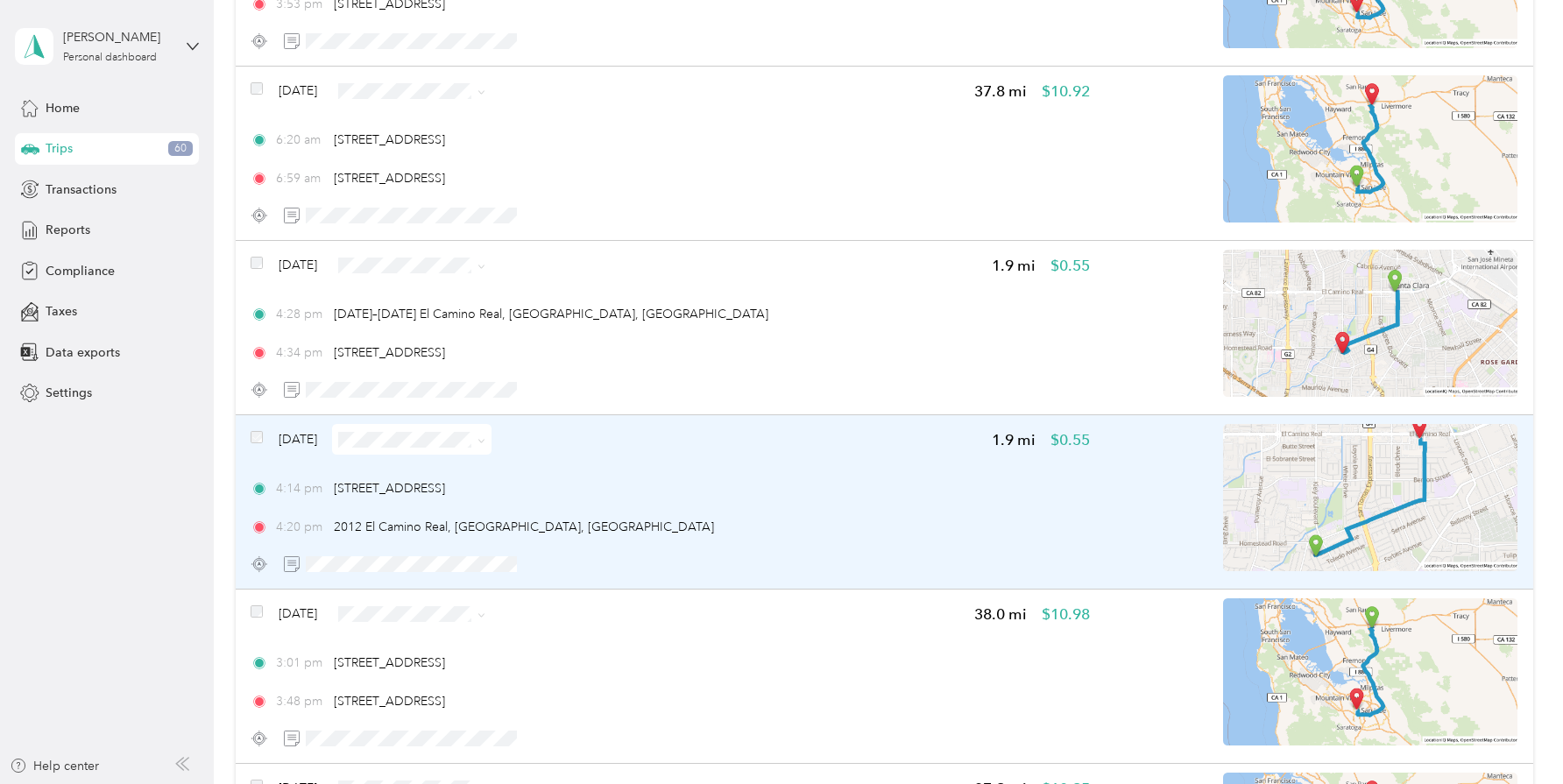
scroll to position [874, 0]
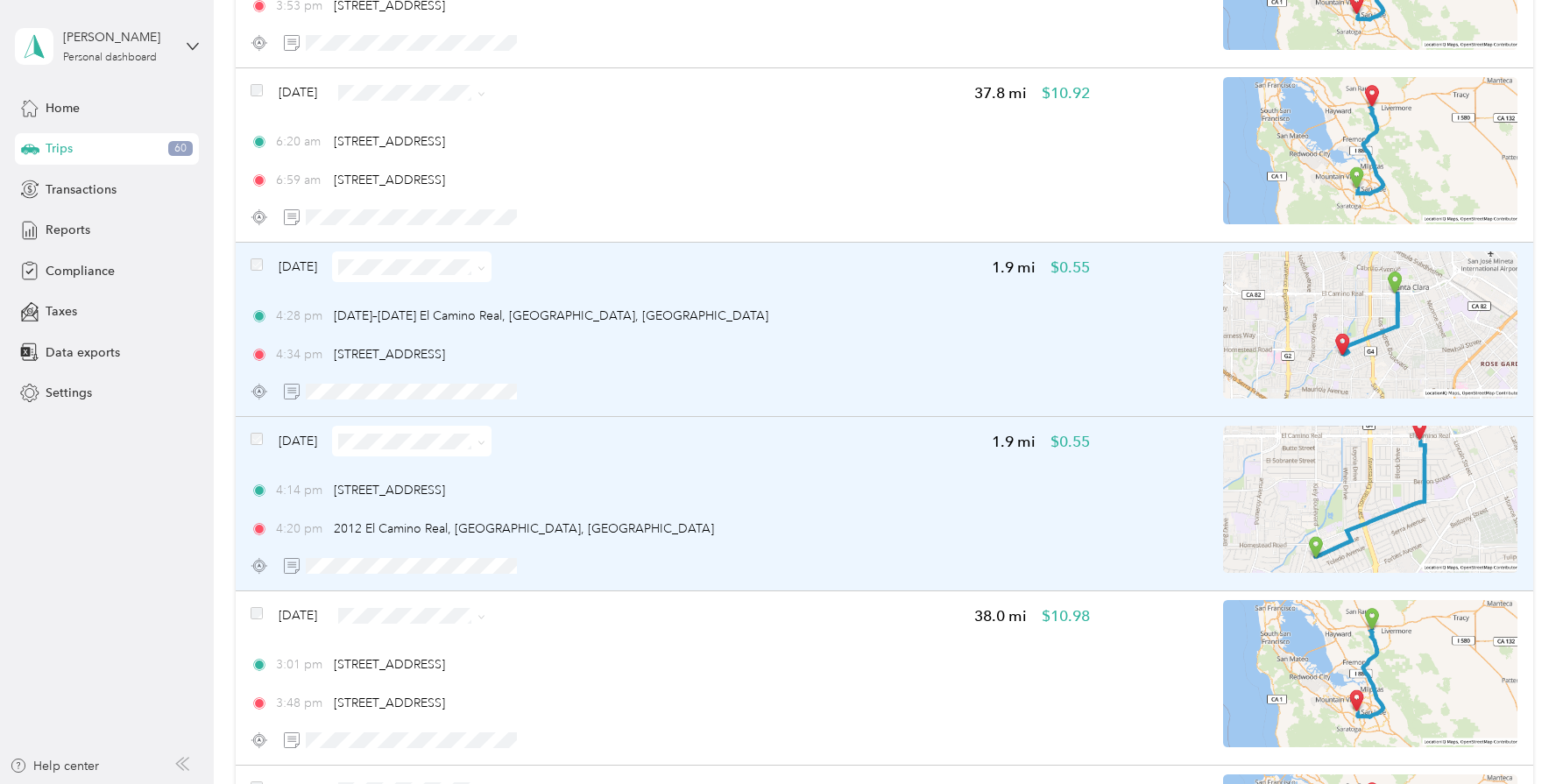
click at [492, 265] on span at bounding box center [412, 267] width 160 height 31
click at [435, 330] on span "Personal" at bounding box center [483, 329] width 143 height 18
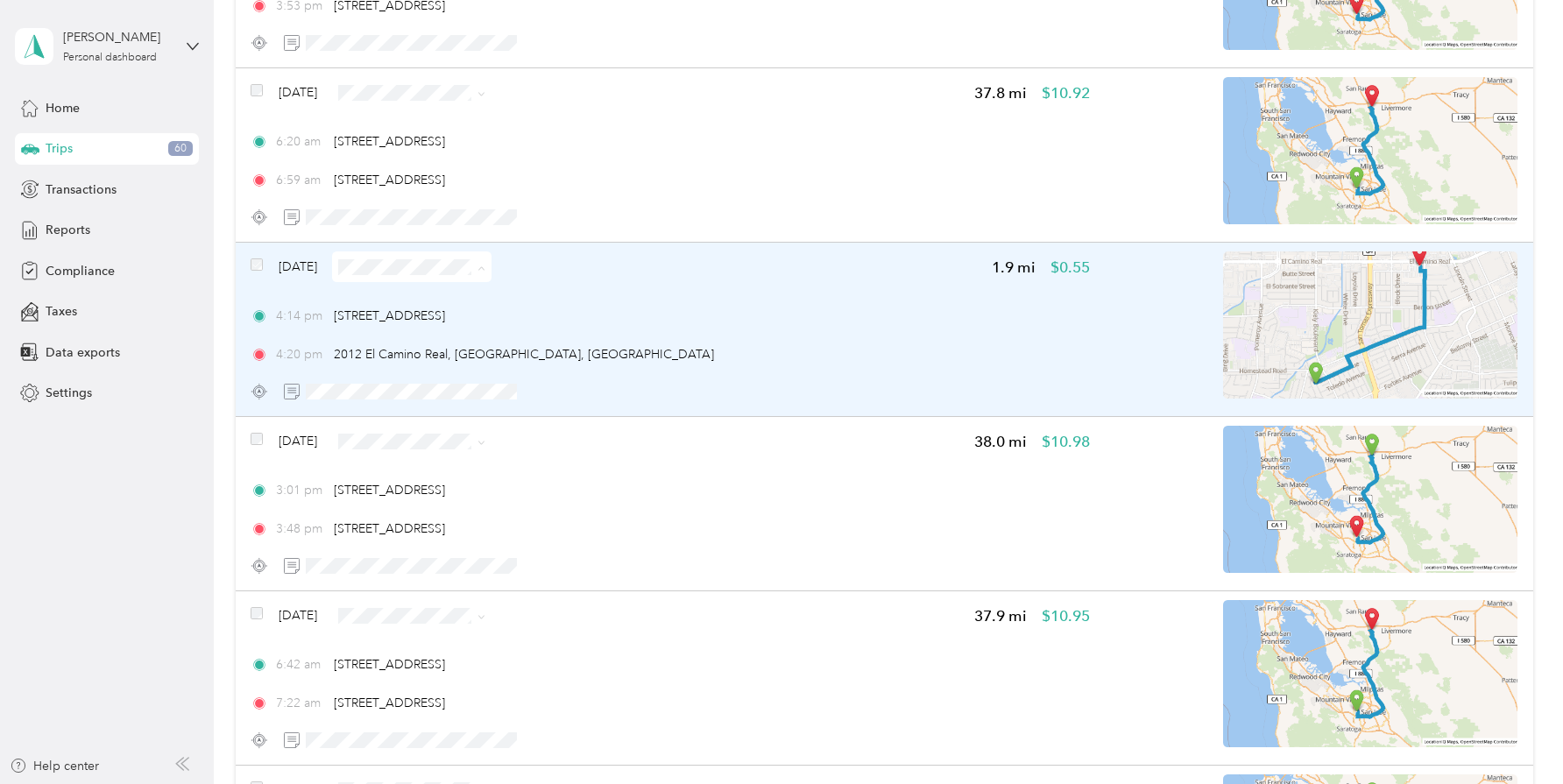
click at [432, 341] on li "Personal" at bounding box center [467, 330] width 199 height 31
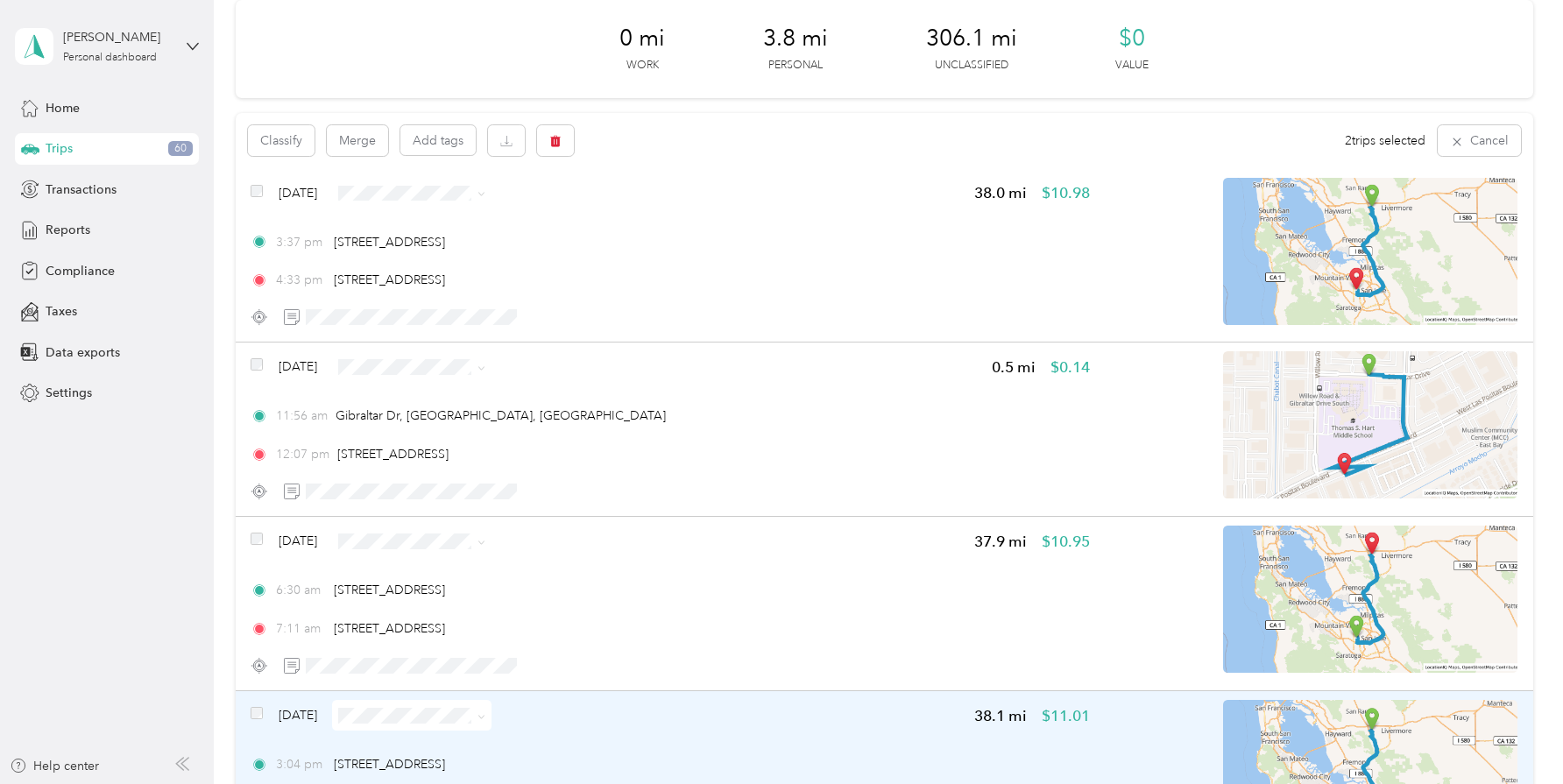
scroll to position [0, 0]
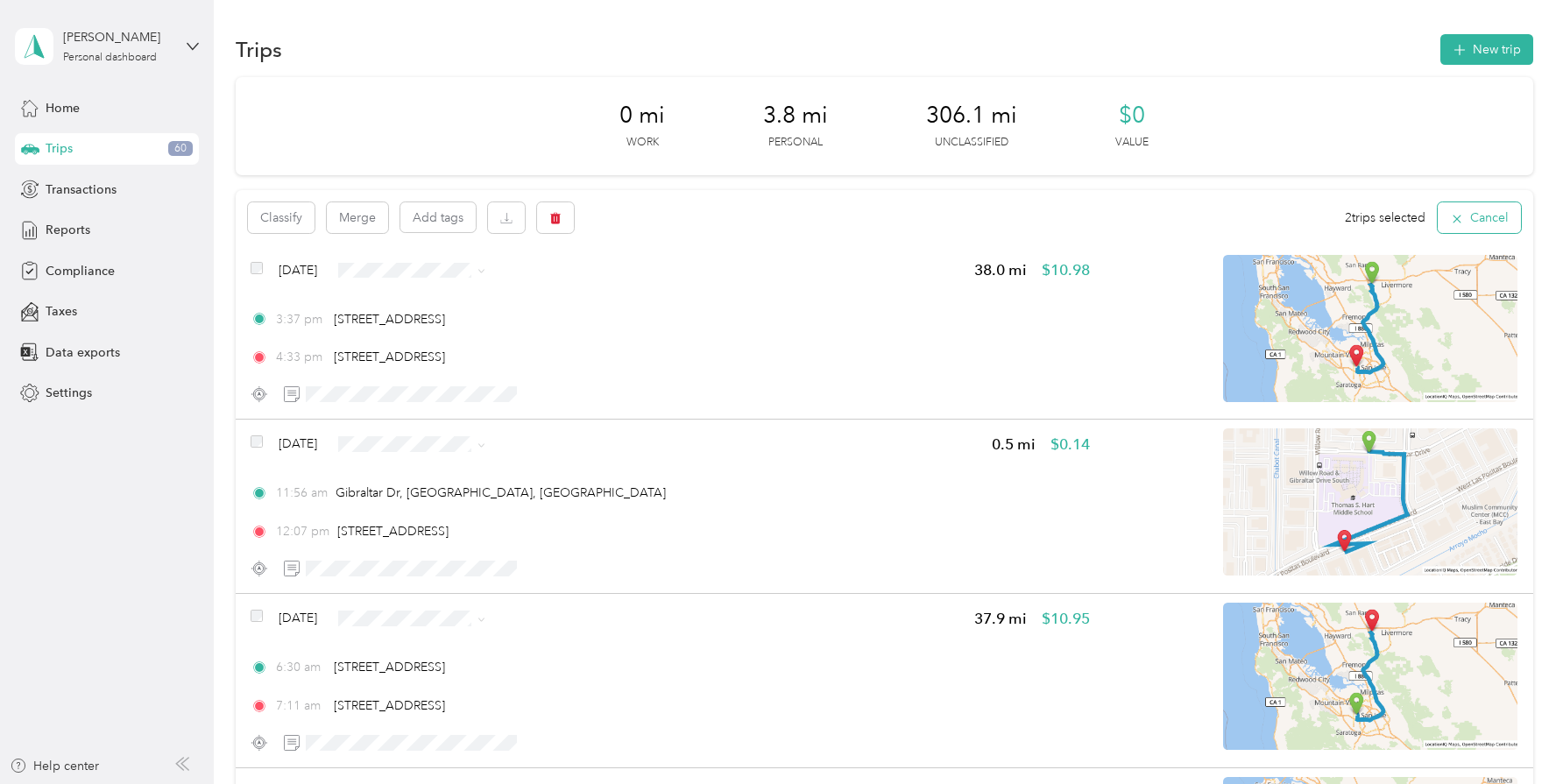
click at [1463, 223] on icon "button" at bounding box center [1457, 219] width 14 height 14
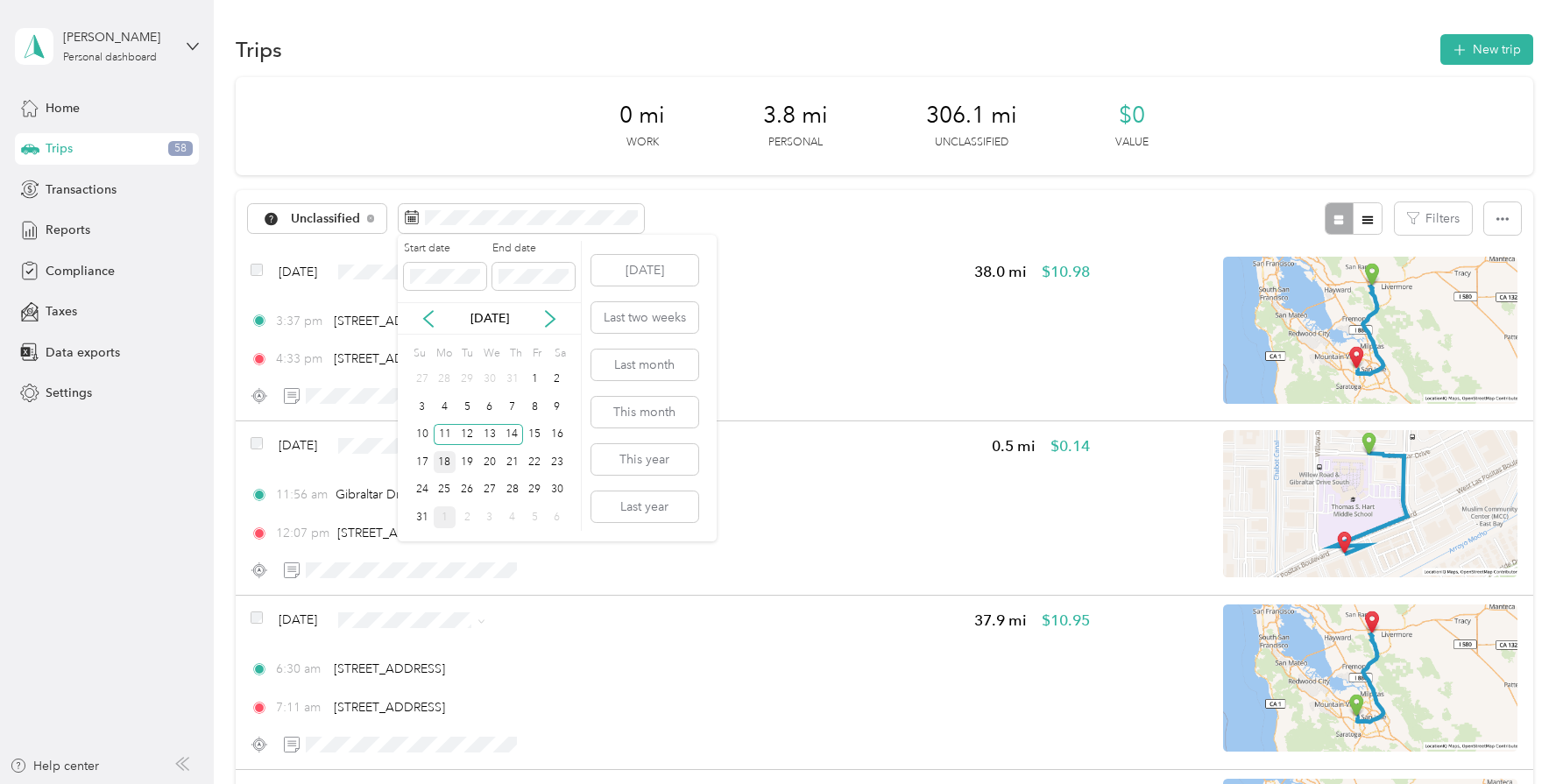
click at [446, 464] on div "18" at bounding box center [445, 462] width 23 height 22
click at [514, 460] on div "21" at bounding box center [512, 462] width 23 height 22
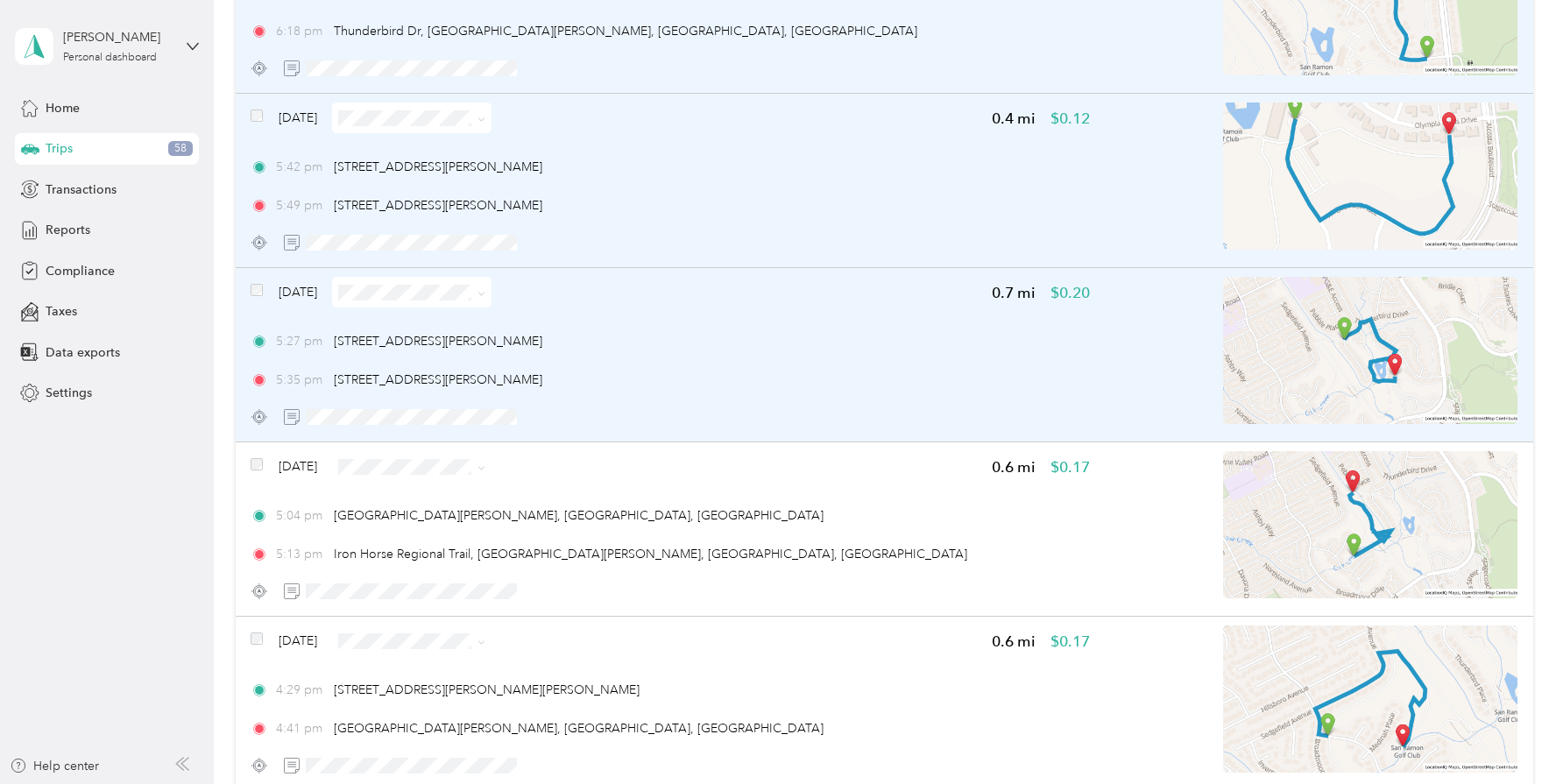
scroll to position [2246, 0]
click at [257, 453] on div "[DATE]" at bounding box center [371, 463] width 241 height 31
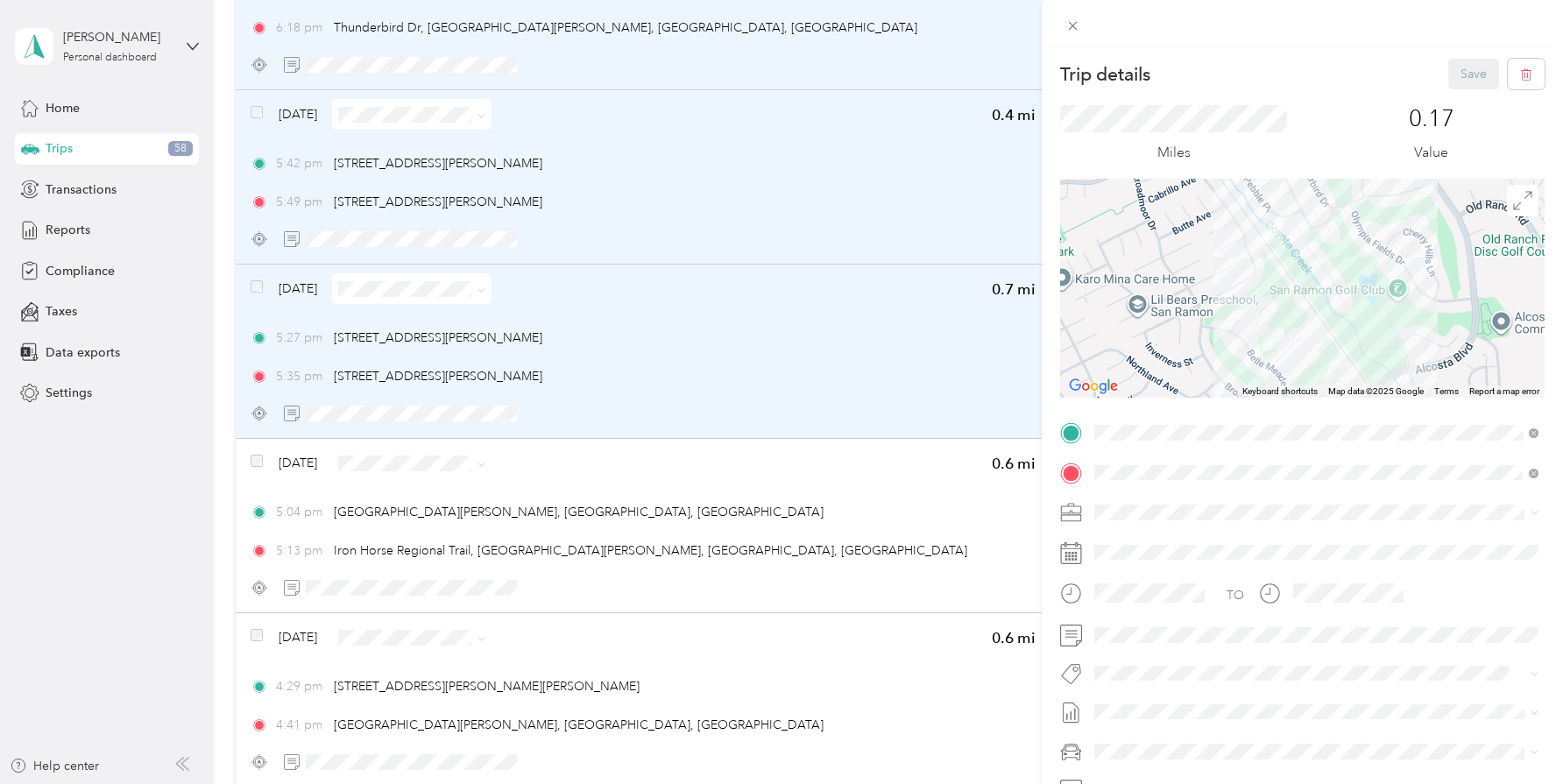
click at [256, 466] on div "Trip details Save This trip cannot be edited because it is either under review,…" at bounding box center [782, 392] width 1563 height 784
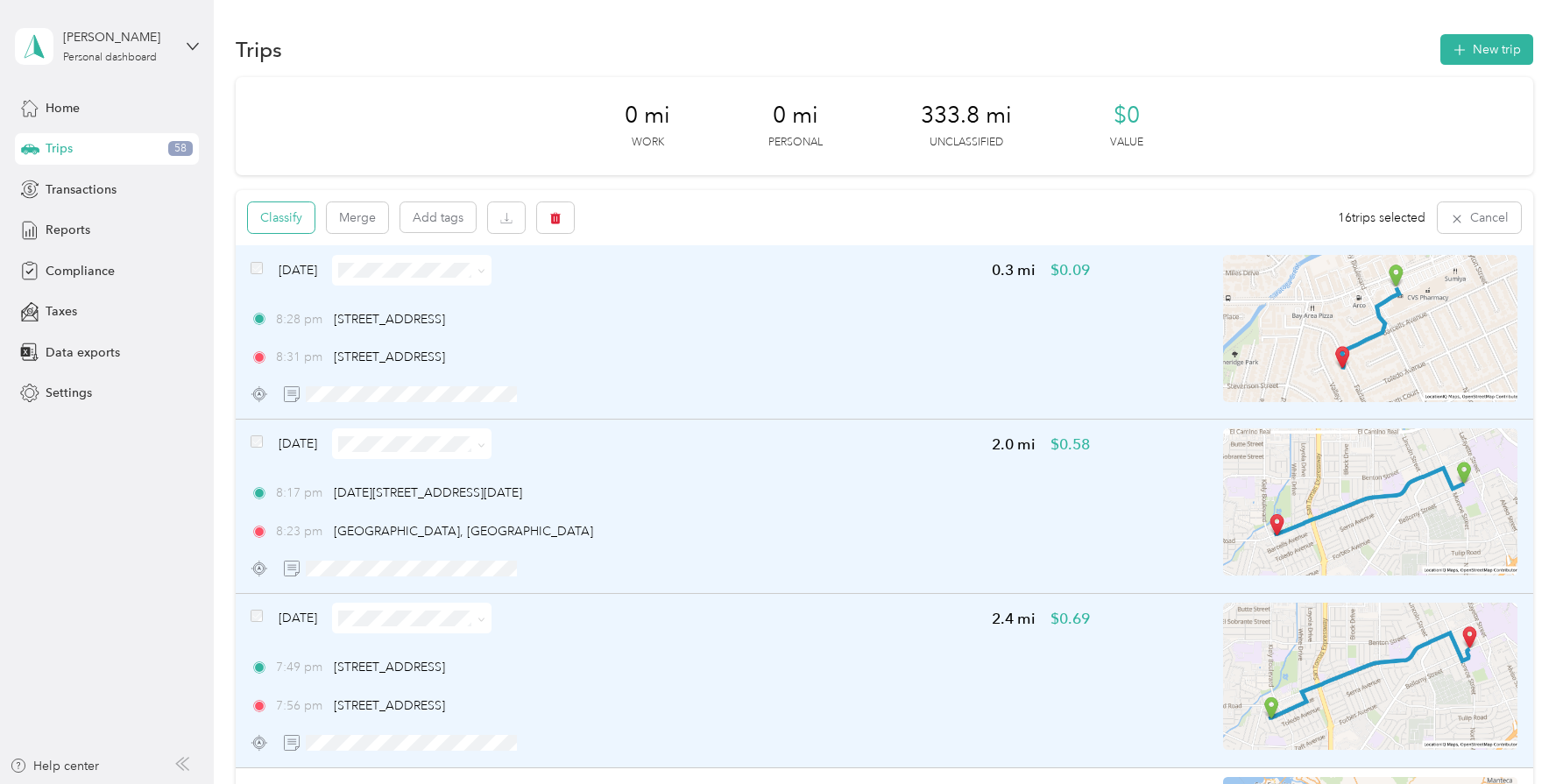
click at [288, 221] on button "Classify" at bounding box center [282, 217] width 67 height 31
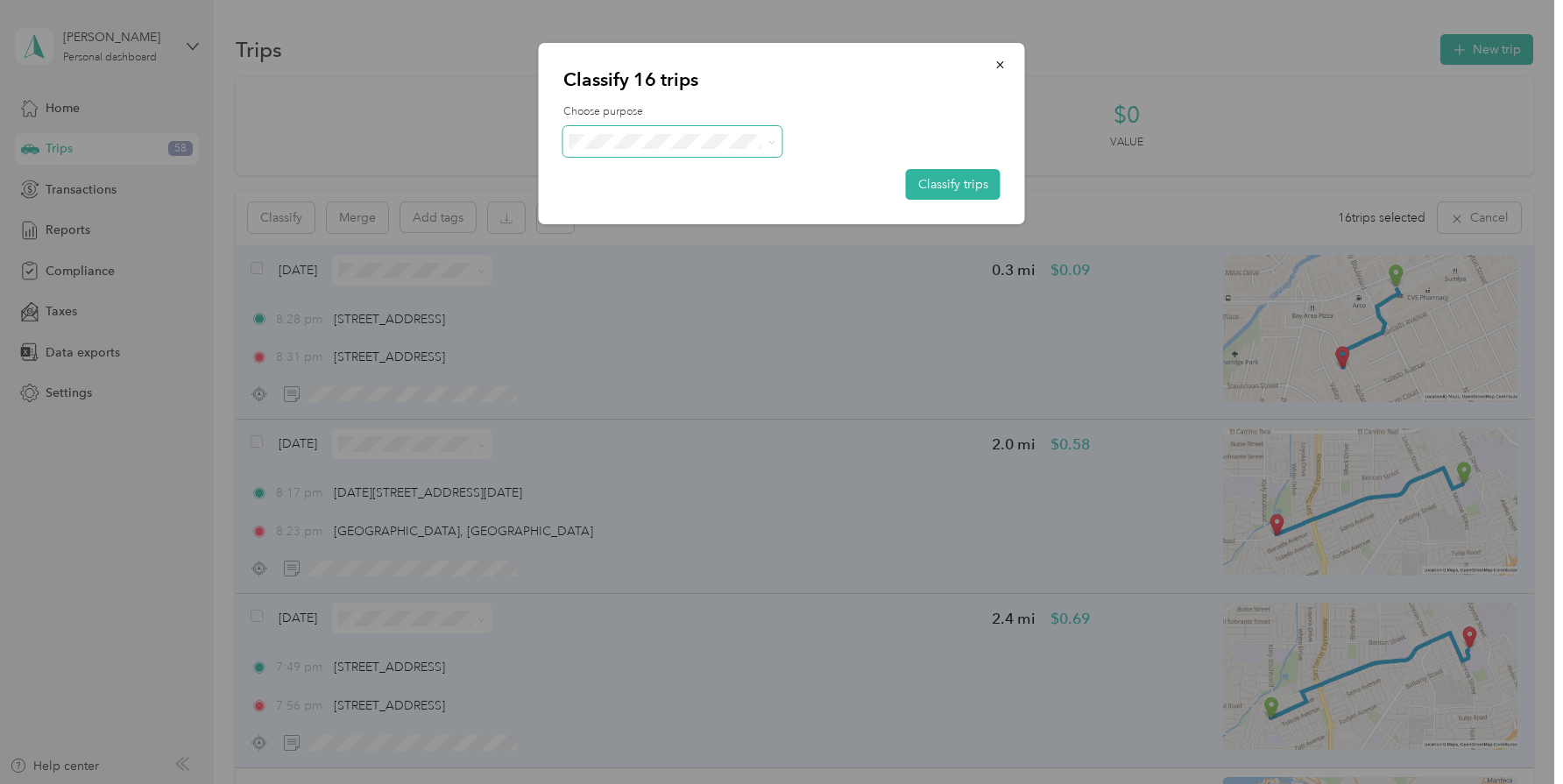
click at [765, 142] on span at bounding box center [769, 142] width 14 height 18
click at [771, 142] on icon at bounding box center [772, 142] width 8 height 8
click at [617, 205] on span "Personal" at bounding box center [678, 205] width 143 height 18
click at [952, 183] on button "Classify trips" at bounding box center [953, 184] width 95 height 31
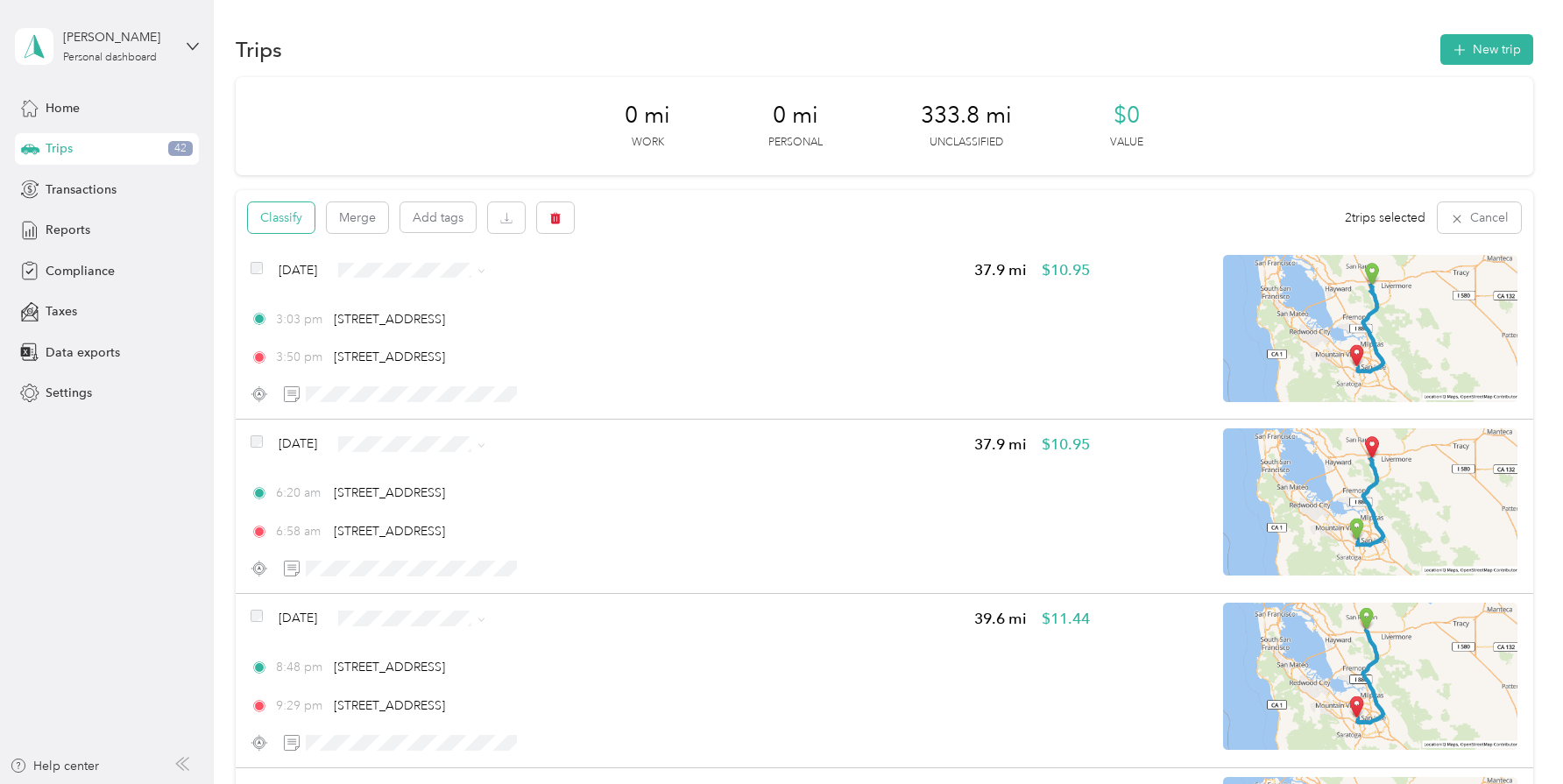
click at [298, 214] on button "Classify" at bounding box center [282, 217] width 67 height 31
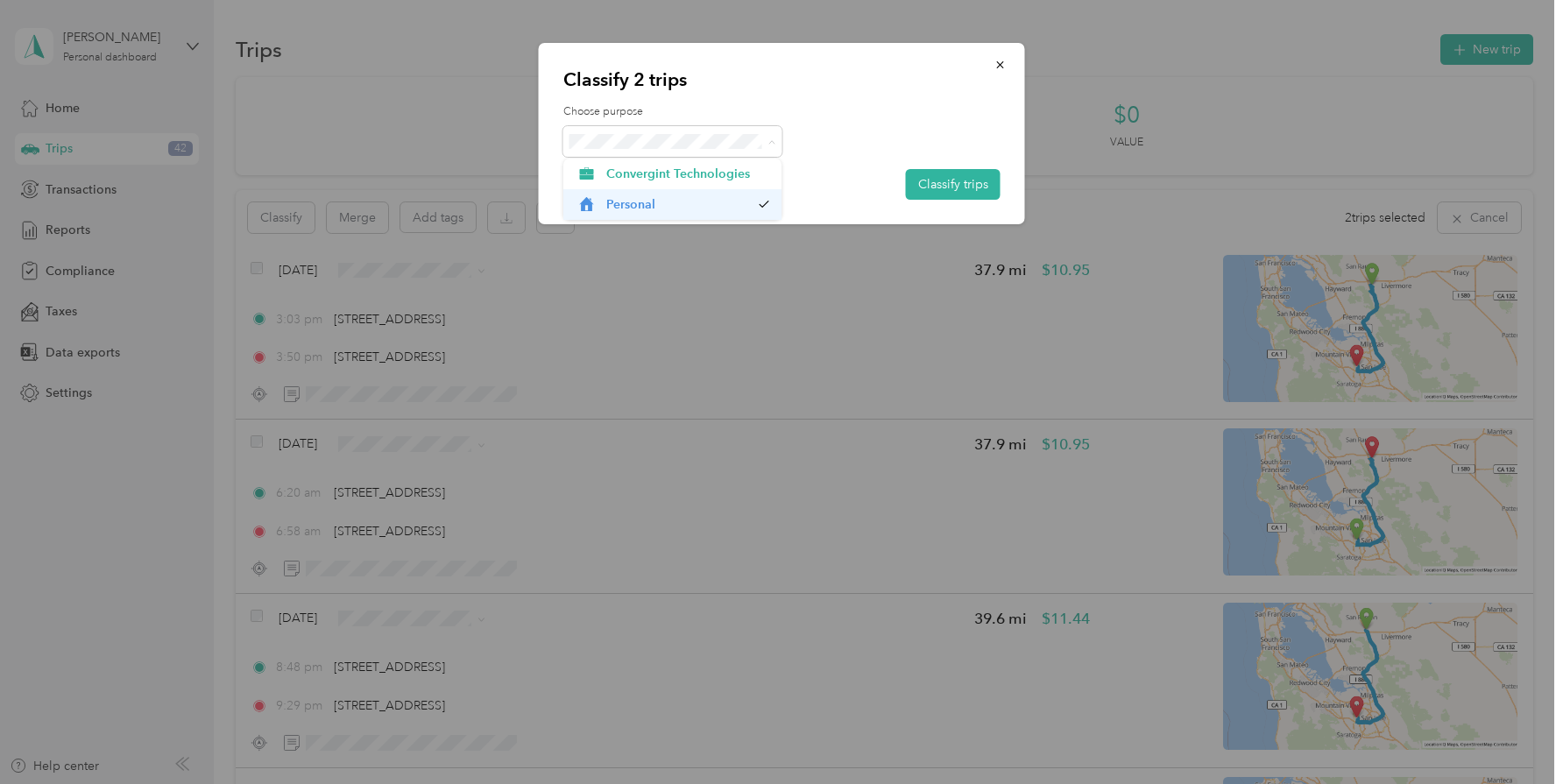
click at [643, 208] on span "Personal" at bounding box center [678, 205] width 143 height 18
click at [956, 184] on button "Classify trips" at bounding box center [953, 184] width 95 height 31
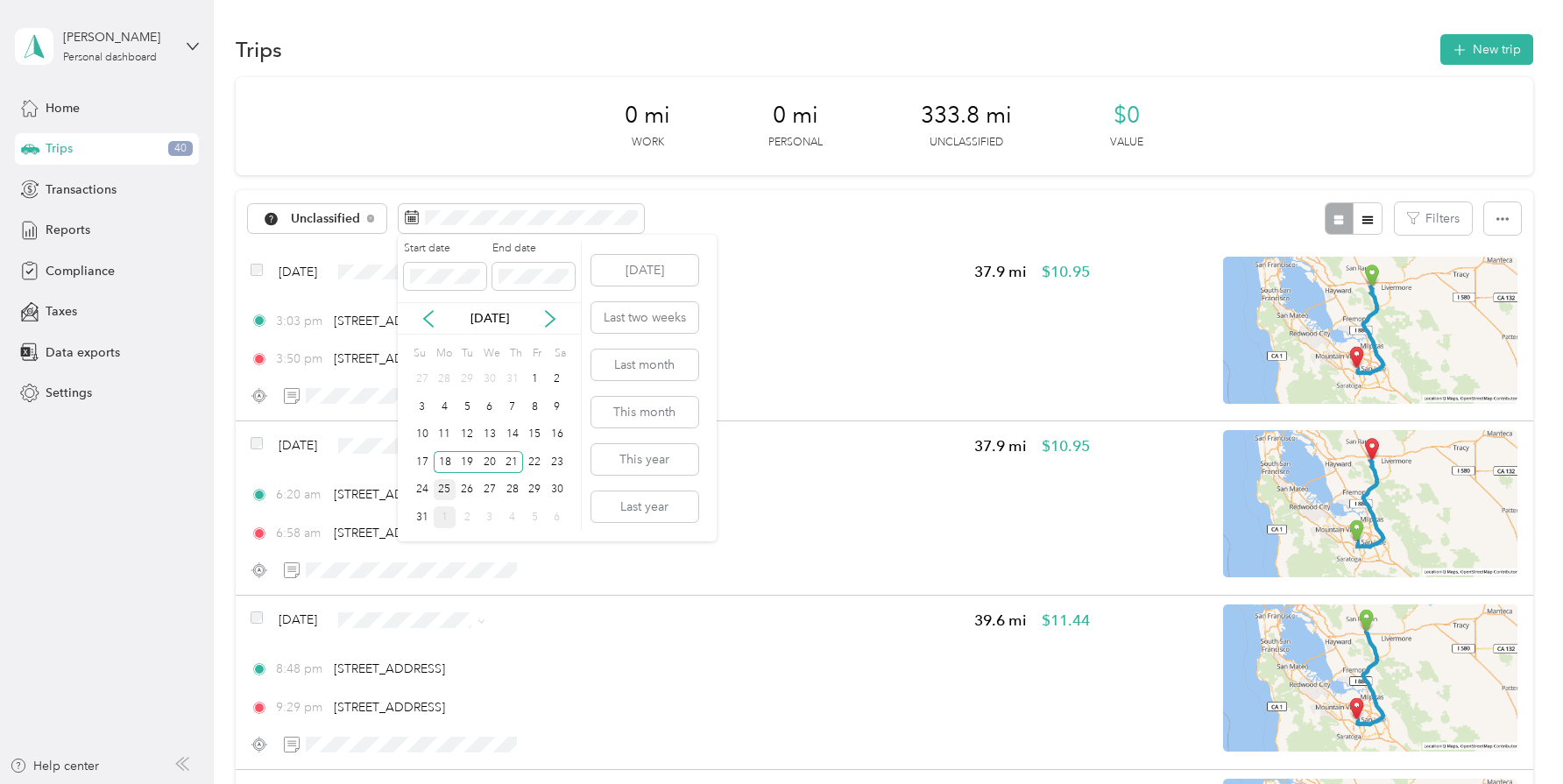
click at [446, 488] on div "25" at bounding box center [445, 490] width 23 height 22
click at [513, 488] on div "28" at bounding box center [512, 490] width 23 height 22
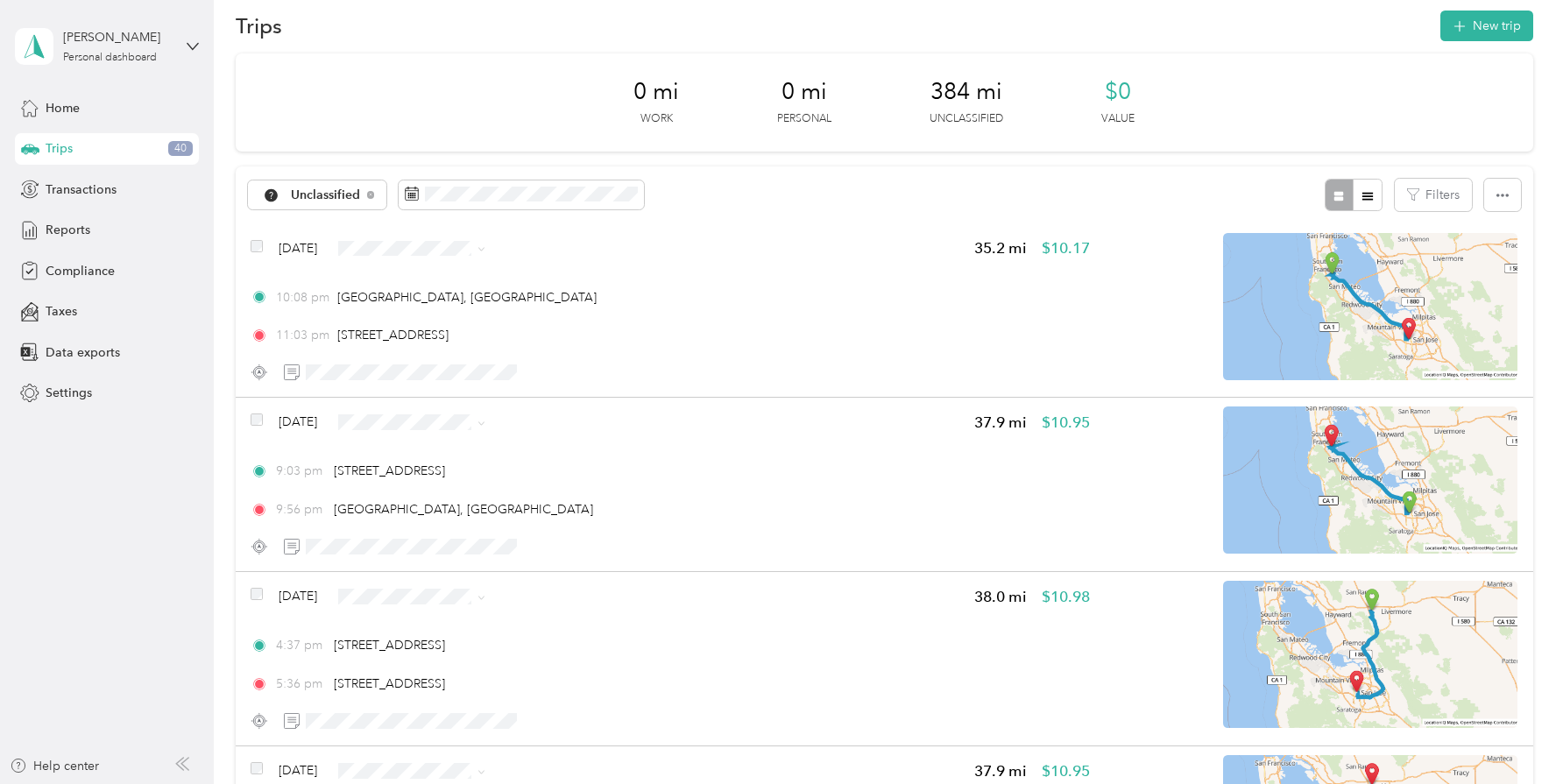
scroll to position [25, 0]
click at [720, 196] on div "Unclassified Filters" at bounding box center [884, 193] width 1298 height 57
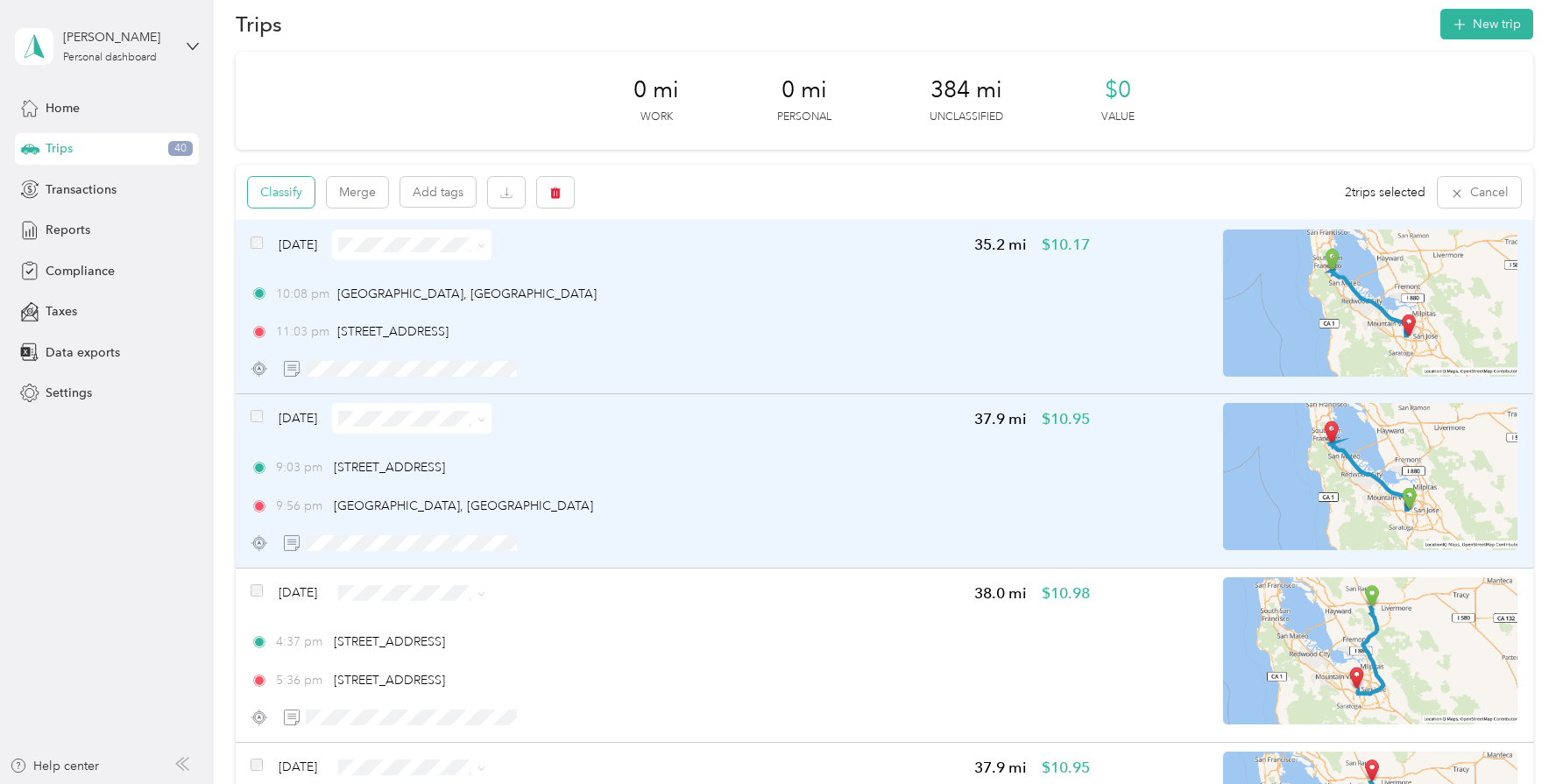
click at [282, 206] on button "Classify" at bounding box center [282, 192] width 67 height 31
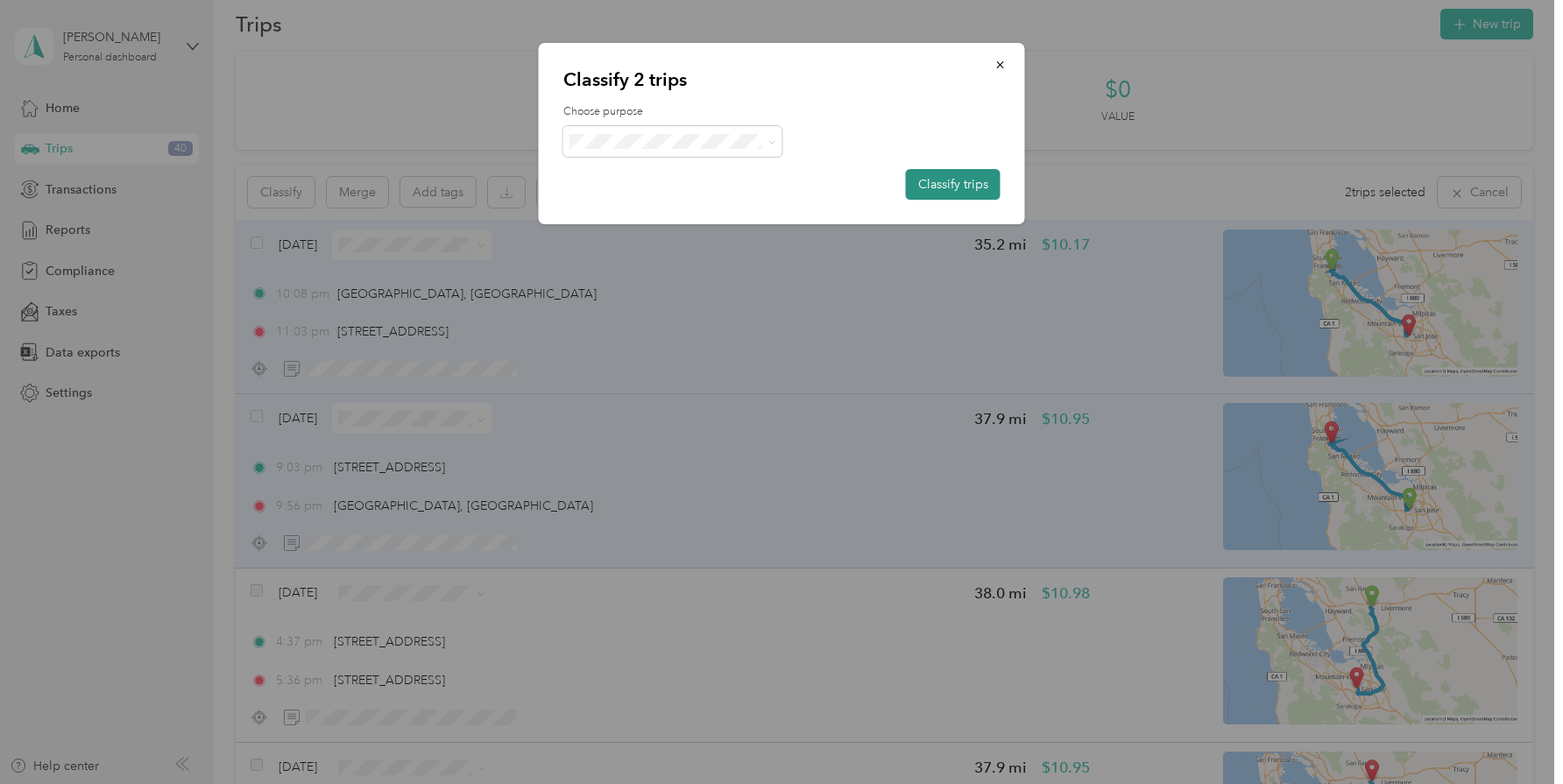
click at [912, 180] on button "Classify trips" at bounding box center [953, 184] width 95 height 31
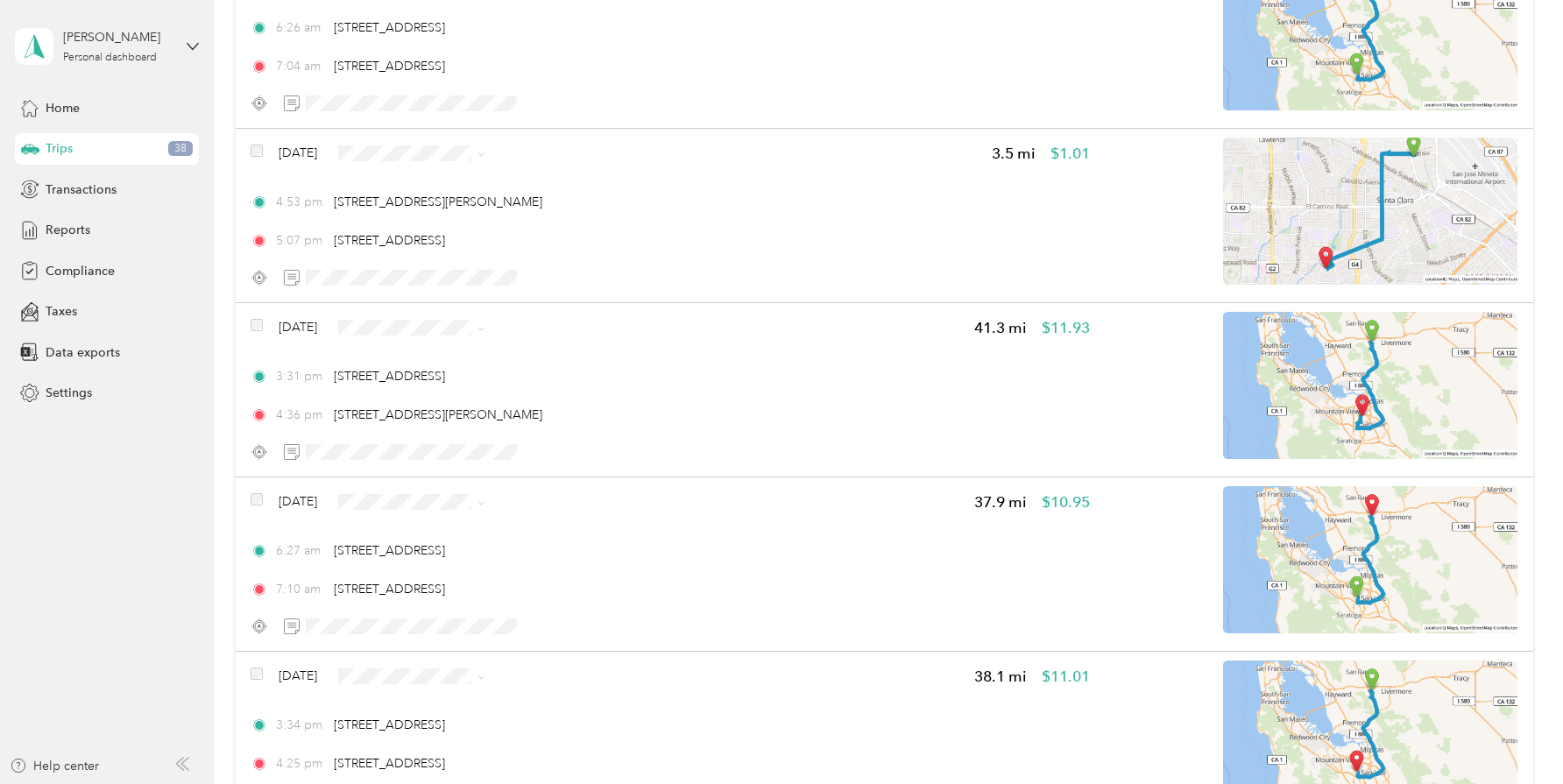
scroll to position [0, 0]
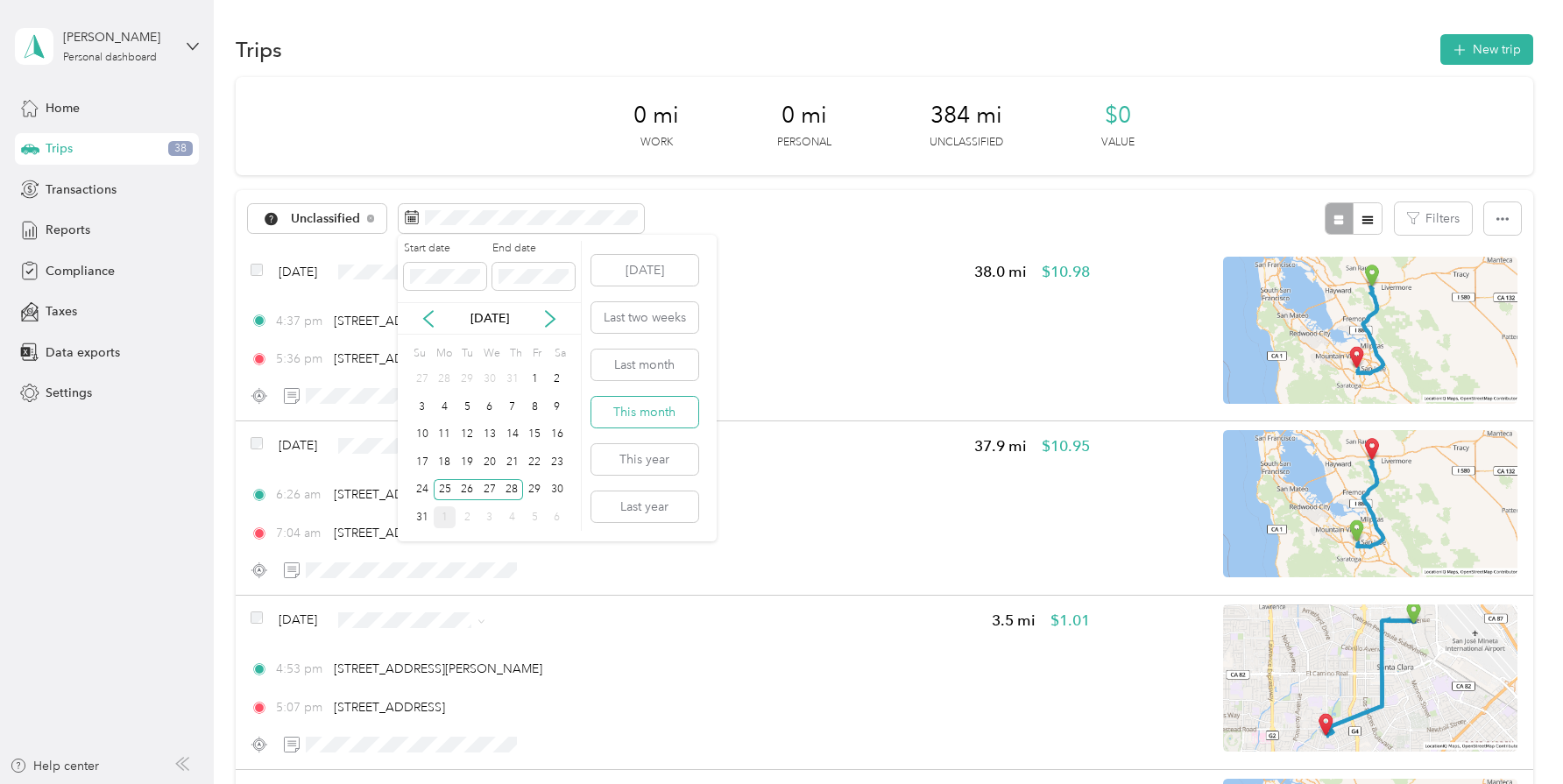
click at [677, 408] on button "This month" at bounding box center [644, 412] width 106 height 31
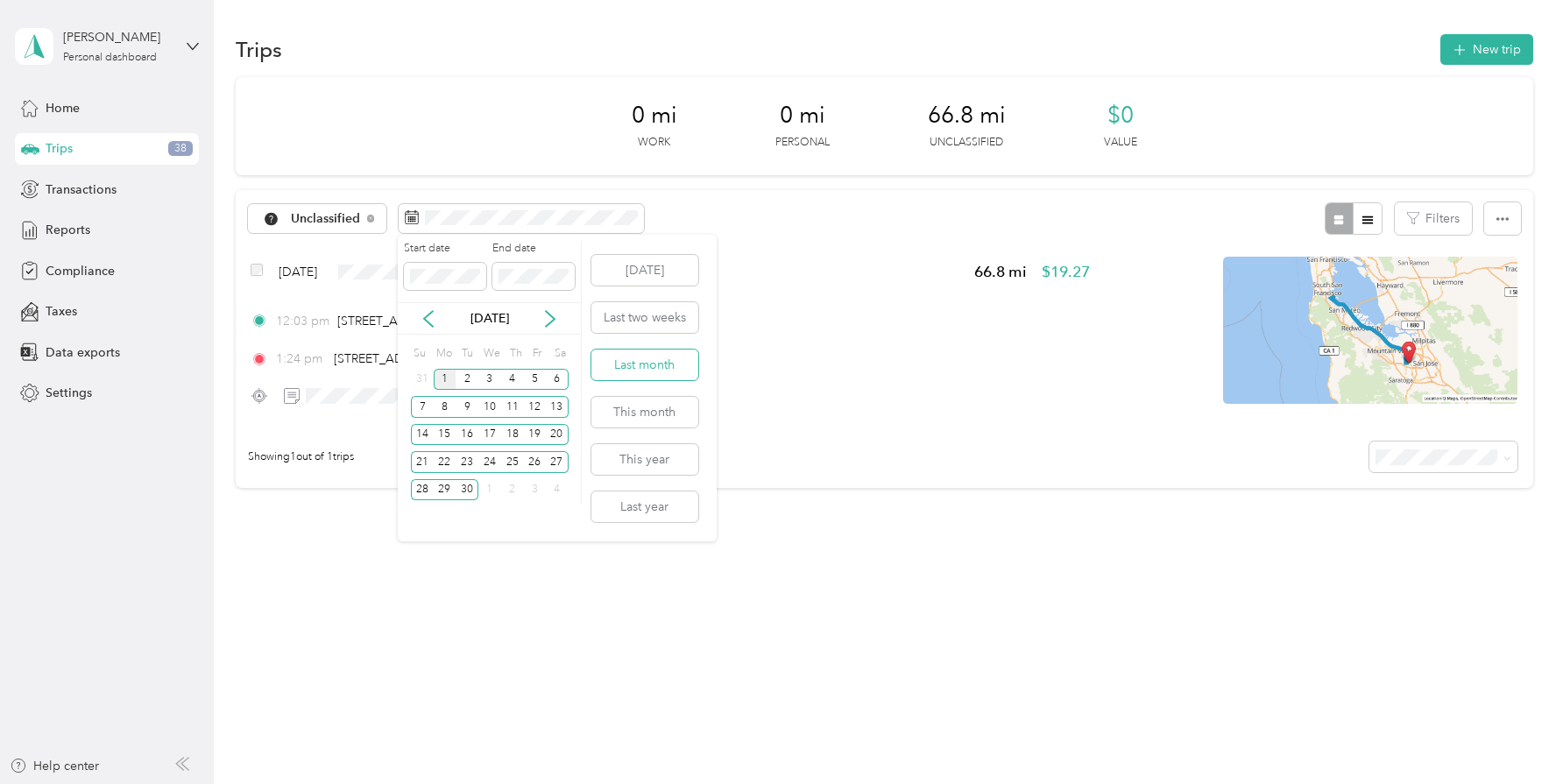
click at [663, 363] on button "Last month" at bounding box center [644, 364] width 106 height 31
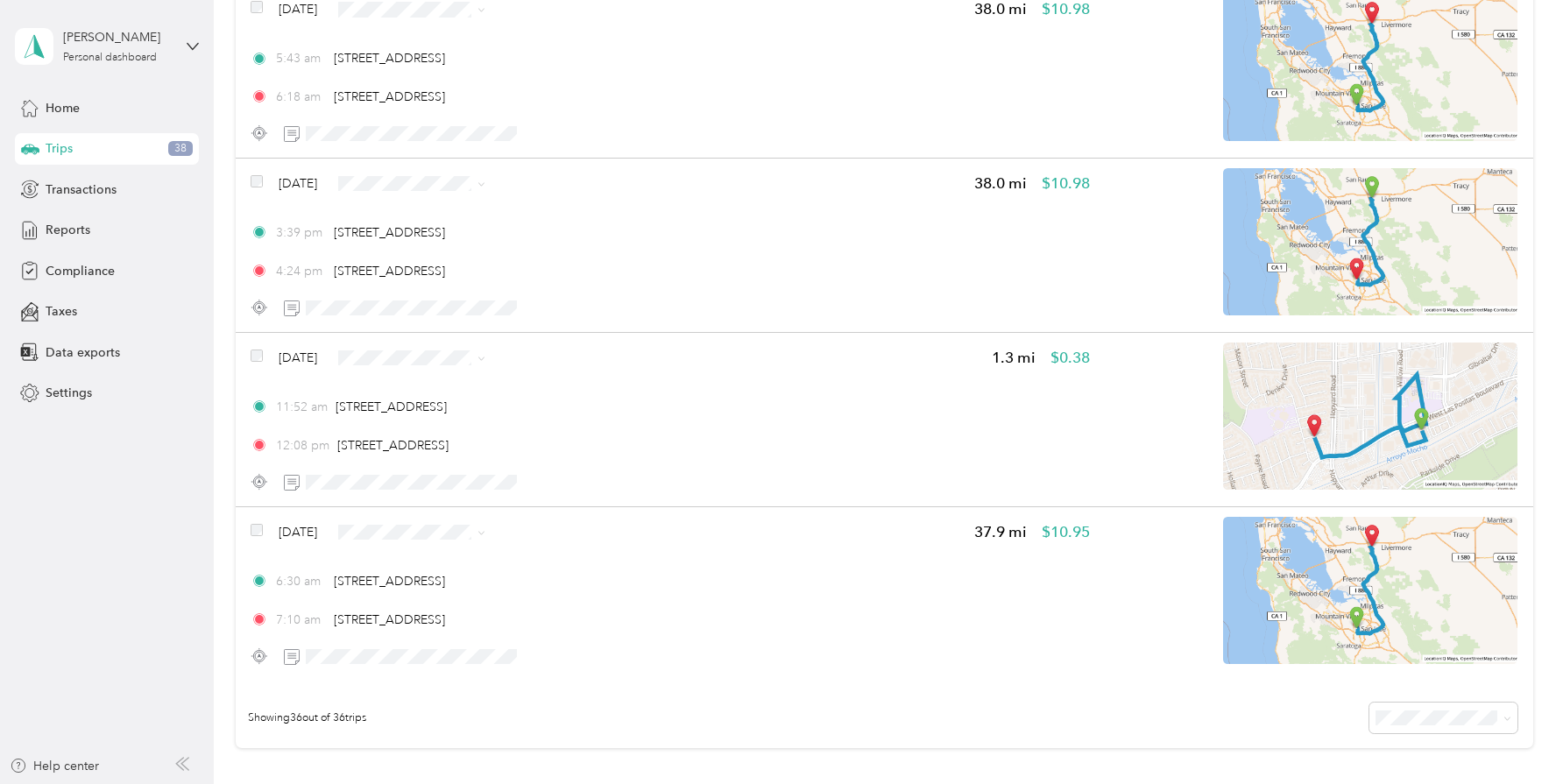
scroll to position [5958, 0]
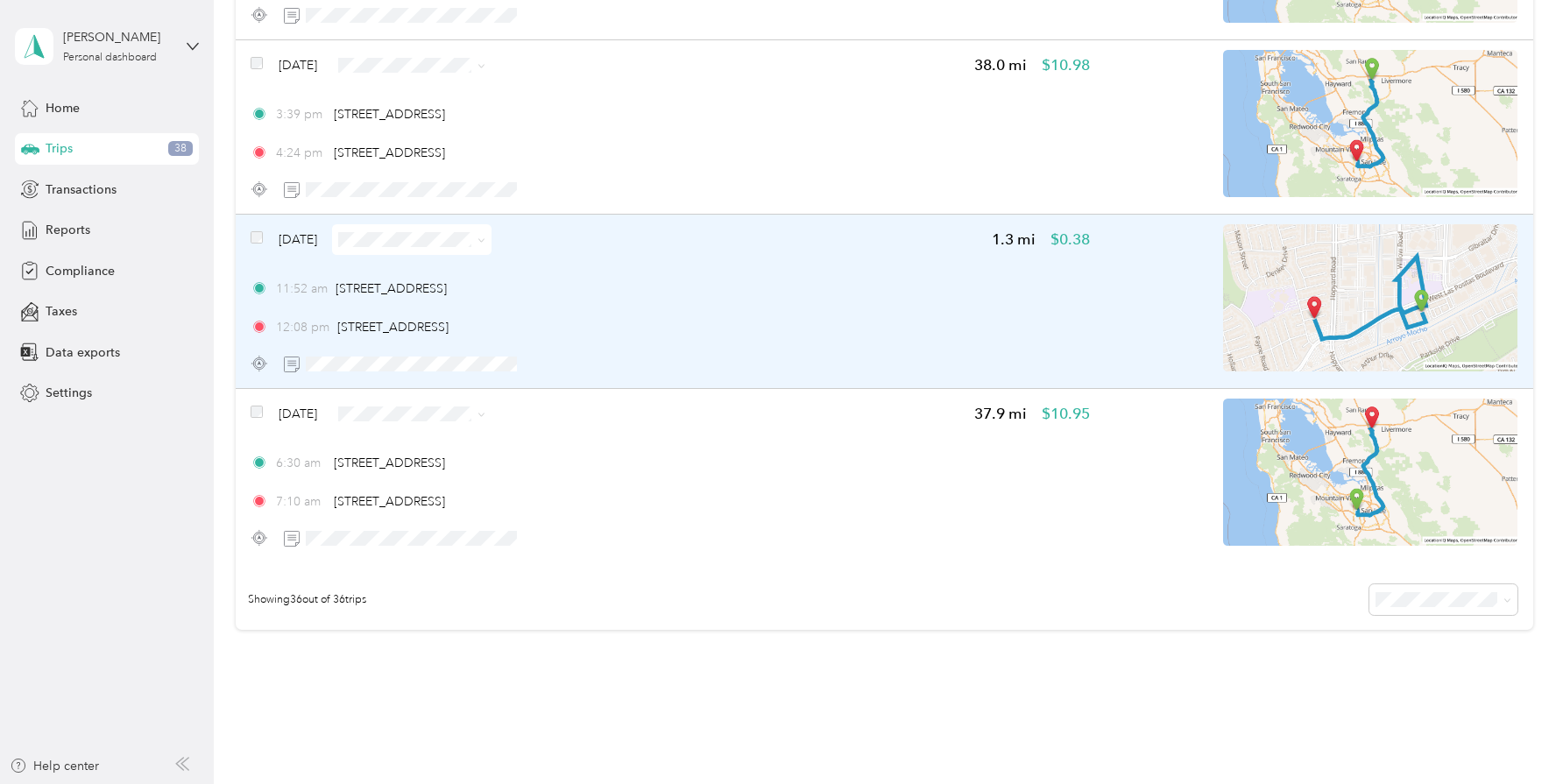
click at [1387, 318] on img at bounding box center [1370, 298] width 294 height 147
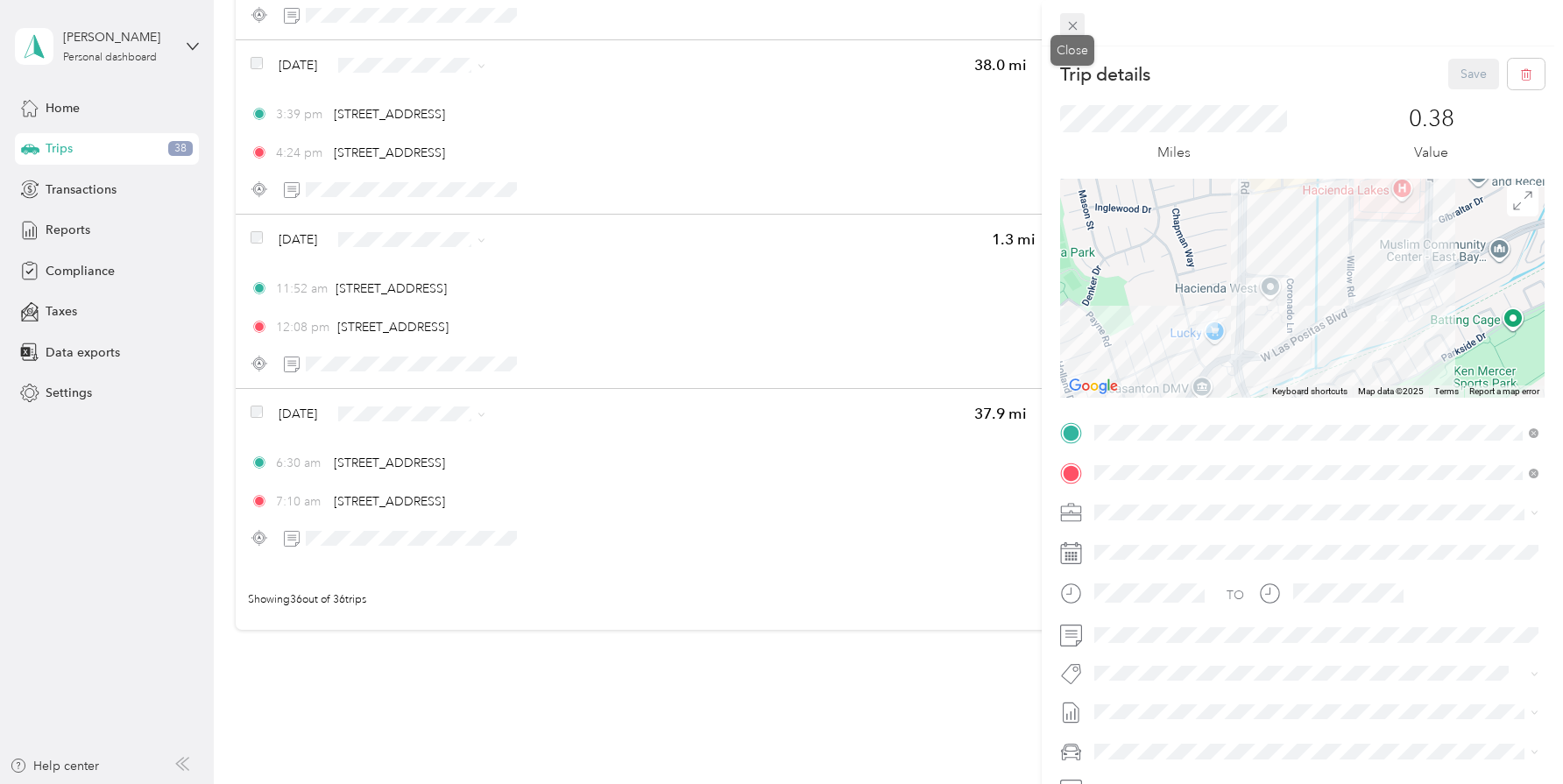
click at [1075, 18] on icon at bounding box center [1073, 25] width 15 height 15
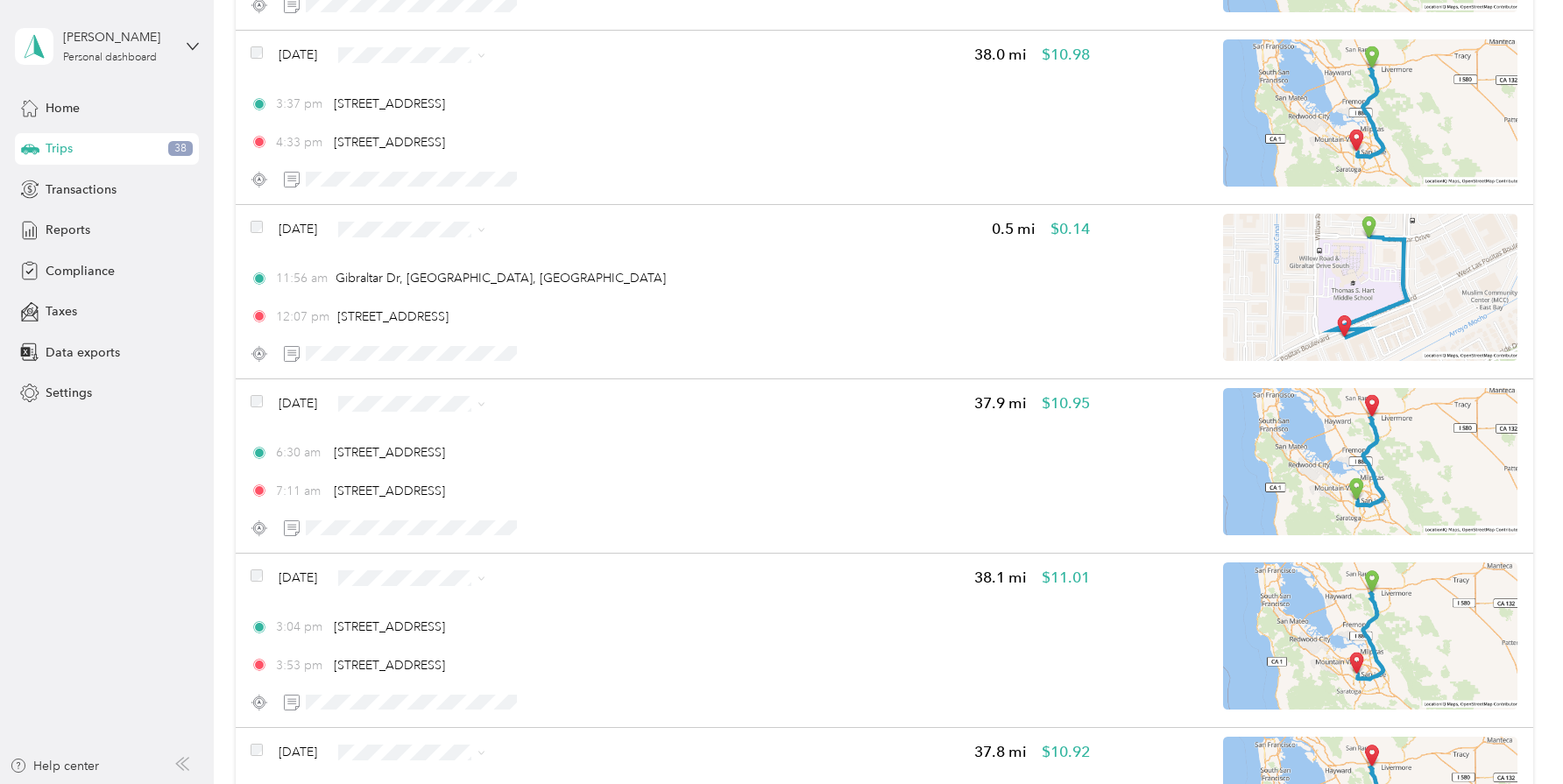
scroll to position [3305, 0]
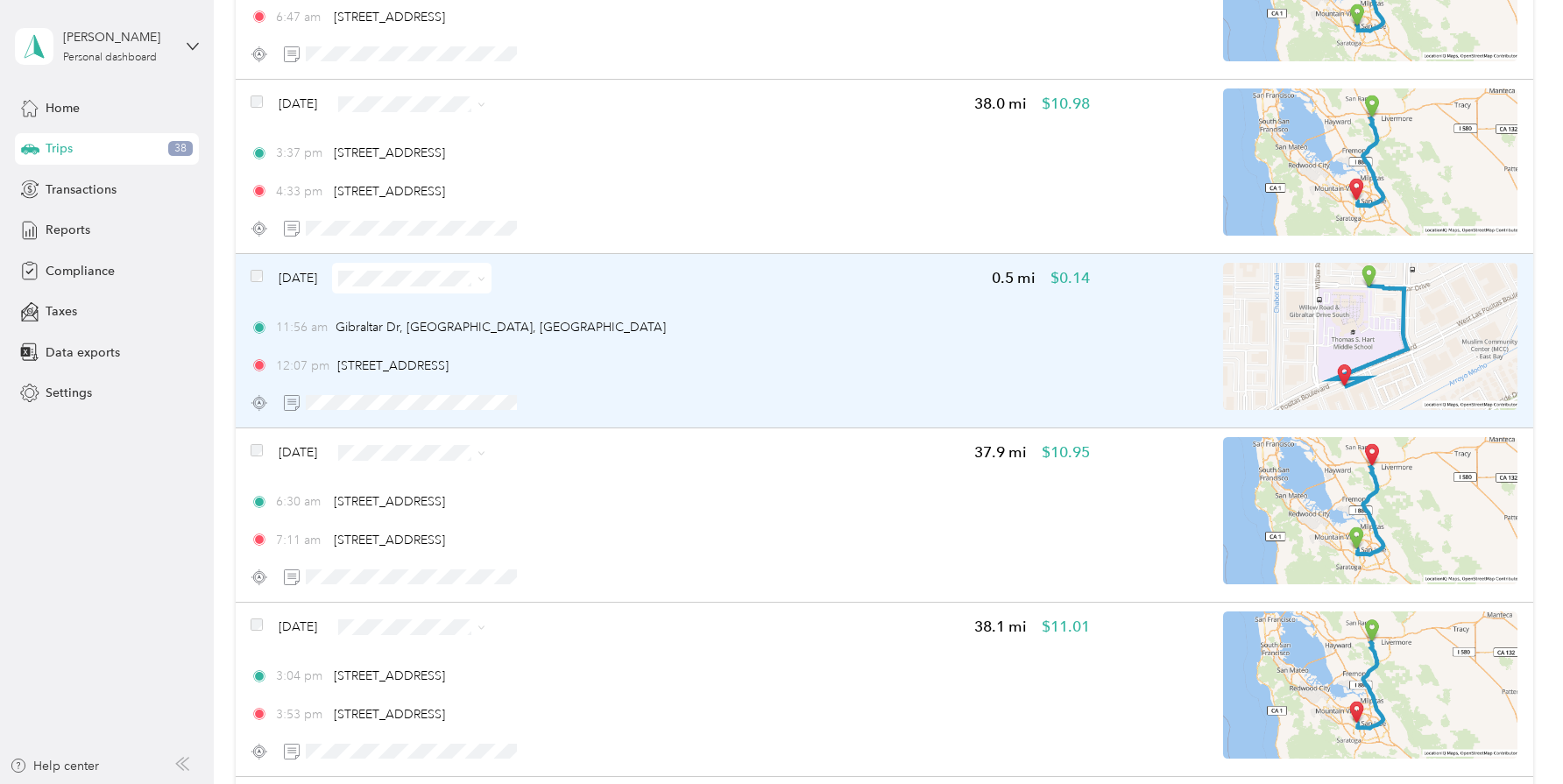
click at [1475, 346] on img at bounding box center [1370, 336] width 294 height 147
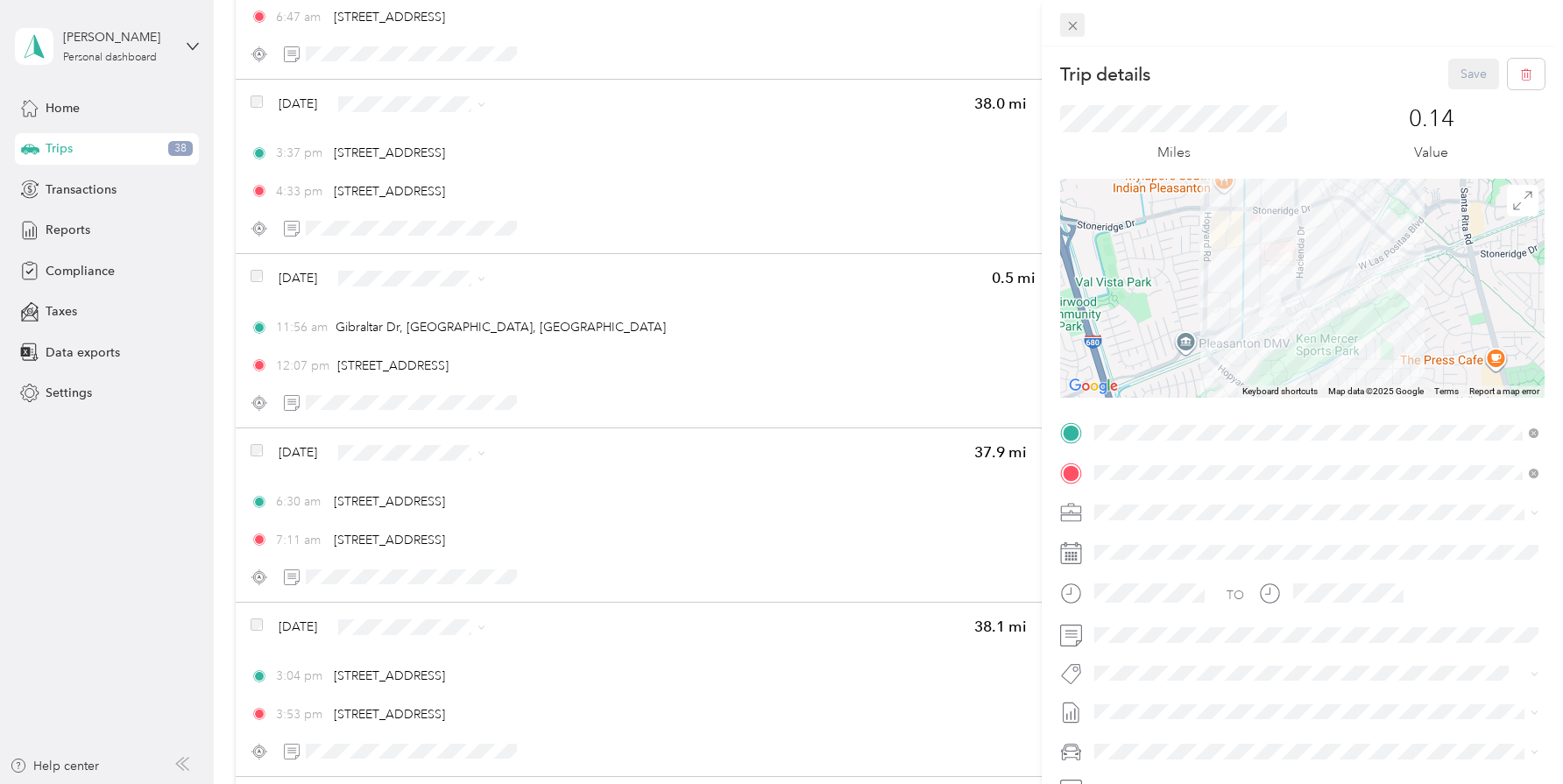
click at [1076, 26] on icon at bounding box center [1073, 25] width 15 height 15
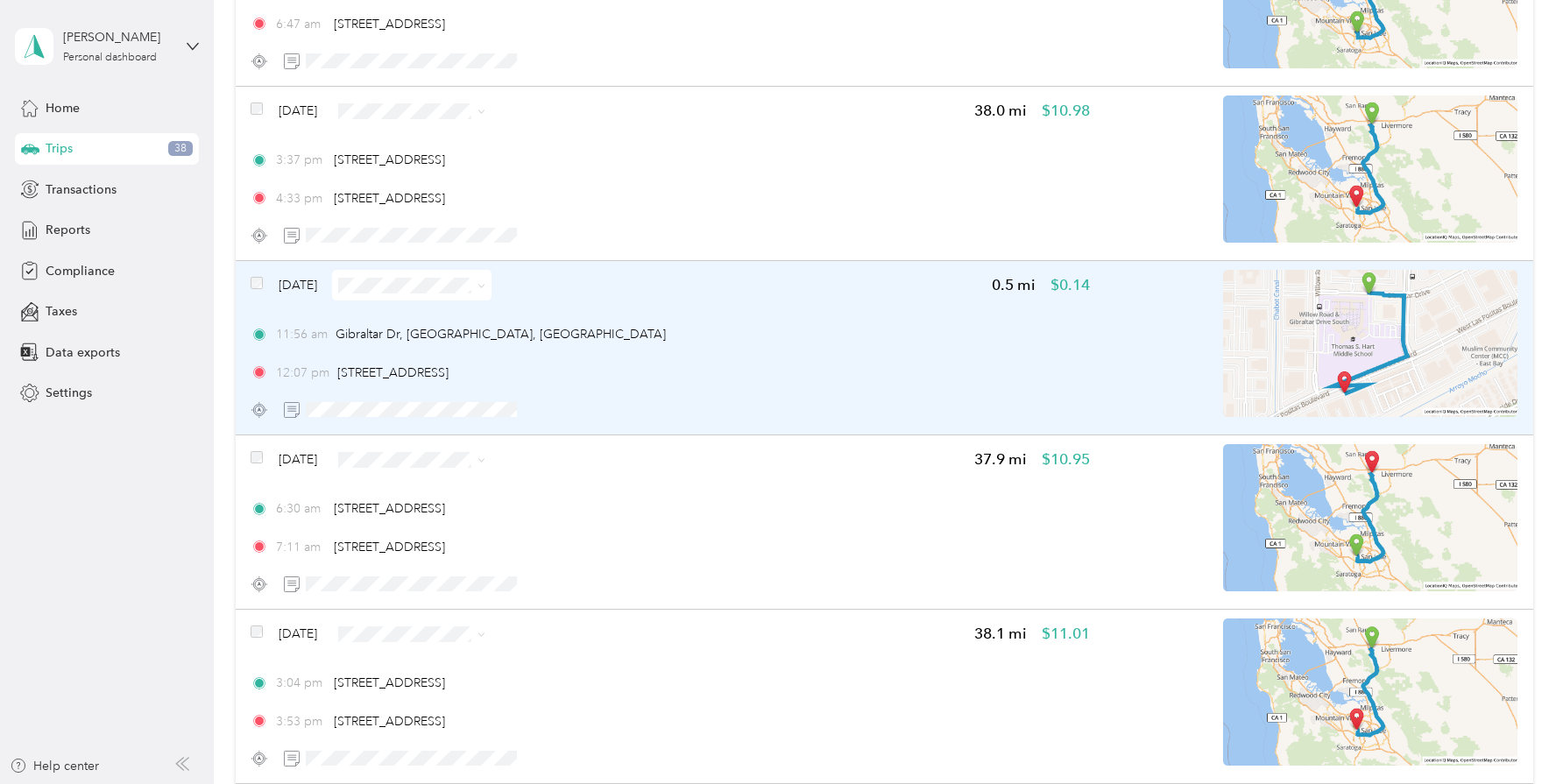
scroll to position [3295, 0]
click at [492, 293] on span at bounding box center [412, 287] width 160 height 31
click at [492, 291] on span at bounding box center [412, 287] width 160 height 31
click at [486, 283] on span at bounding box center [481, 287] width 8 height 15
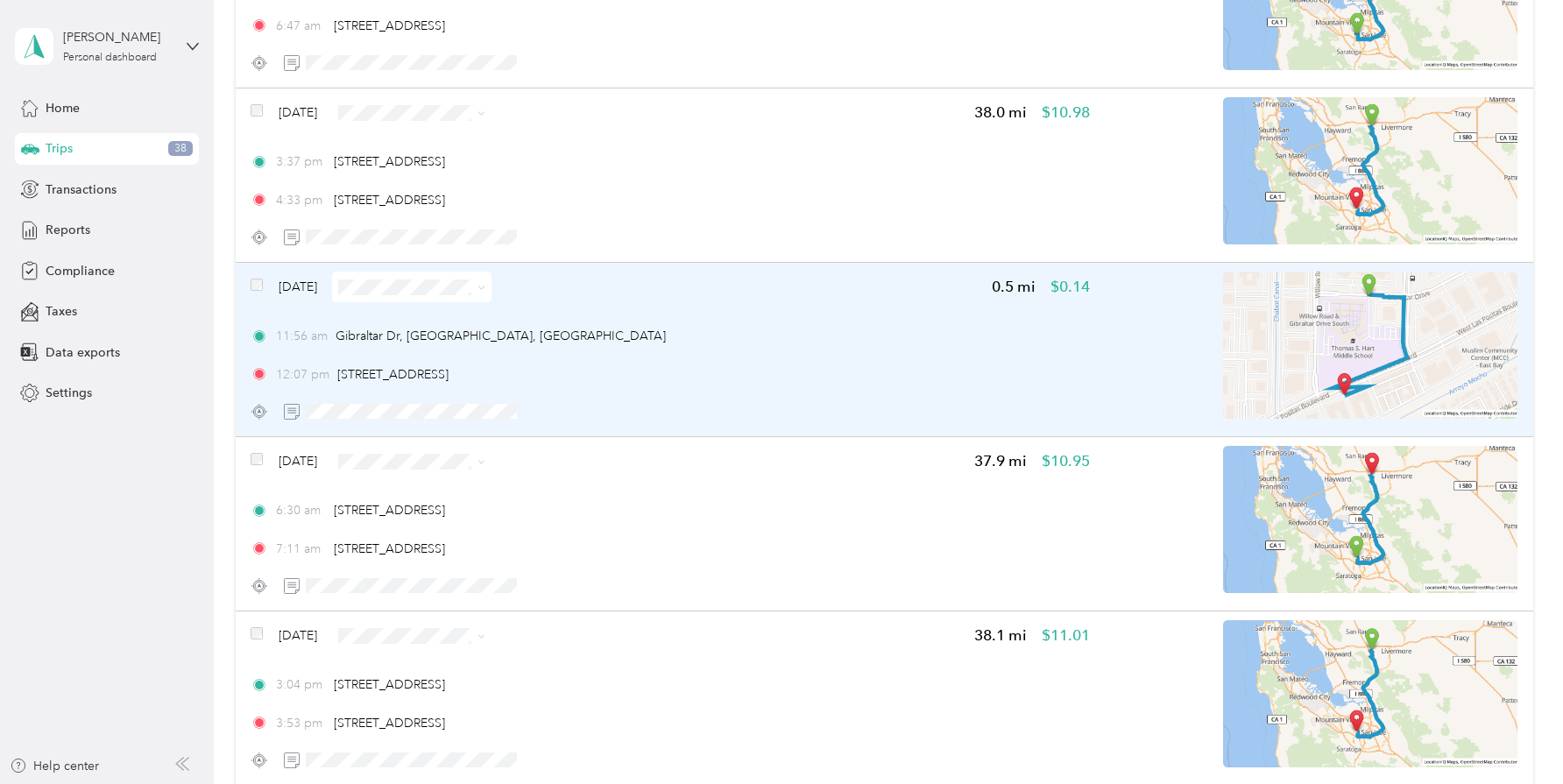
click at [486, 283] on span at bounding box center [481, 287] width 8 height 15
click at [486, 293] on span at bounding box center [478, 287] width 14 height 18
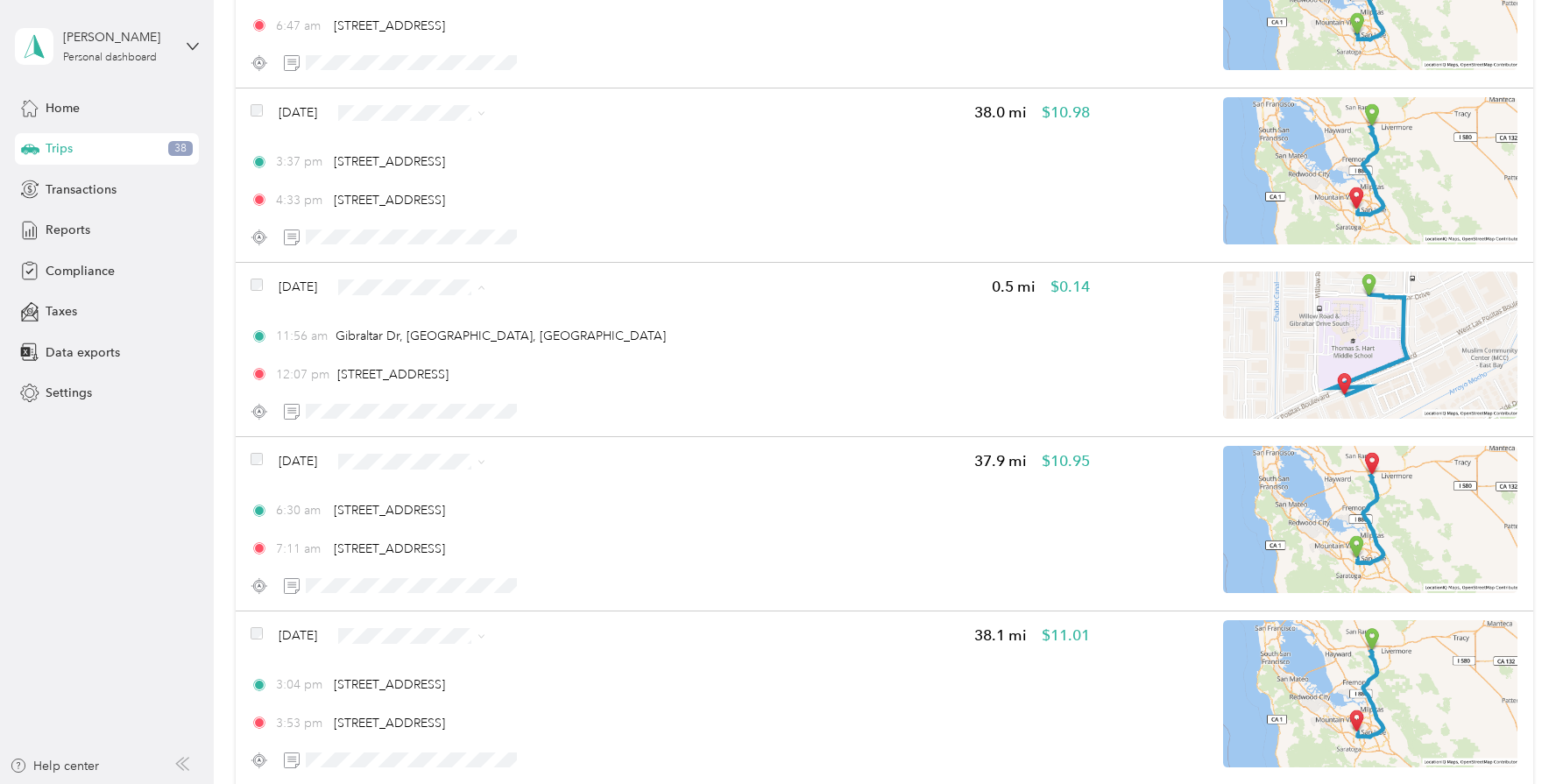
click at [428, 349] on span "Personal" at bounding box center [483, 350] width 143 height 18
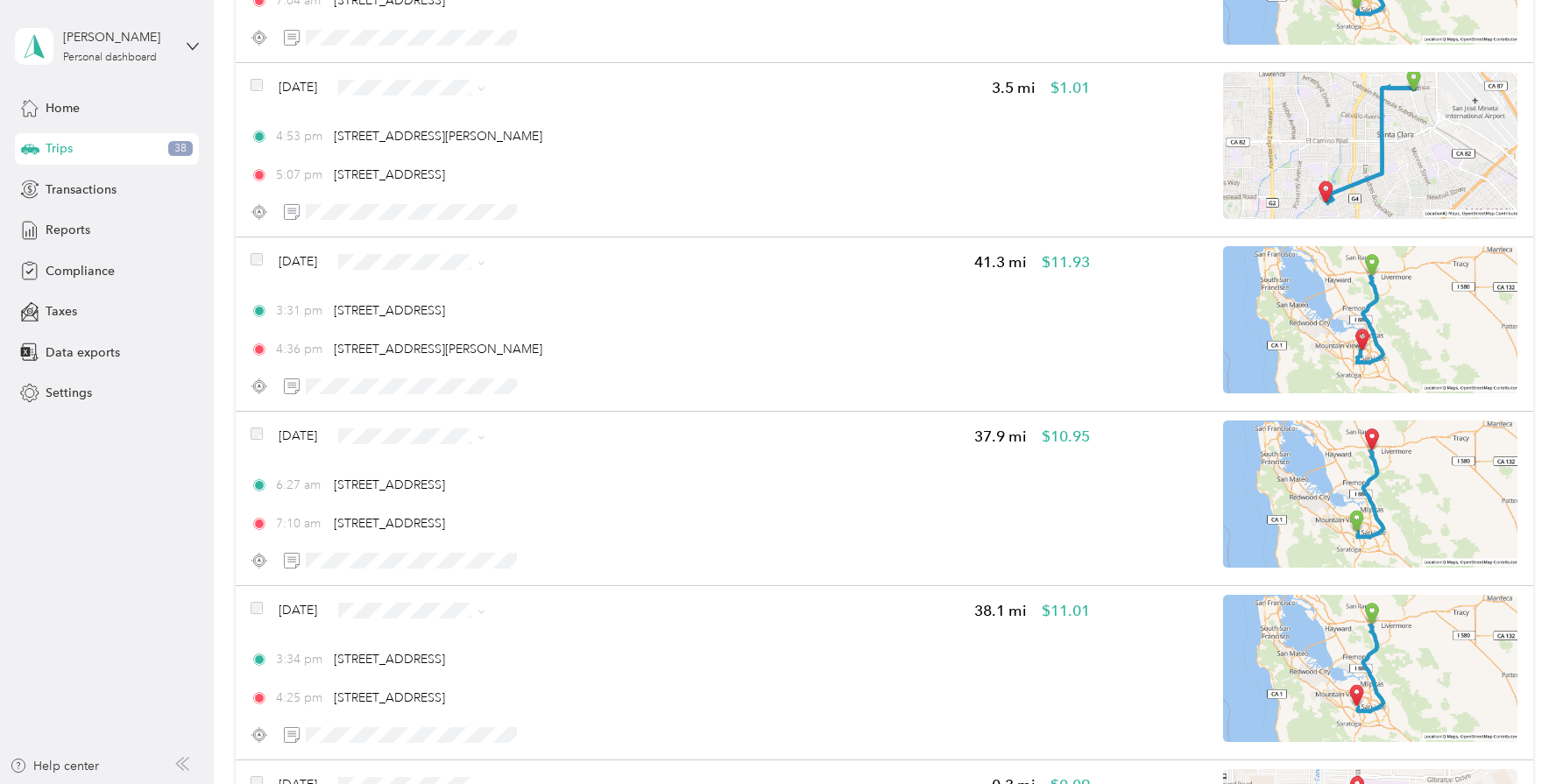
scroll to position [0, 0]
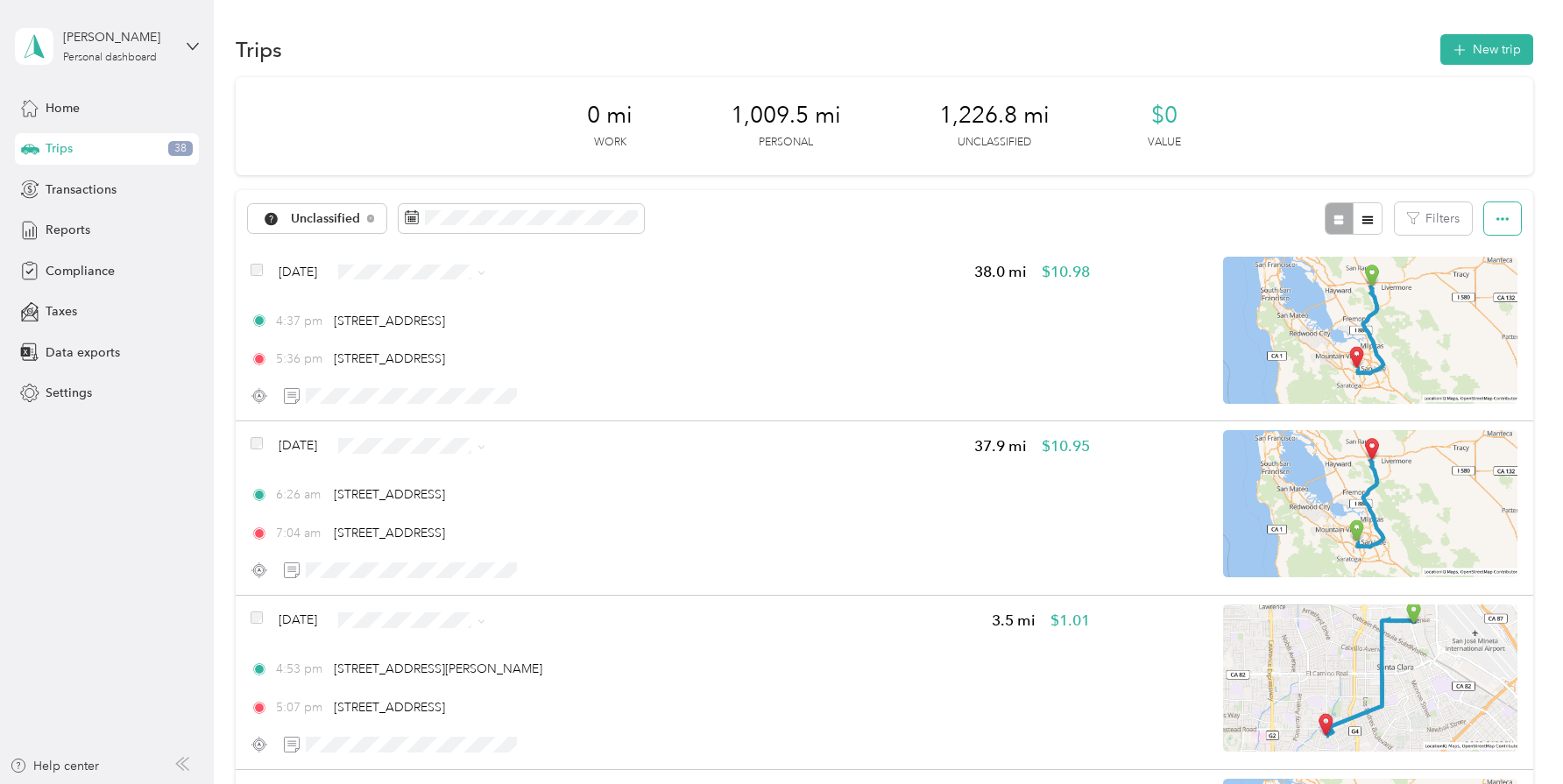
click at [1519, 221] on button "button" at bounding box center [1503, 218] width 37 height 32
click at [1509, 250] on span "Select all" at bounding box center [1491, 252] width 48 height 15
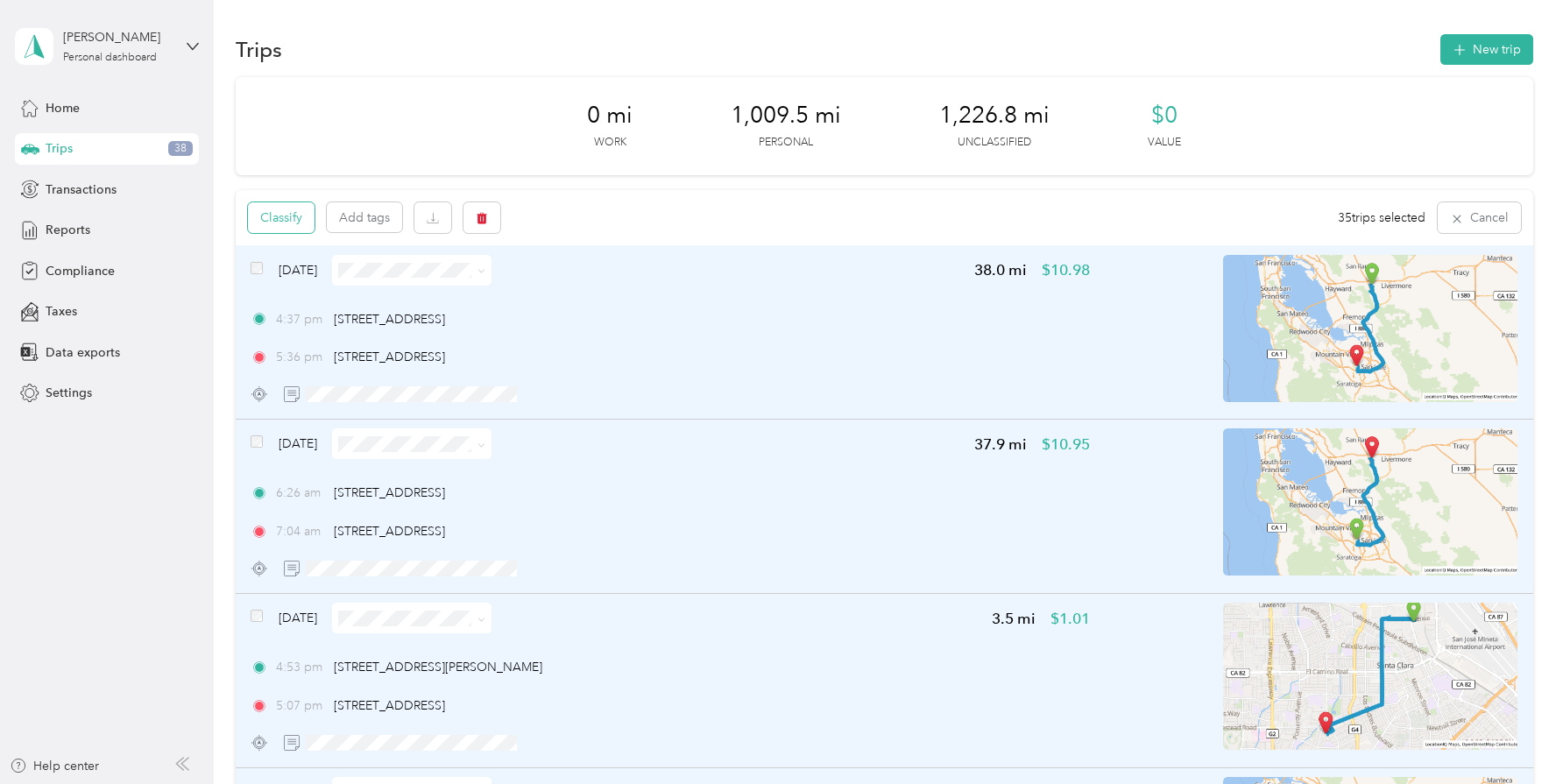
click at [286, 217] on button "Classify" at bounding box center [282, 217] width 67 height 31
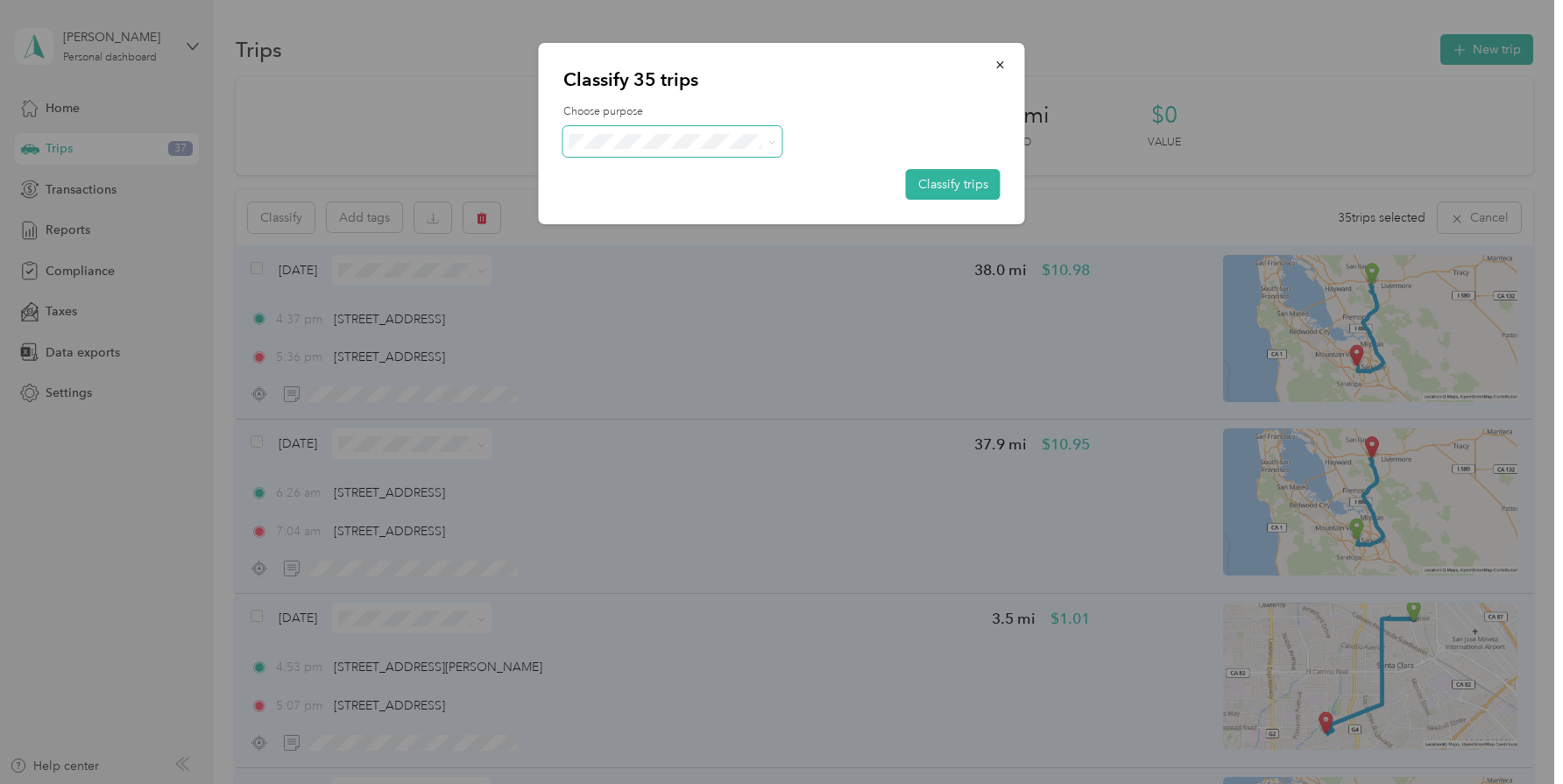
click at [775, 144] on span at bounding box center [672, 142] width 219 height 31
click at [666, 181] on span "Convergint Technologies" at bounding box center [688, 174] width 163 height 18
click at [958, 179] on button "Classify trips" at bounding box center [953, 184] width 95 height 31
